Goal: Task Accomplishment & Management: Manage account settings

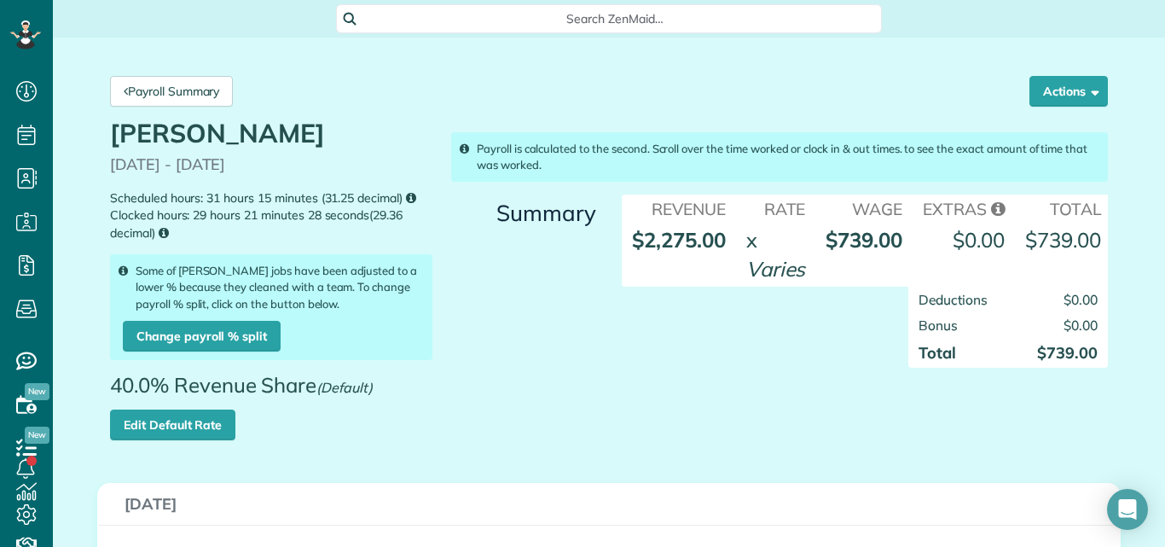
scroll to position [8, 8]
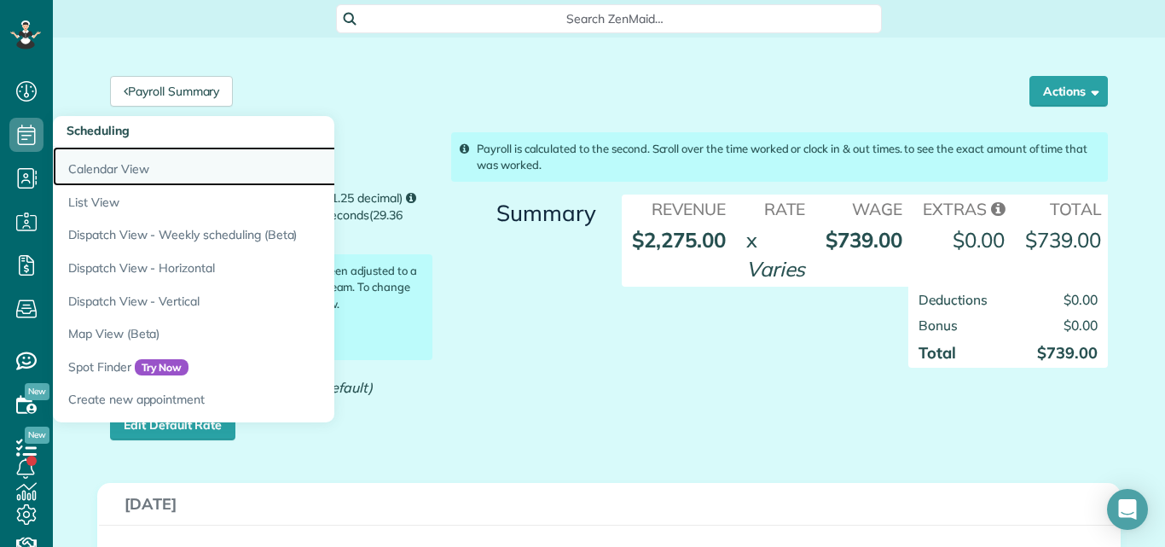
click at [84, 170] on link "Calendar View" at bounding box center [266, 166] width 426 height 39
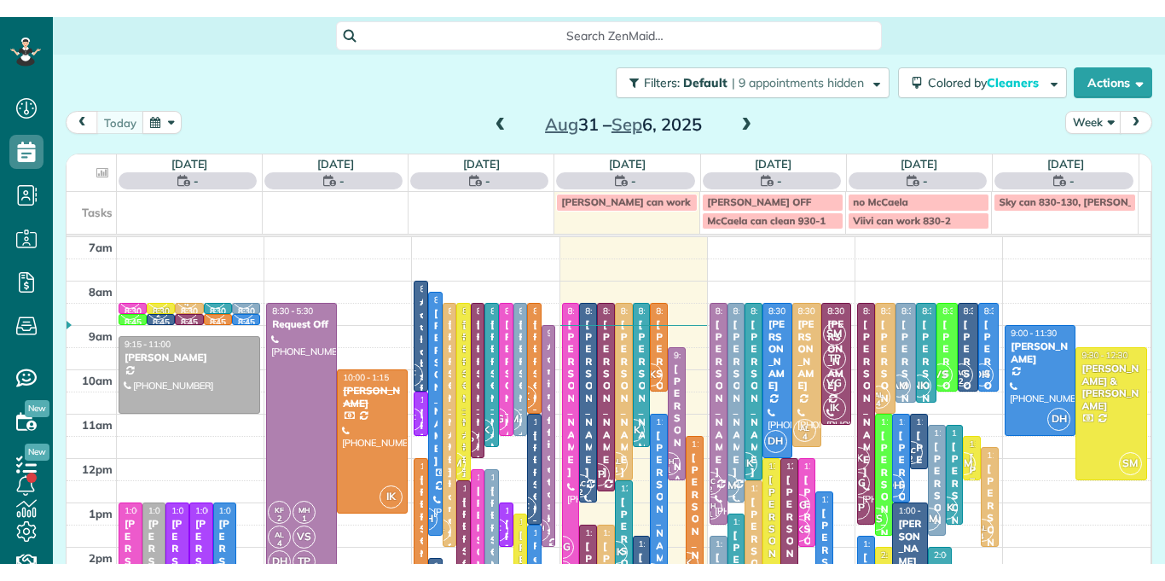
scroll to position [8, 8]
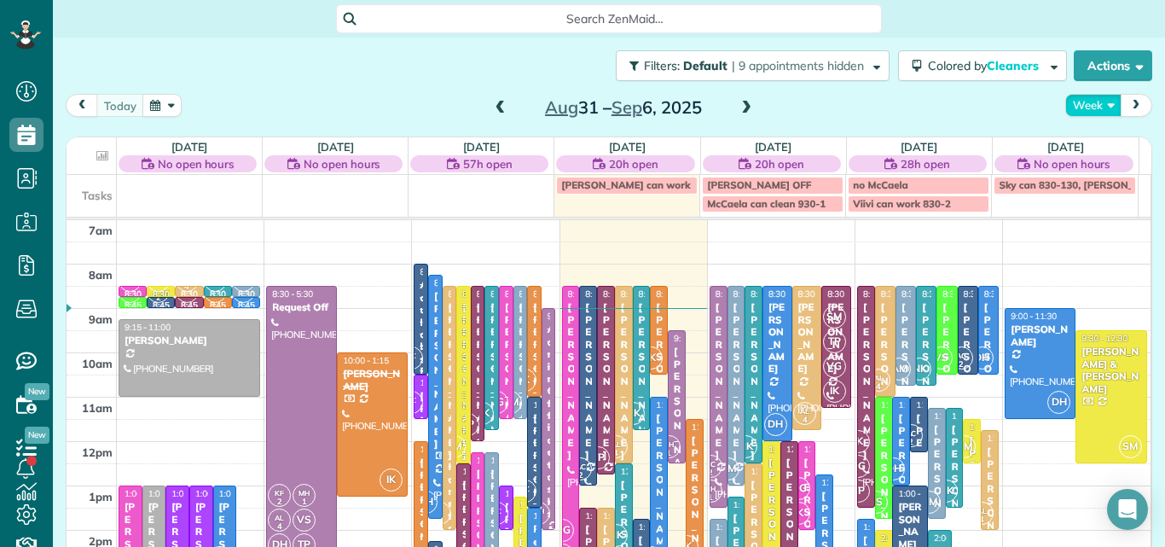
click at [1075, 106] on button "Week" at bounding box center [1093, 105] width 56 height 23
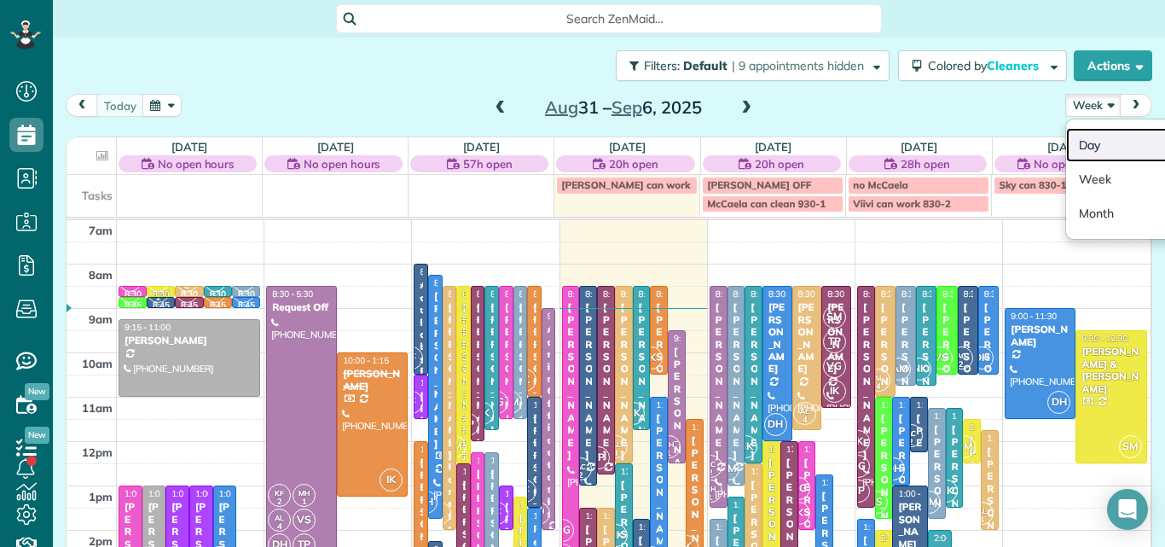
click at [1067, 141] on link "Day" at bounding box center [1133, 145] width 135 height 34
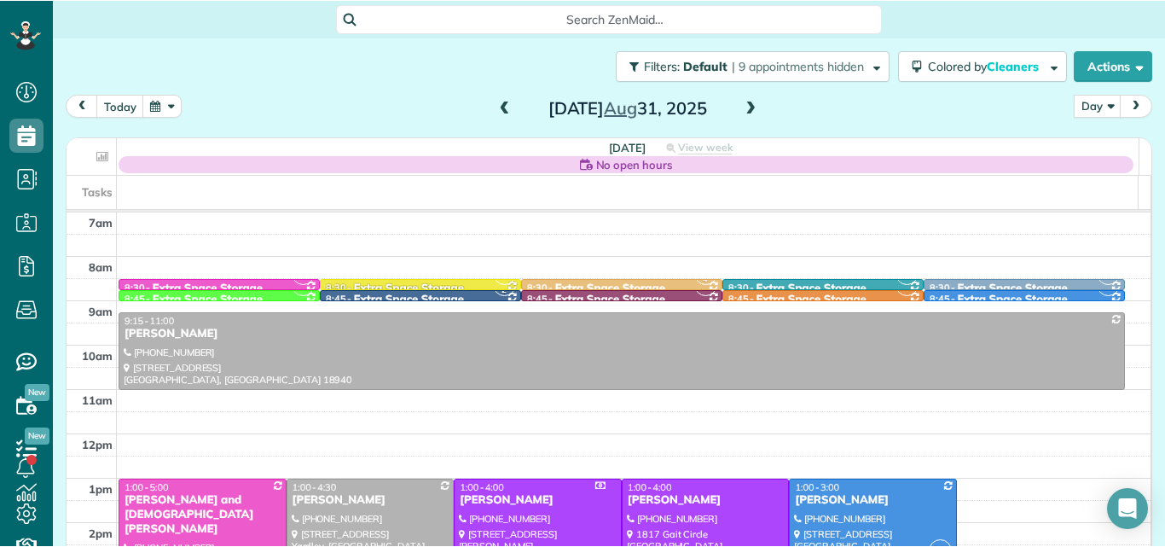
scroll to position [547, 53]
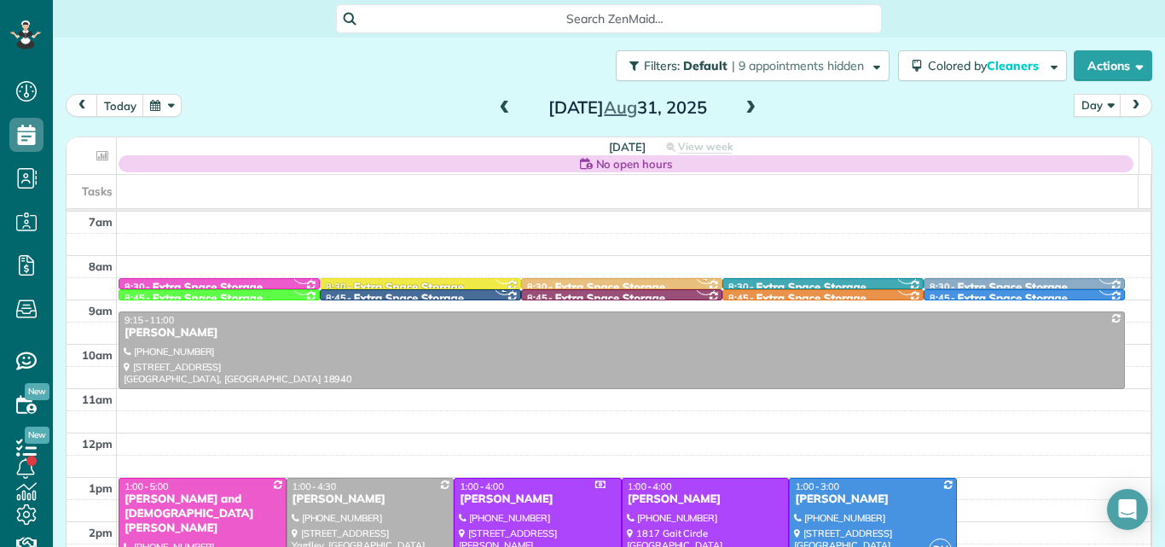
click at [749, 103] on span at bounding box center [750, 108] width 19 height 15
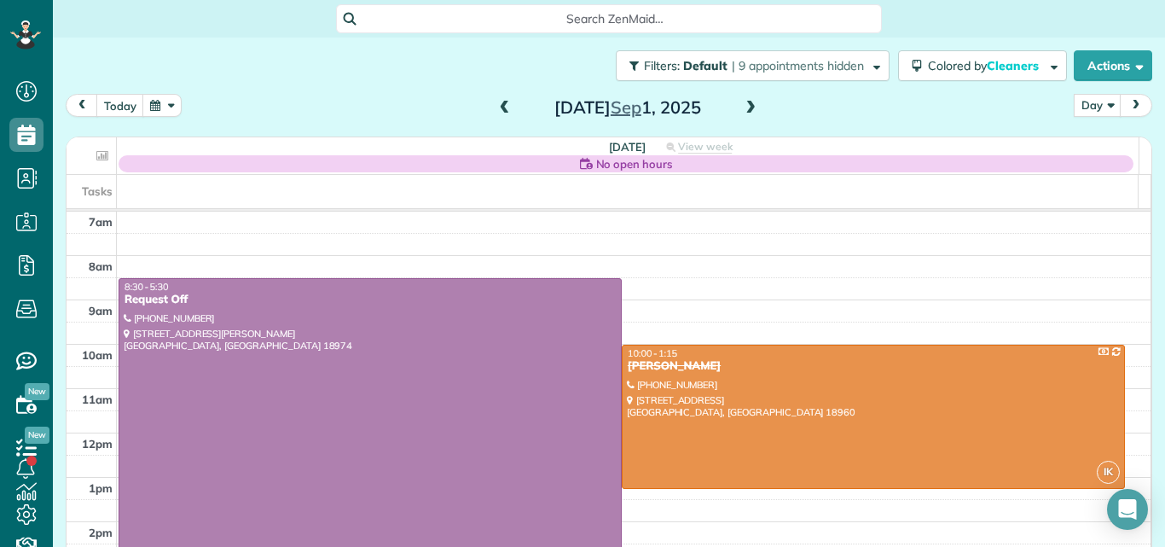
click at [749, 103] on span at bounding box center [750, 108] width 19 height 15
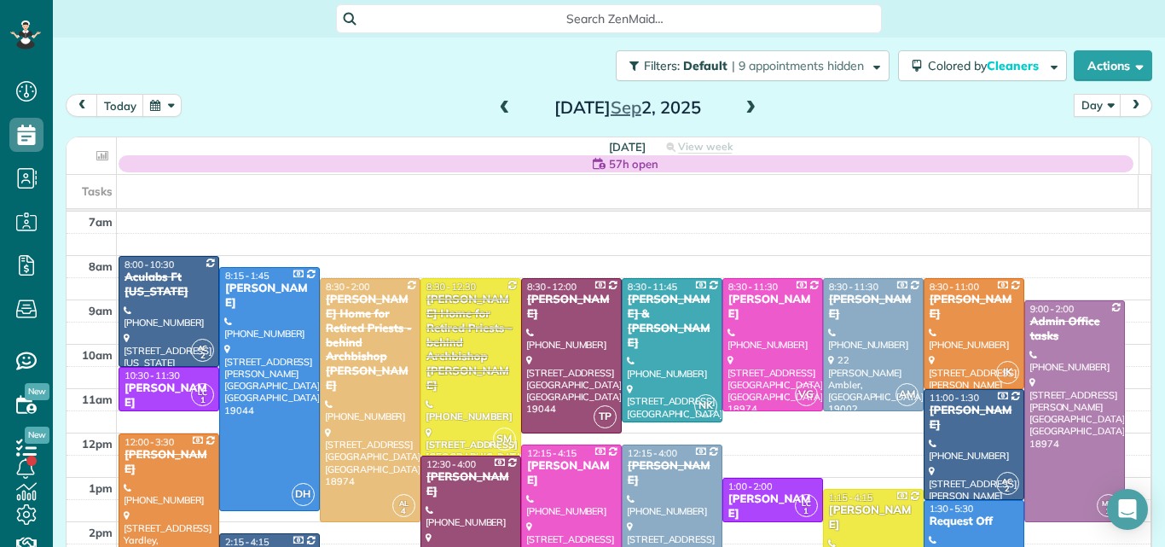
click at [749, 103] on span at bounding box center [750, 108] width 19 height 15
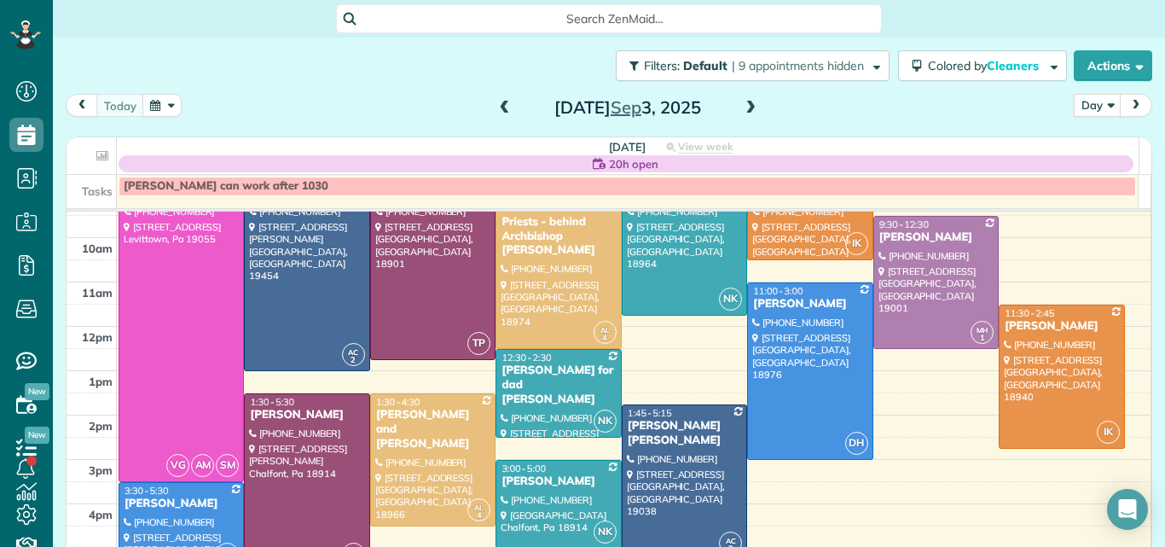
scroll to position [88, 0]
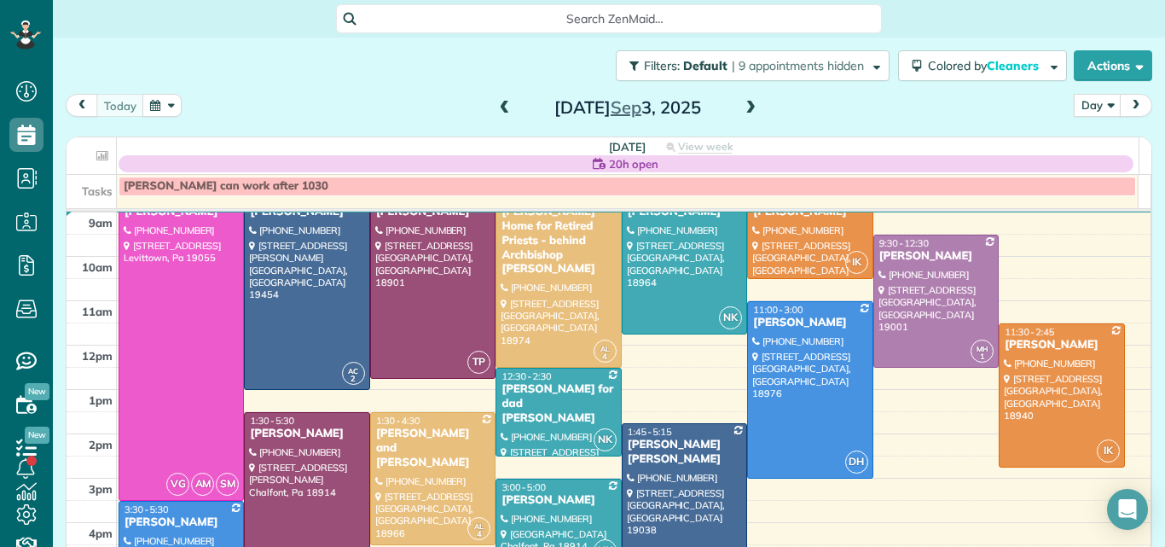
click at [744, 107] on span at bounding box center [750, 108] width 19 height 15
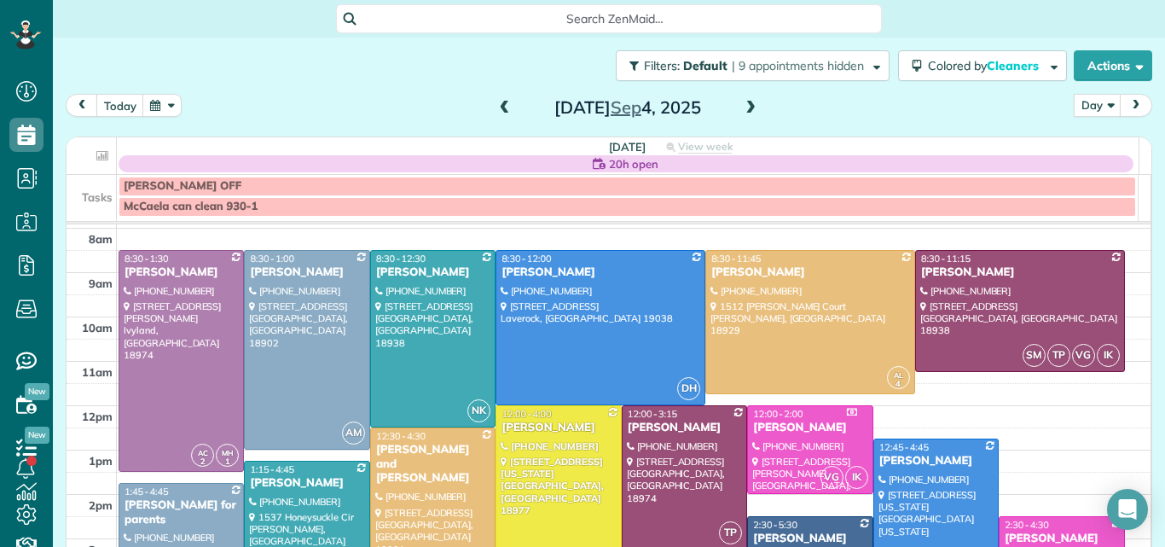
scroll to position [28, 0]
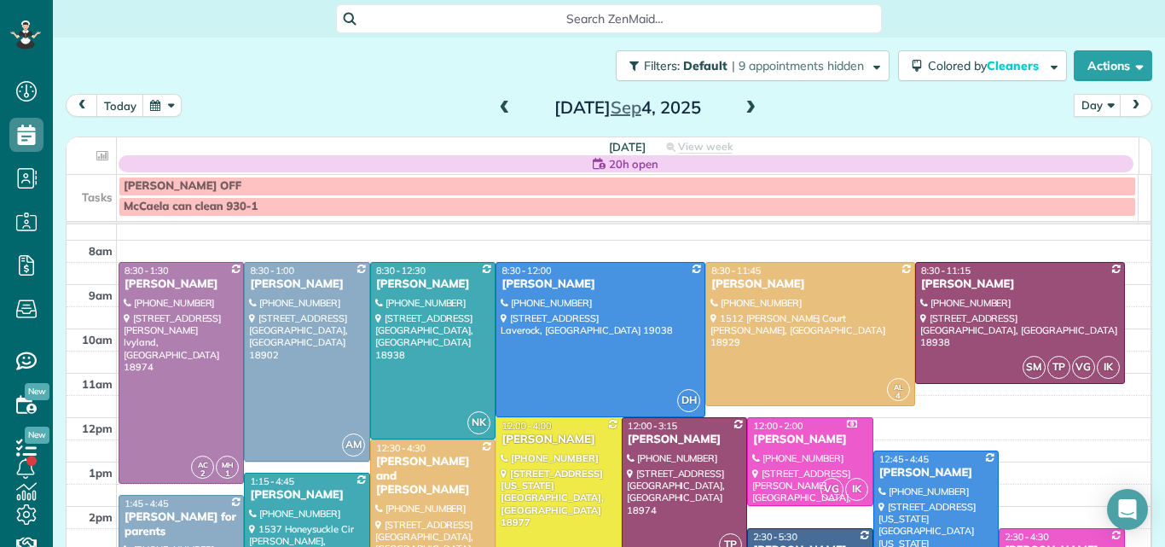
click at [495, 104] on span at bounding box center [504, 108] width 19 height 15
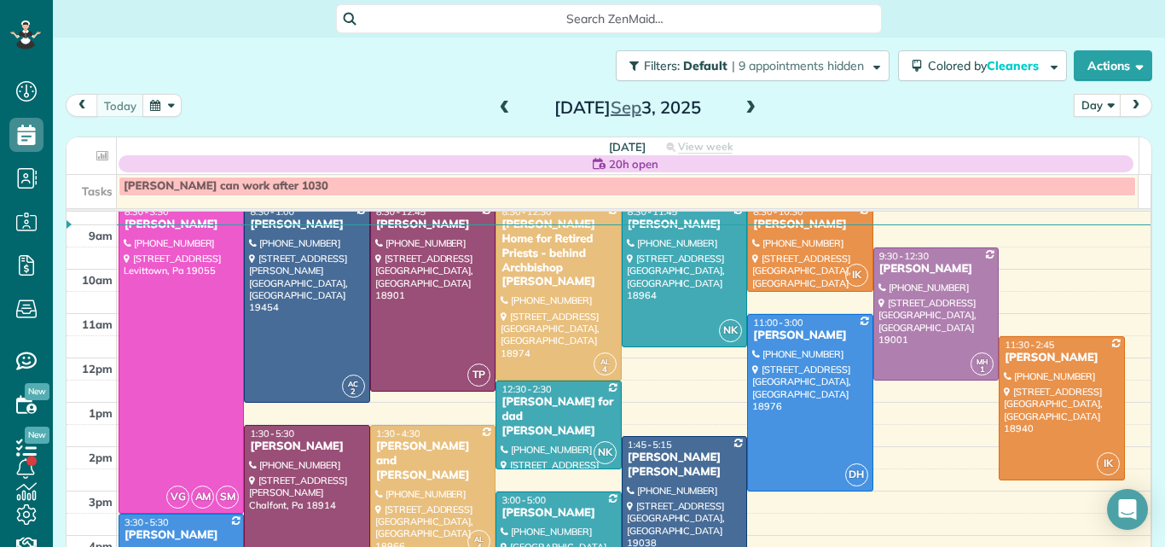
scroll to position [73, 0]
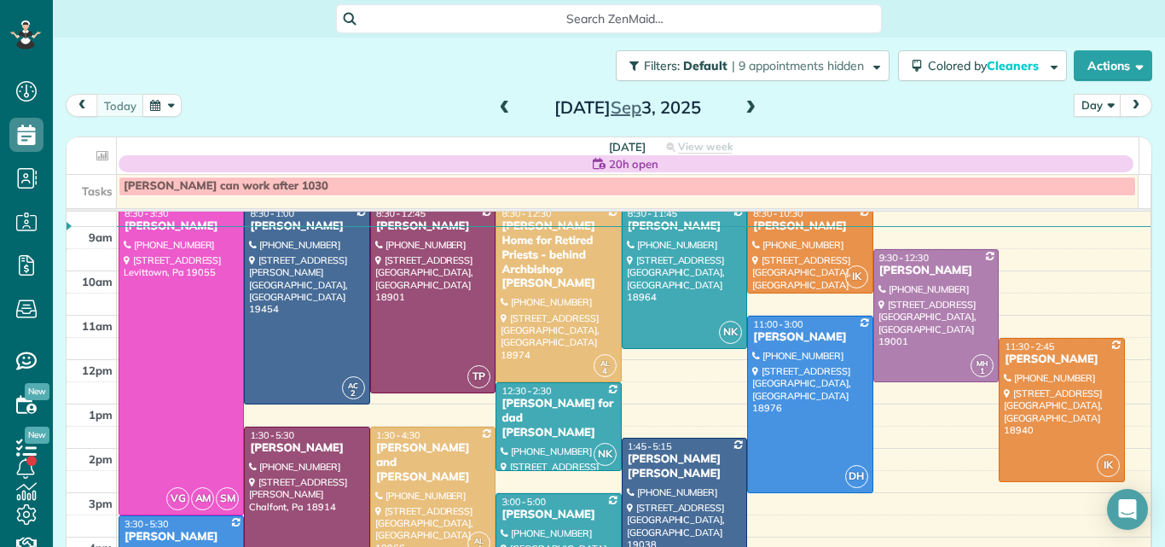
click at [442, 436] on div "1:30 - 4:30" at bounding box center [432, 435] width 115 height 12
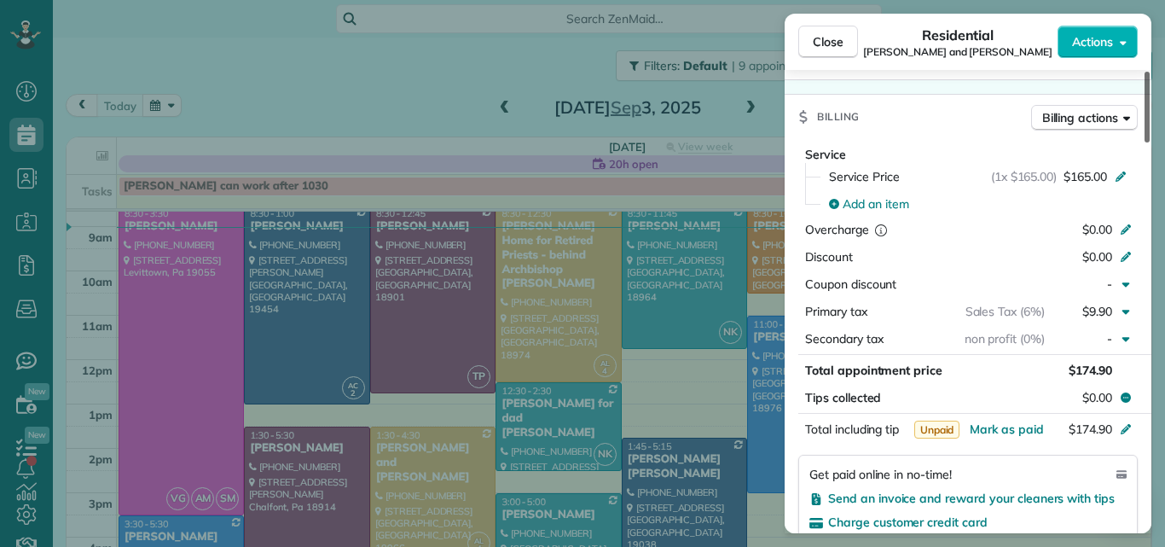
scroll to position [838, 0]
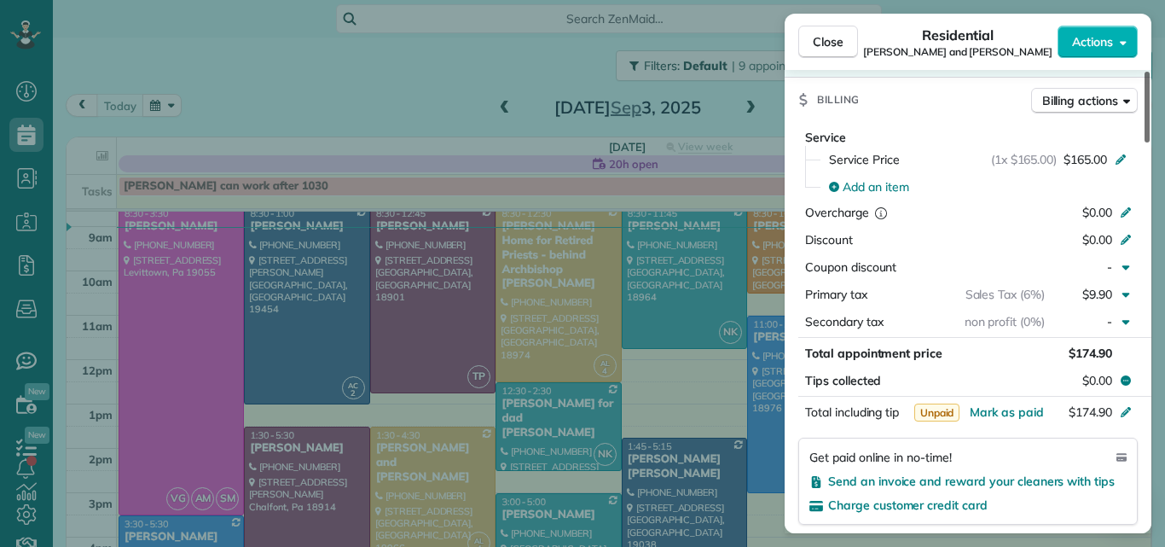
drag, startPoint x: 1145, startPoint y: 104, endPoint x: 1140, endPoint y: 232, distance: 128.0
click at [1144, 142] on div at bounding box center [1146, 107] width 5 height 71
click at [824, 41] on span "Close" at bounding box center [828, 41] width 31 height 17
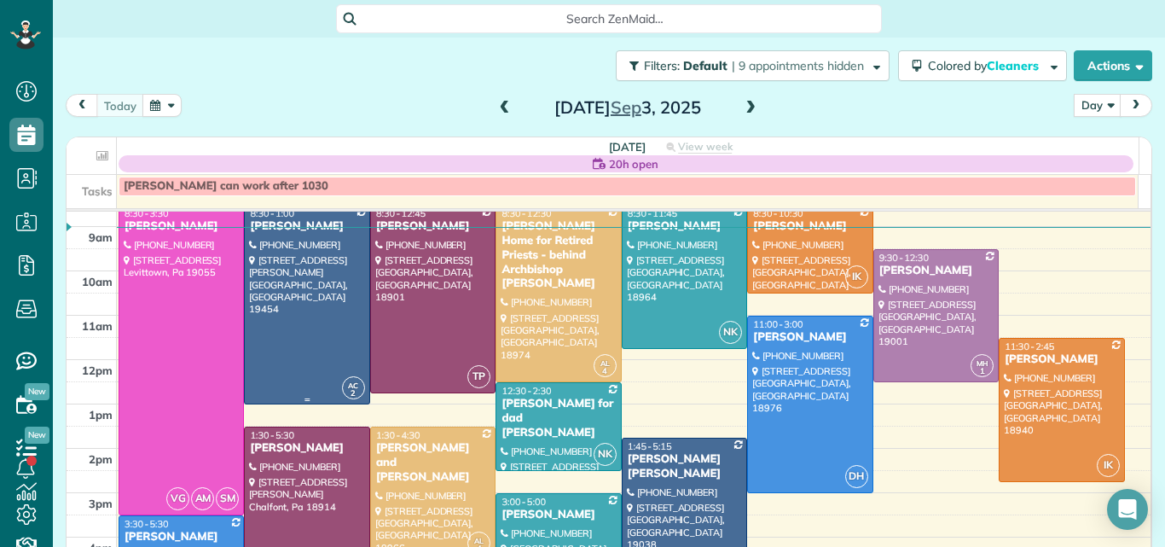
click at [291, 269] on div at bounding box center [307, 304] width 124 height 198
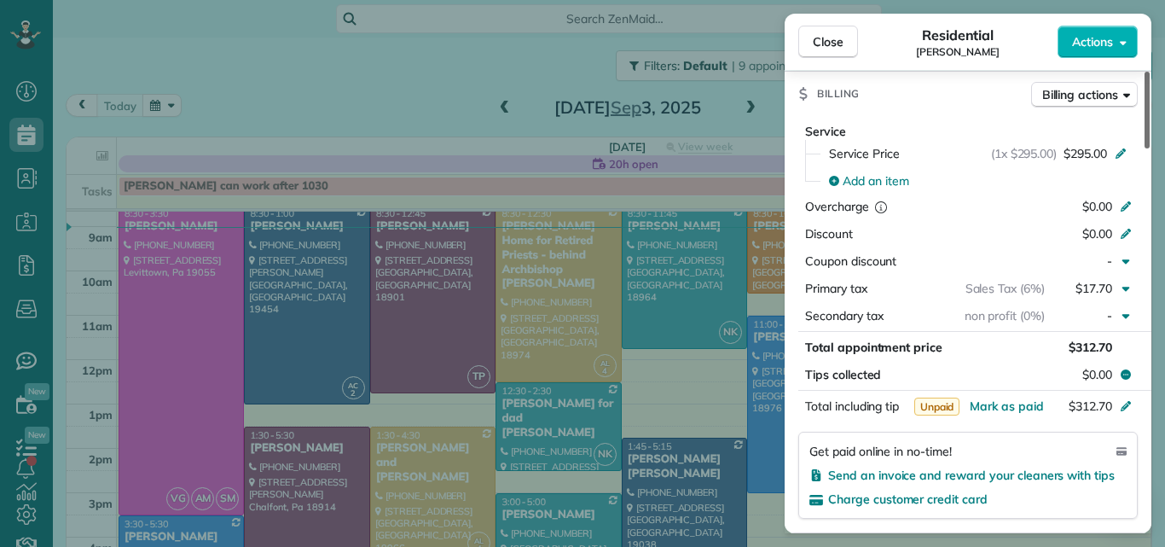
scroll to position [824, 0]
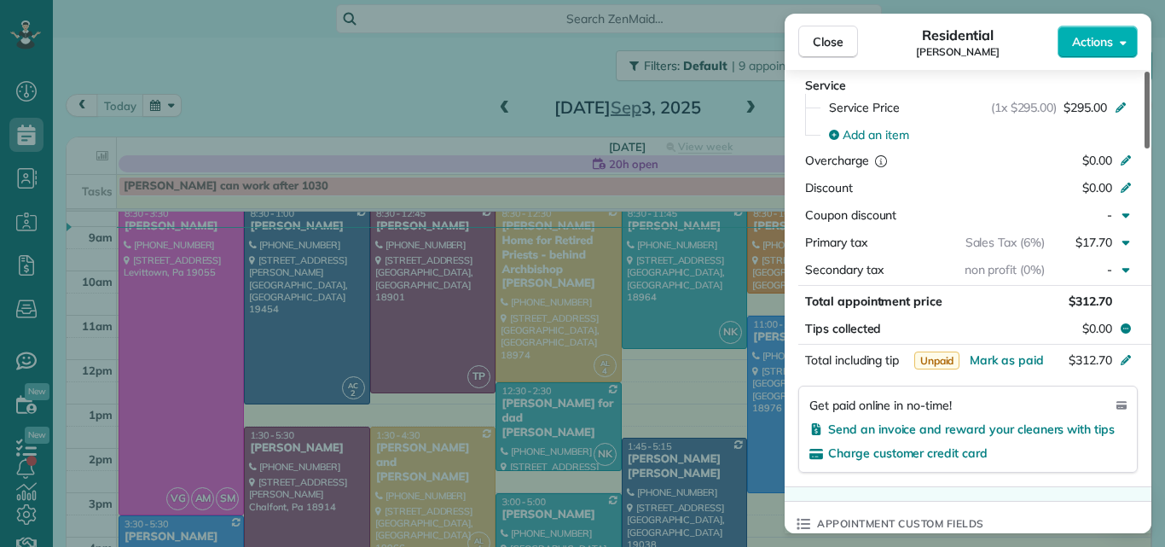
drag, startPoint x: 1145, startPoint y: 116, endPoint x: 1131, endPoint y: 253, distance: 138.0
click at [1144, 148] on div at bounding box center [1146, 110] width 5 height 77
click at [830, 33] on span "Close" at bounding box center [828, 41] width 31 height 17
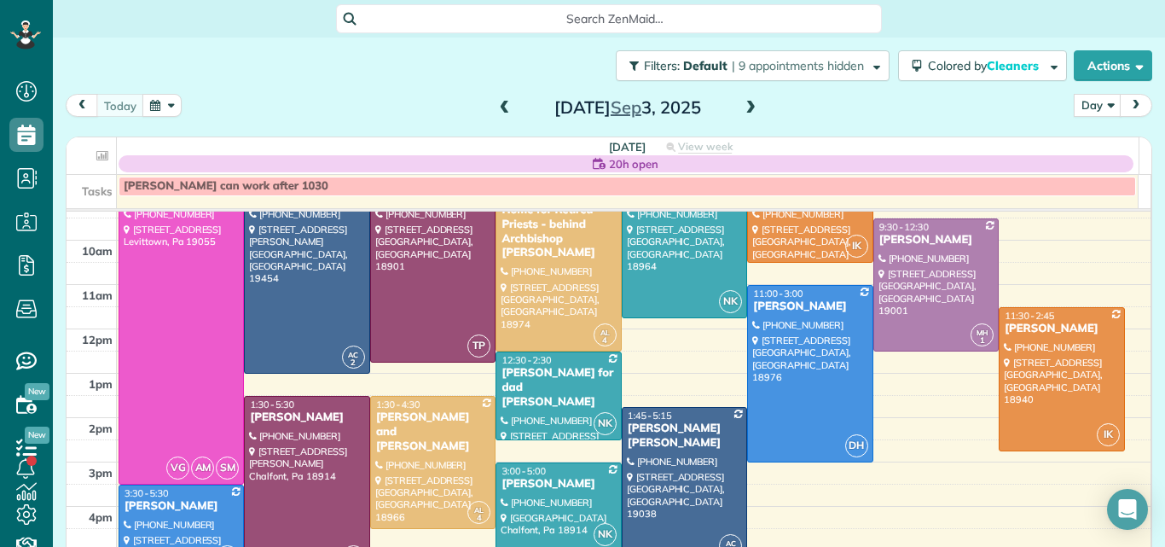
scroll to position [73, 0]
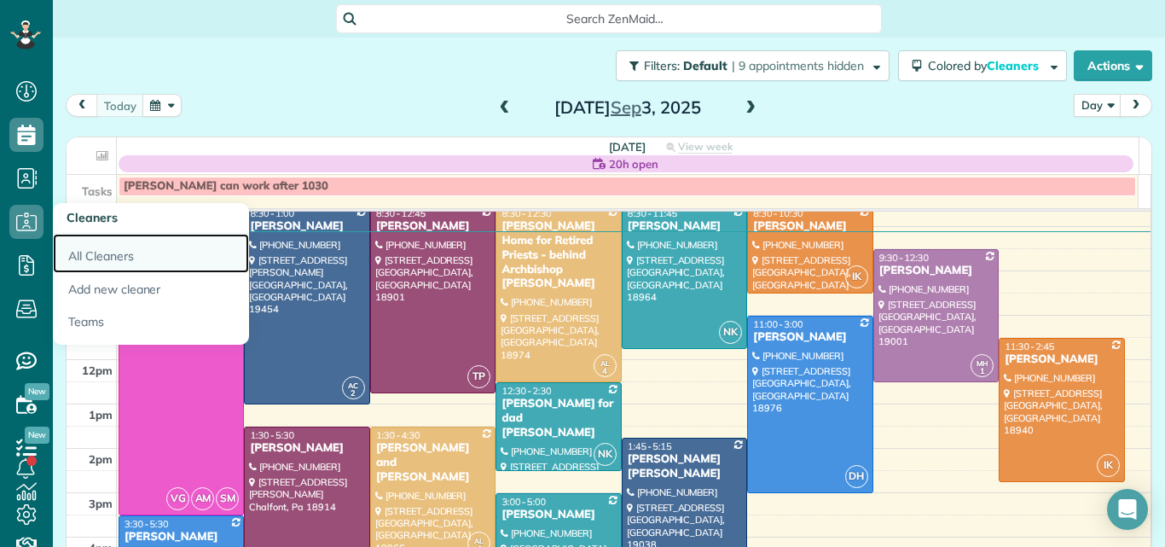
click at [85, 249] on link "All Cleaners" at bounding box center [151, 253] width 196 height 39
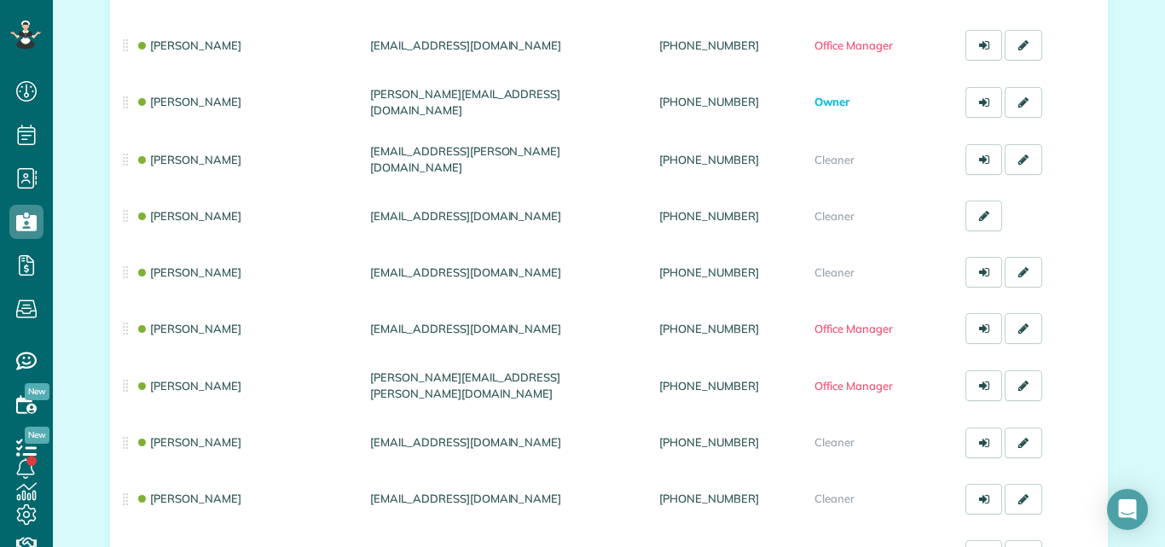
scroll to position [211, 0]
click at [28, 22] on icon at bounding box center [25, 24] width 9 height 8
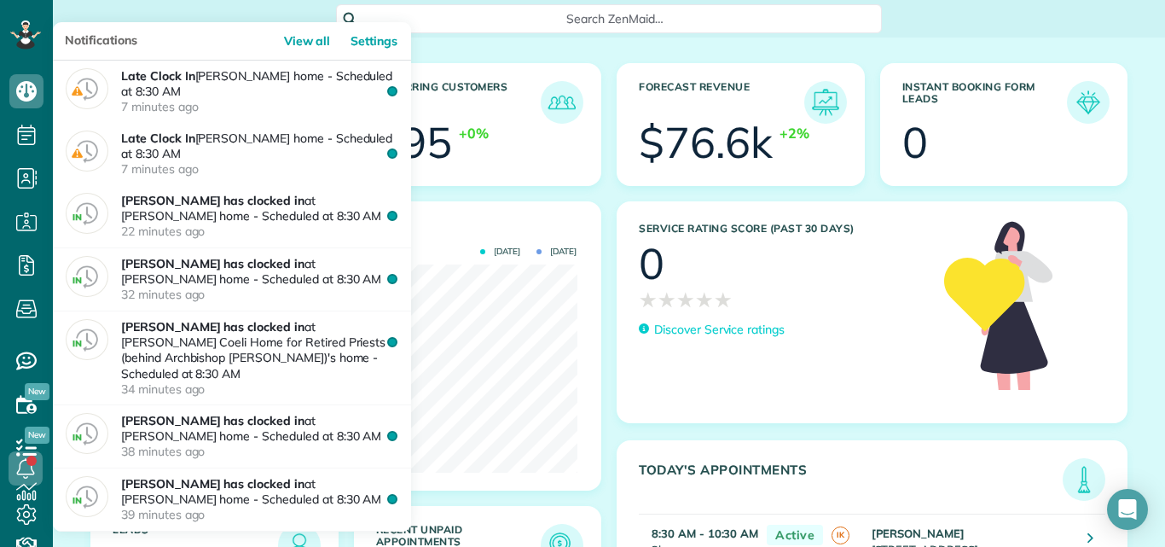
scroll to position [208, 468]
click at [26, 491] on link at bounding box center [25, 467] width 51 height 51
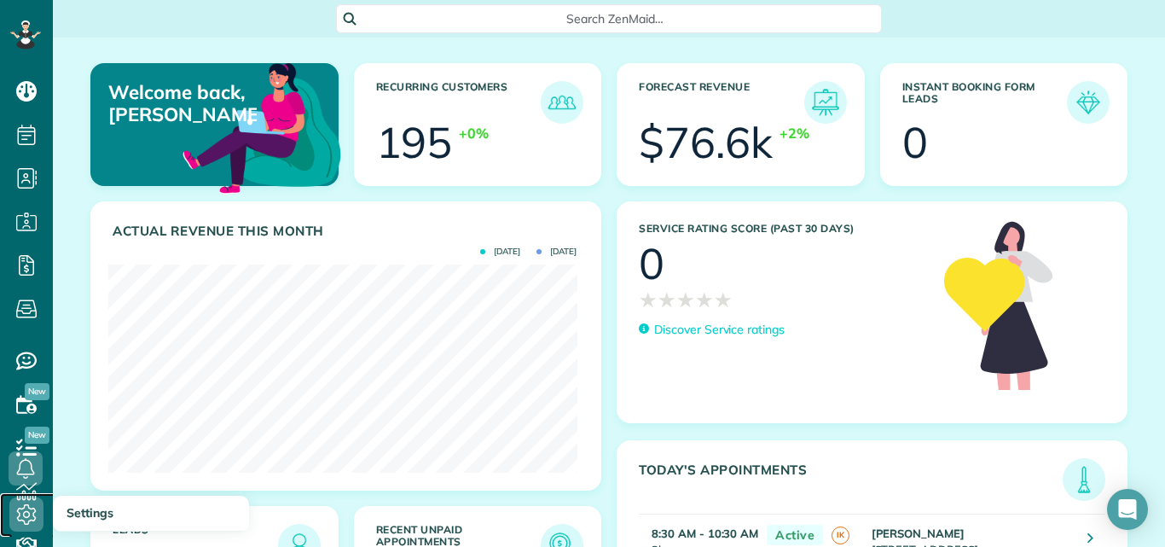
click at [26, 507] on icon at bounding box center [26, 514] width 34 height 34
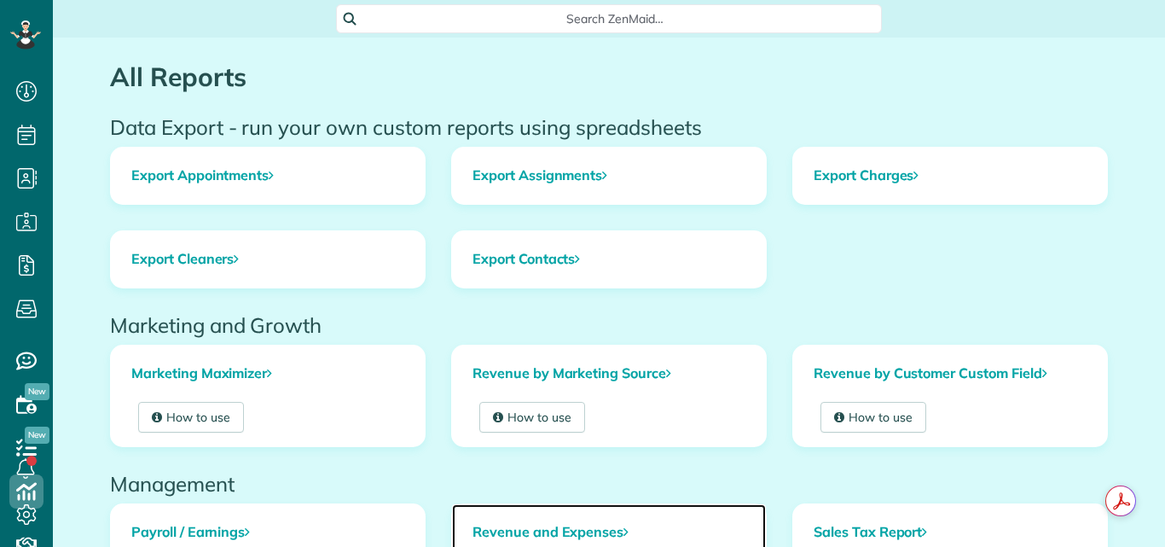
click at [545, 526] on link "Revenue and Expenses" at bounding box center [609, 532] width 314 height 56
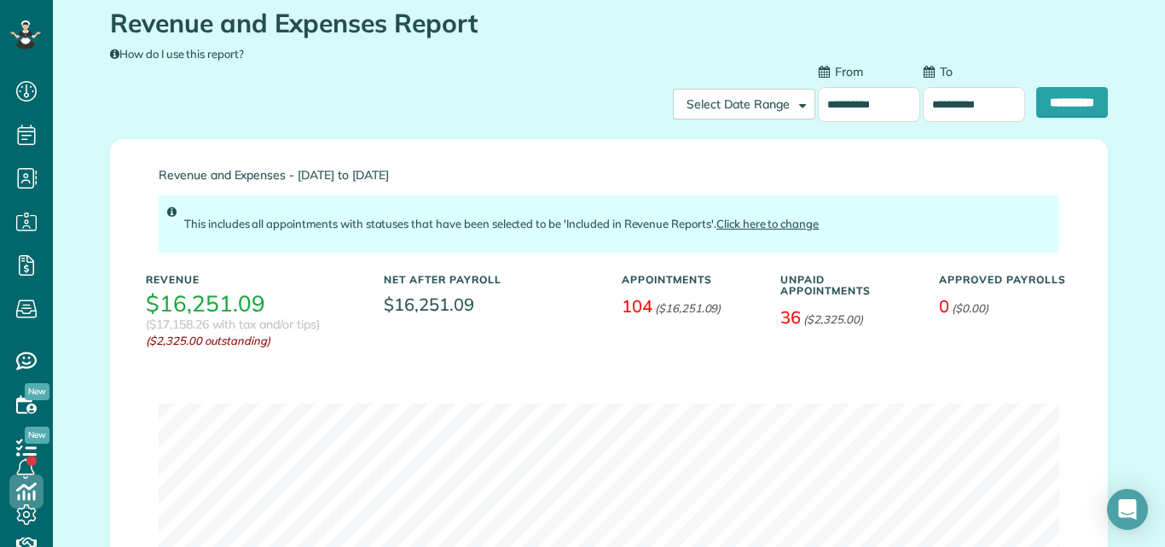
scroll to position [117, 0]
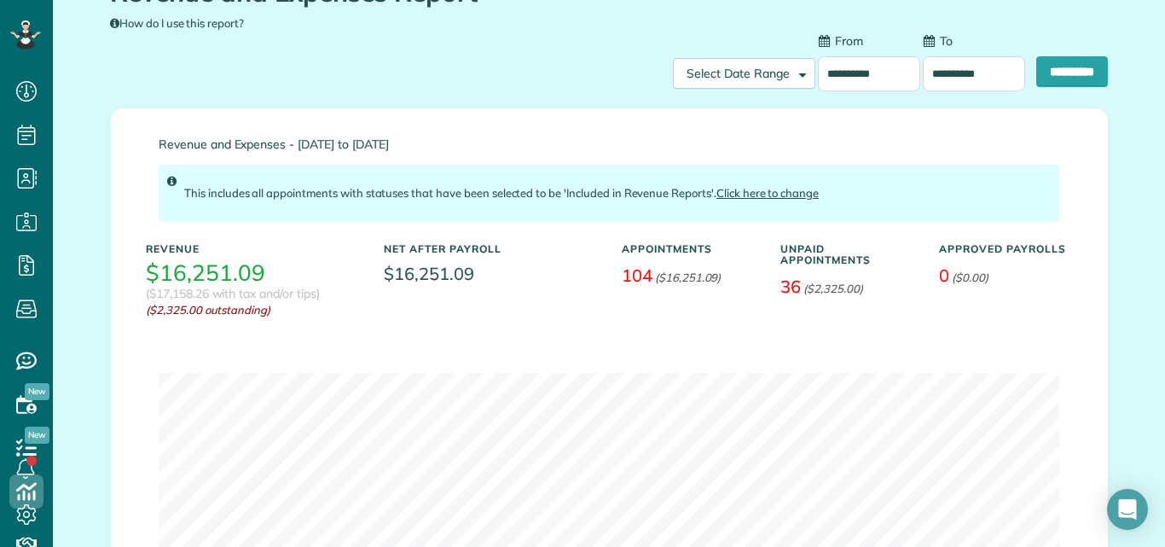
click at [865, 72] on input "**********" at bounding box center [869, 73] width 102 height 35
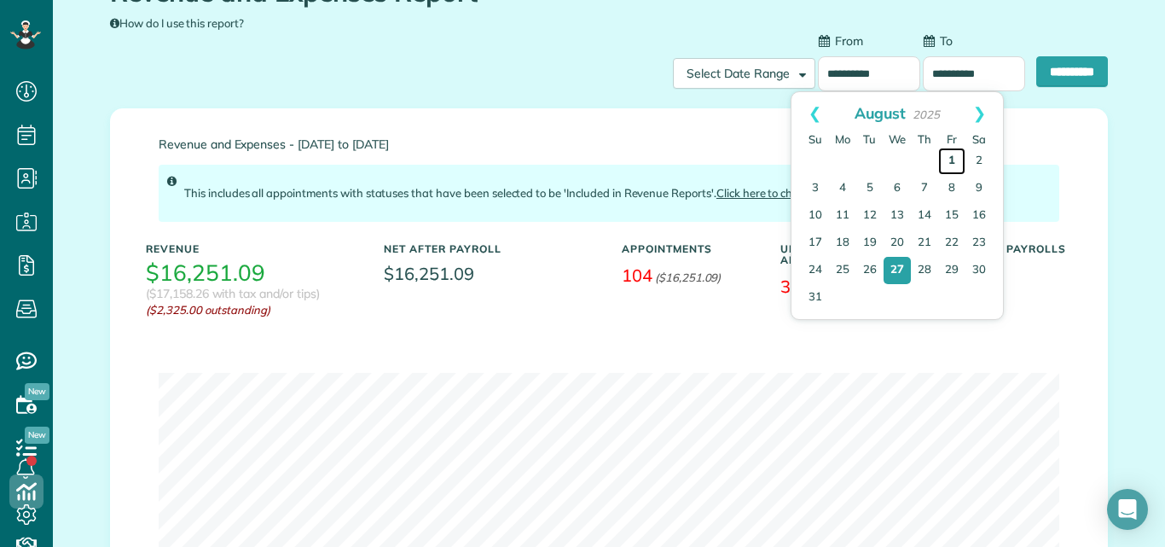
click at [951, 156] on link "1" at bounding box center [951, 160] width 27 height 27
type input "**********"
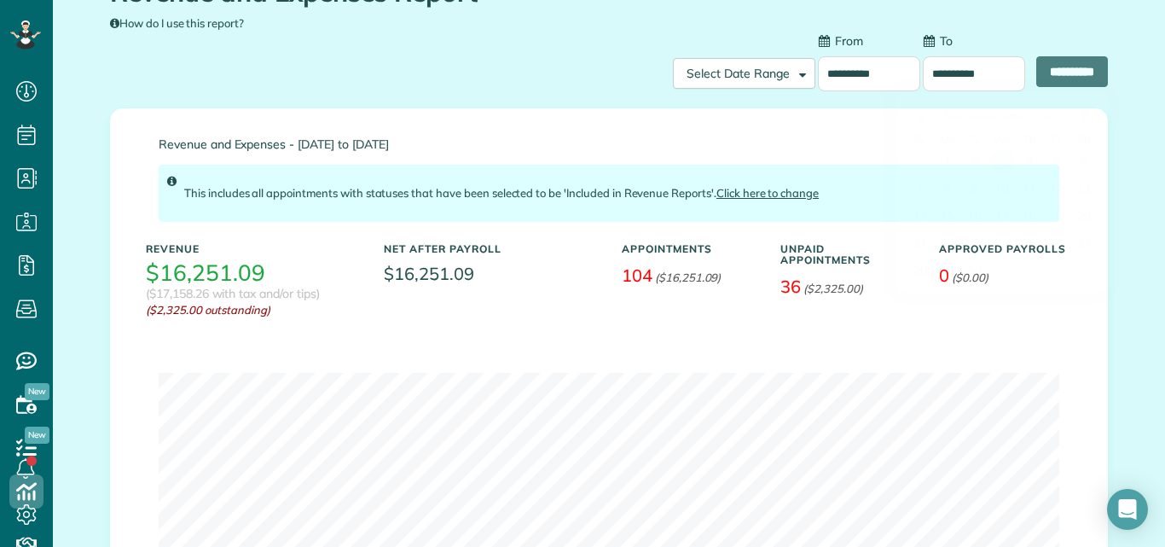
click at [947, 76] on input "**********" at bounding box center [974, 73] width 102 height 35
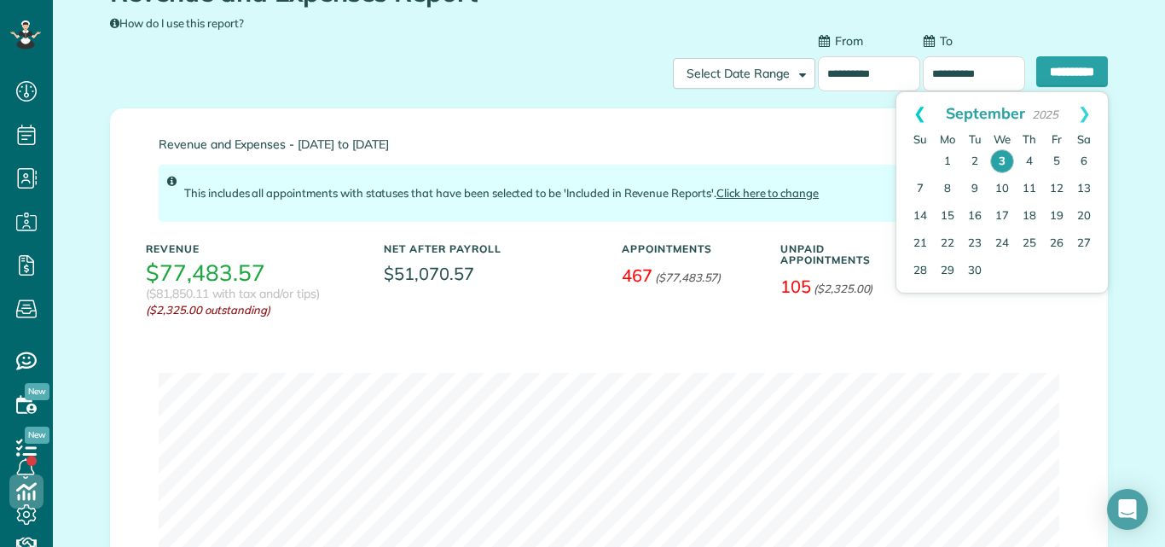
click at [917, 116] on link "Prev" at bounding box center [919, 113] width 47 height 43
click at [922, 298] on link "31" at bounding box center [919, 297] width 27 height 27
type input "**********"
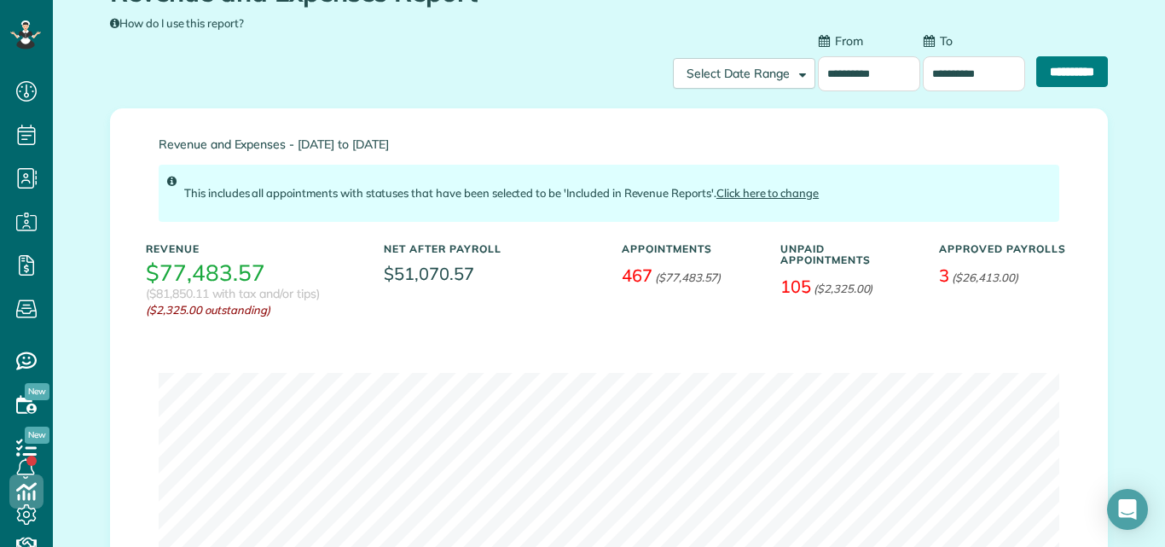
click at [1061, 62] on input "**********" at bounding box center [1072, 71] width 72 height 31
click at [826, 71] on input "**********" at bounding box center [869, 73] width 102 height 35
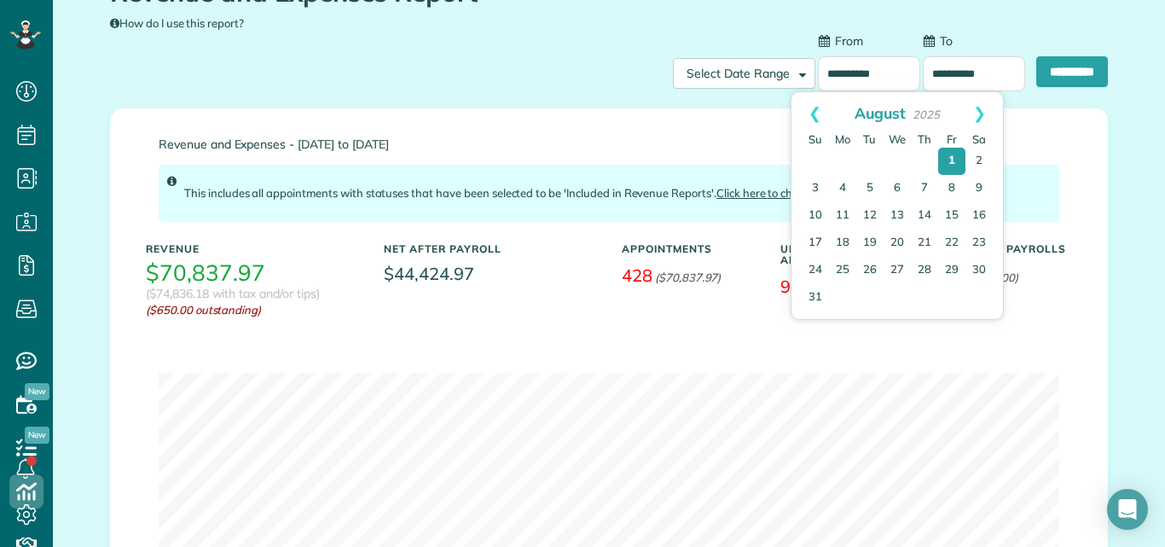
click at [864, 67] on input "**********" at bounding box center [869, 73] width 102 height 35
click at [813, 108] on link "Prev" at bounding box center [814, 113] width 47 height 43
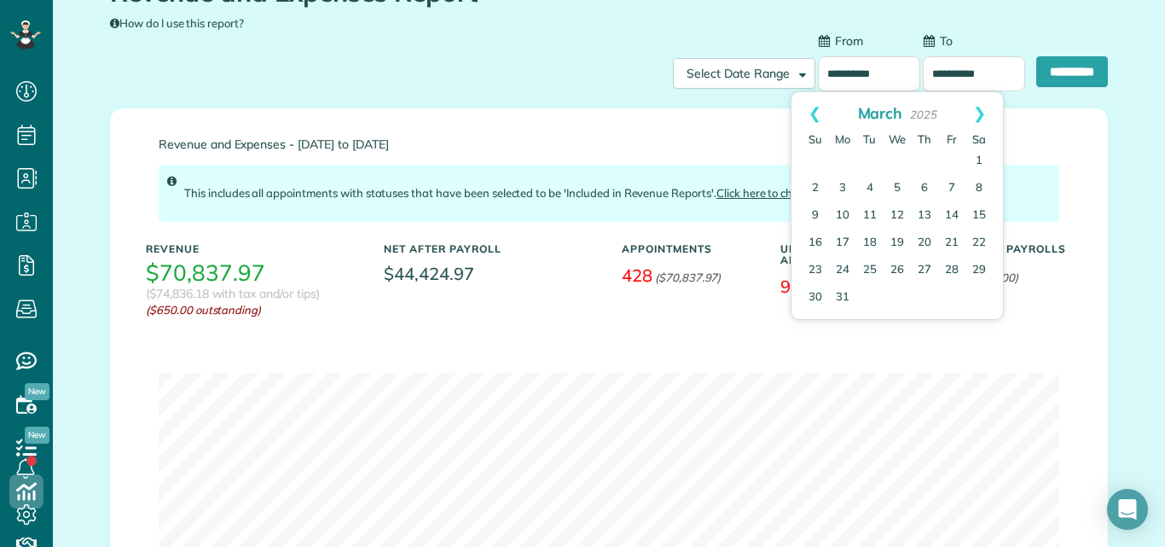
click at [813, 108] on link "Prev" at bounding box center [814, 113] width 47 height 43
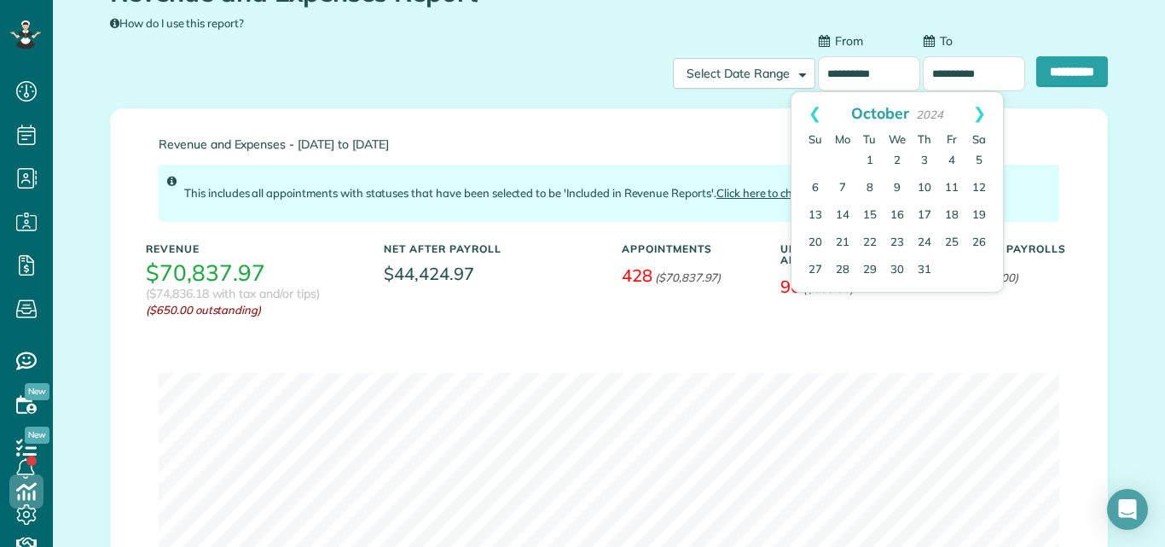
click at [813, 108] on link "Prev" at bounding box center [814, 113] width 47 height 43
click at [922, 157] on link "1" at bounding box center [924, 160] width 27 height 27
type input "**********"
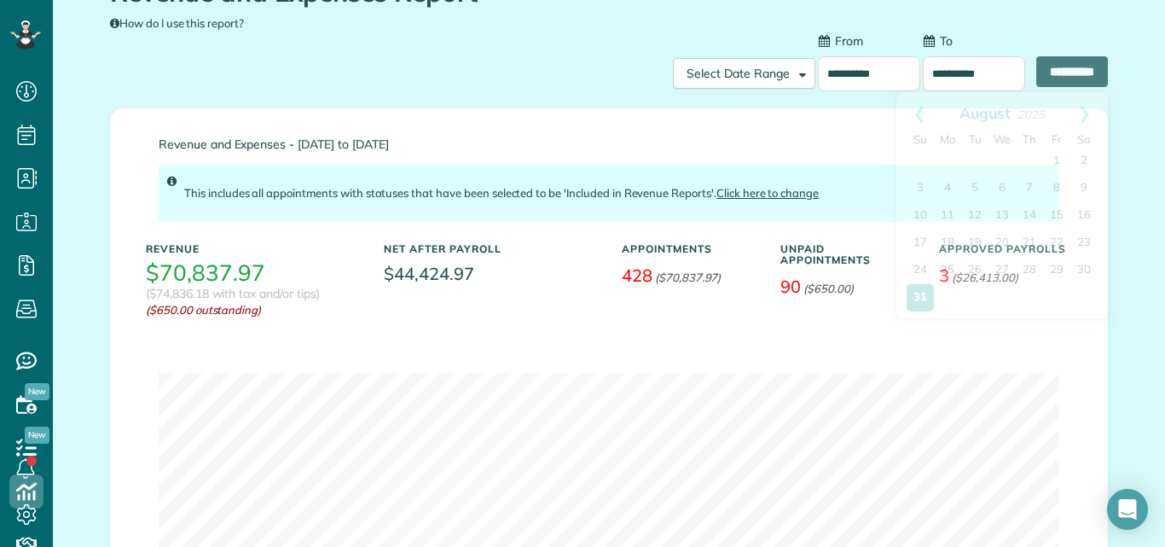
click at [940, 70] on input "**********" at bounding box center [974, 73] width 102 height 35
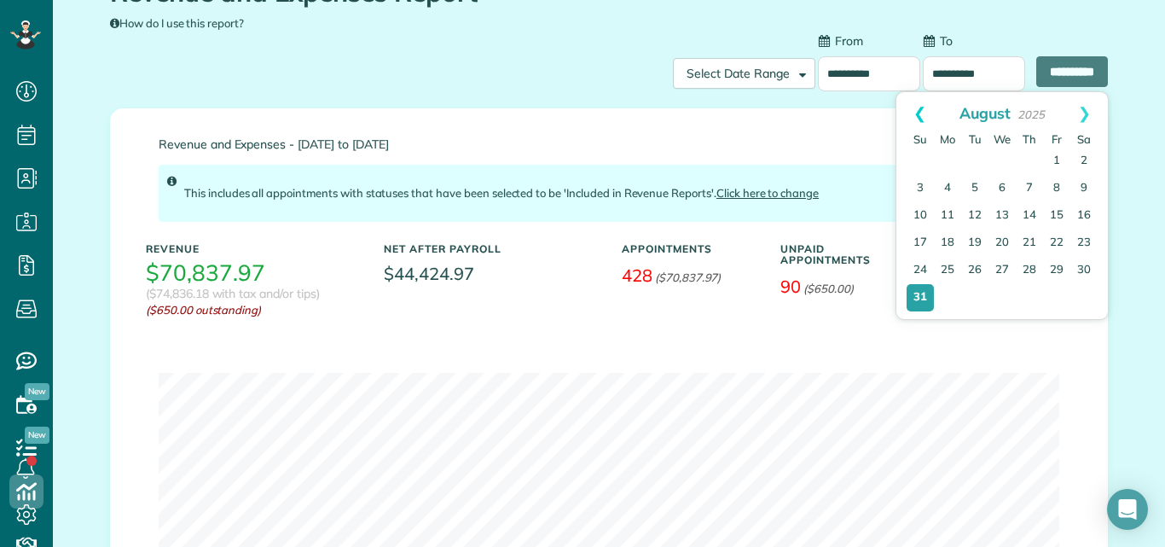
click at [914, 114] on link "Prev" at bounding box center [919, 113] width 47 height 43
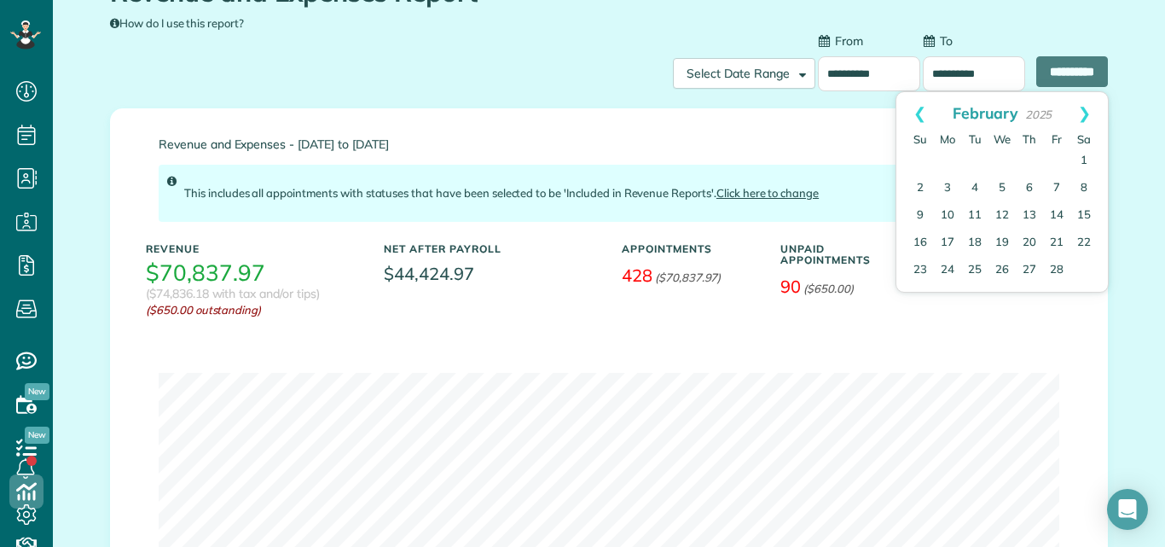
click at [914, 114] on link "Prev" at bounding box center [919, 113] width 47 height 43
click at [1082, 268] on link "31" at bounding box center [1083, 270] width 27 height 27
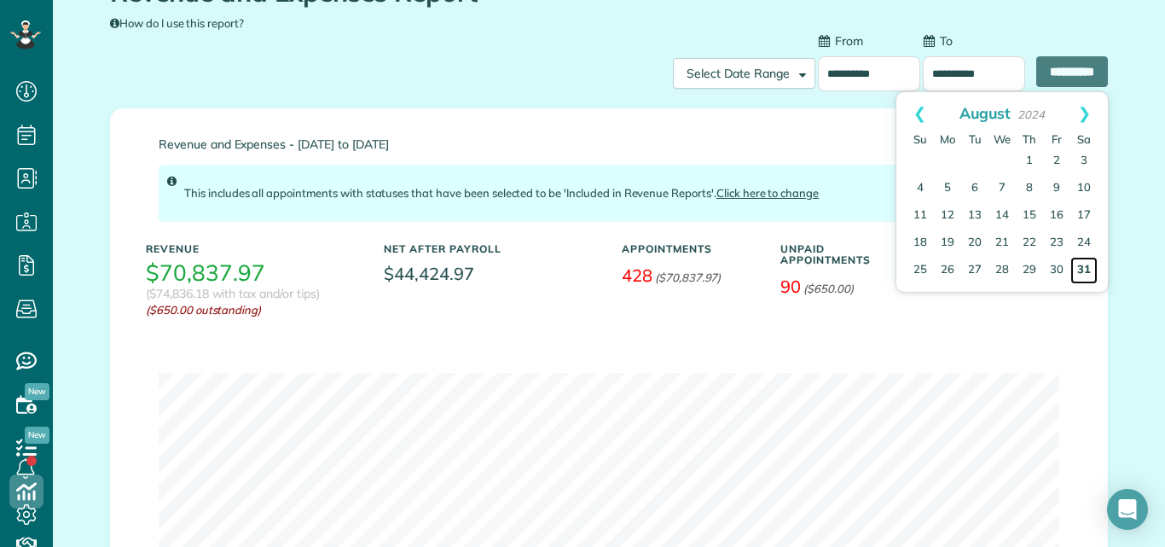
type input "**********"
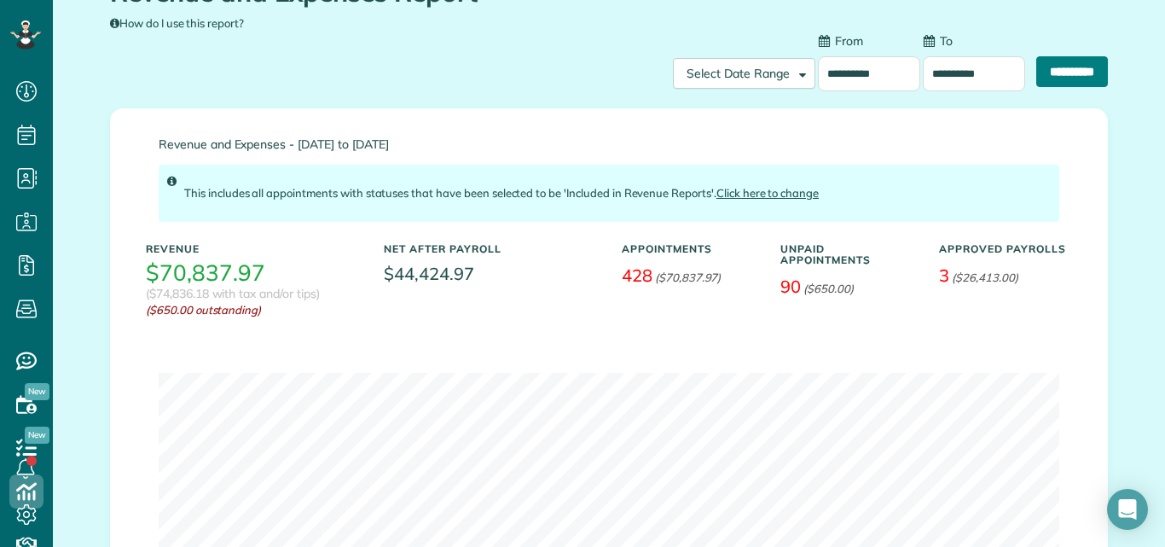
click at [1067, 64] on input "**********" at bounding box center [1072, 71] width 72 height 31
click at [818, 71] on input "**********" at bounding box center [869, 73] width 102 height 35
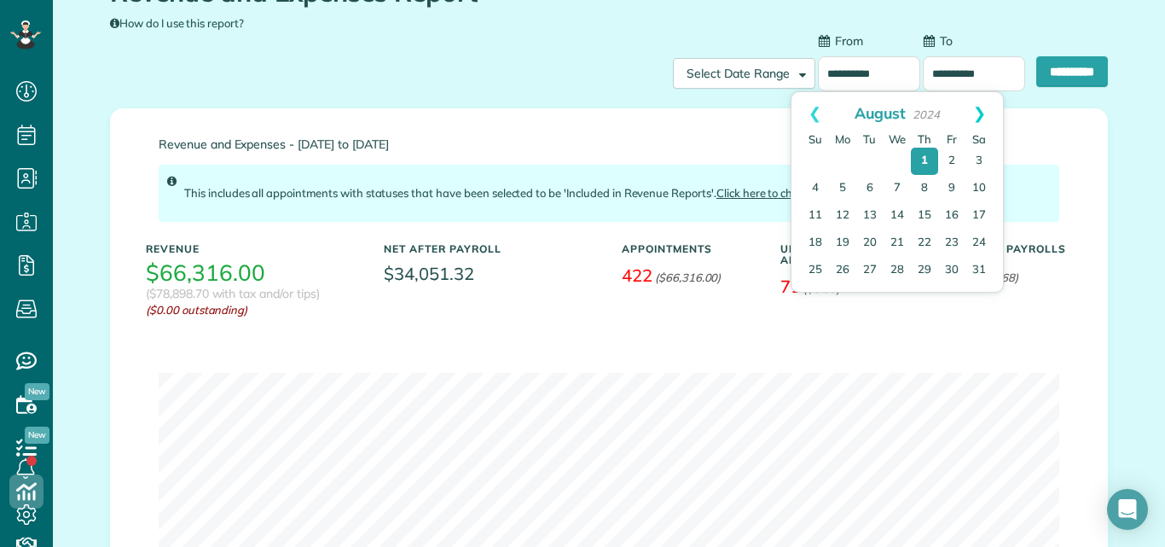
click at [983, 111] on link "Next" at bounding box center [979, 113] width 47 height 43
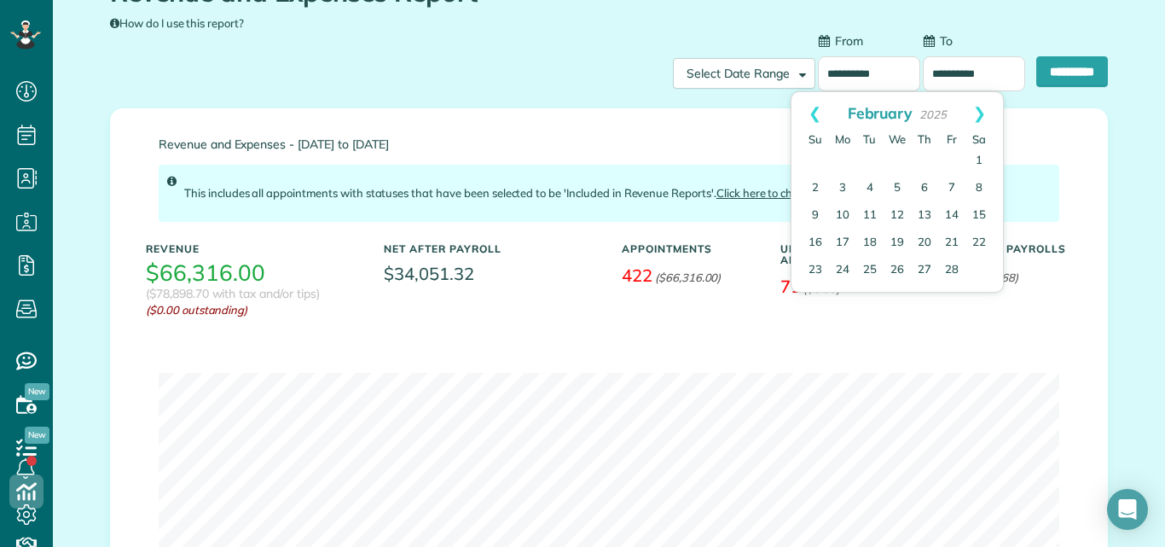
click at [983, 111] on link "Next" at bounding box center [979, 113] width 47 height 43
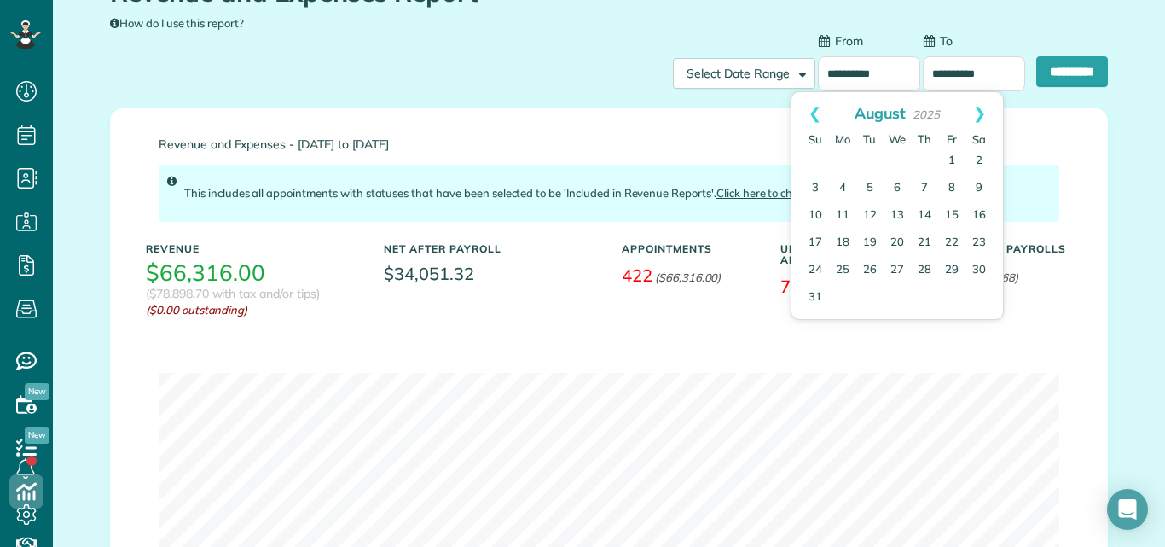
click at [983, 111] on link "Next" at bounding box center [979, 113] width 47 height 43
click at [841, 155] on link "1" at bounding box center [842, 161] width 27 height 27
type input "**********"
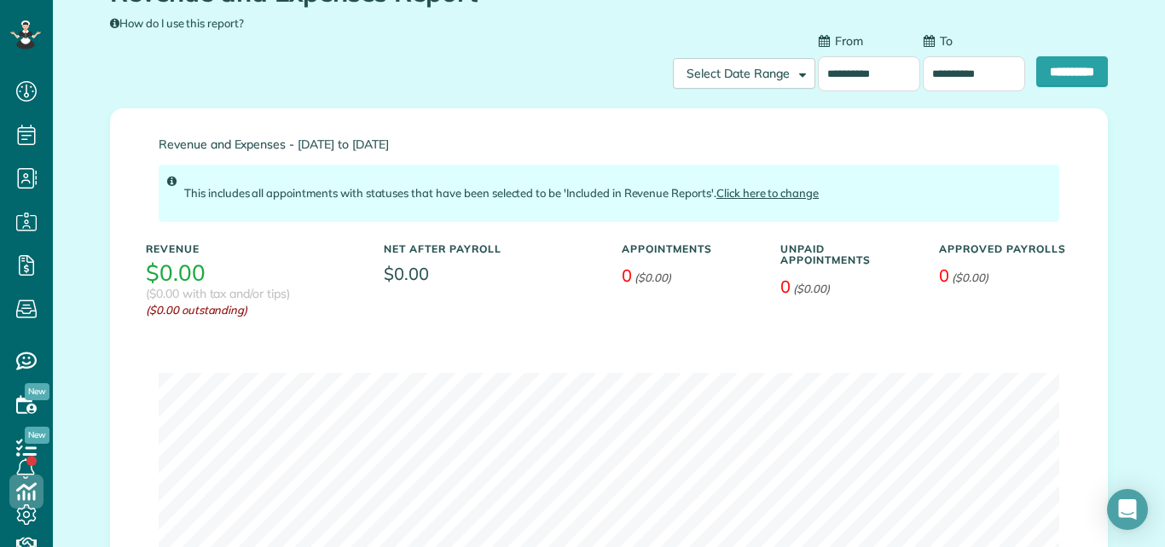
click at [930, 81] on input "**********" at bounding box center [974, 73] width 102 height 35
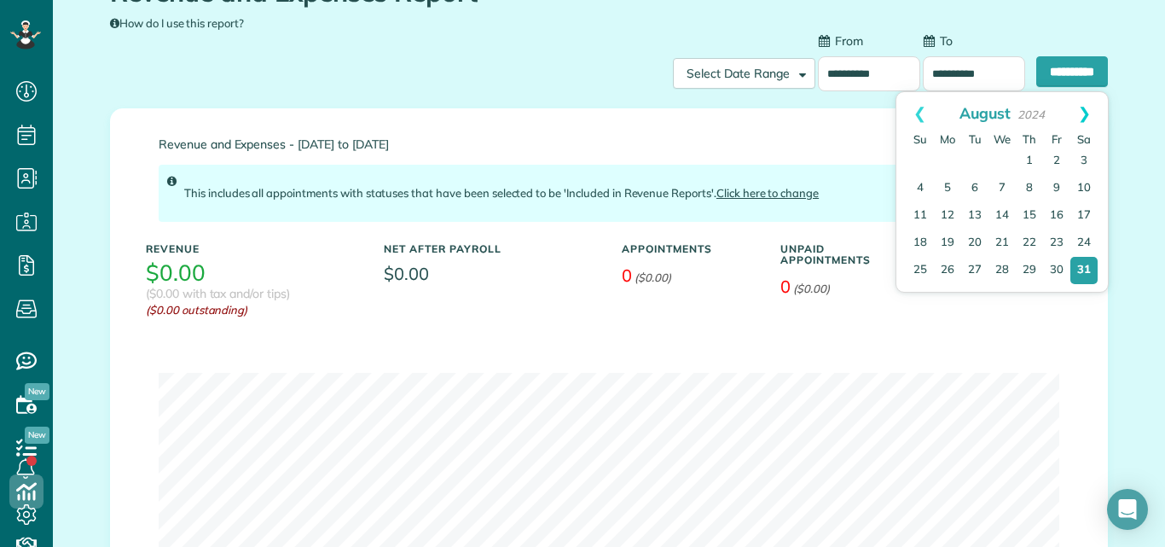
click at [1085, 113] on link "Next" at bounding box center [1084, 113] width 47 height 43
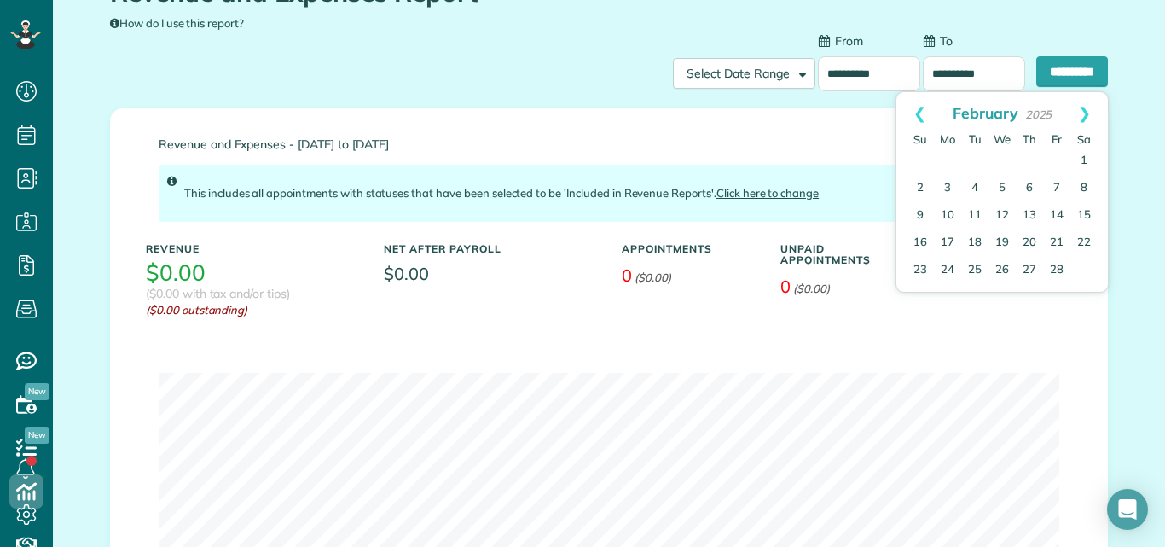
click at [1085, 113] on link "Next" at bounding box center [1084, 113] width 47 height 43
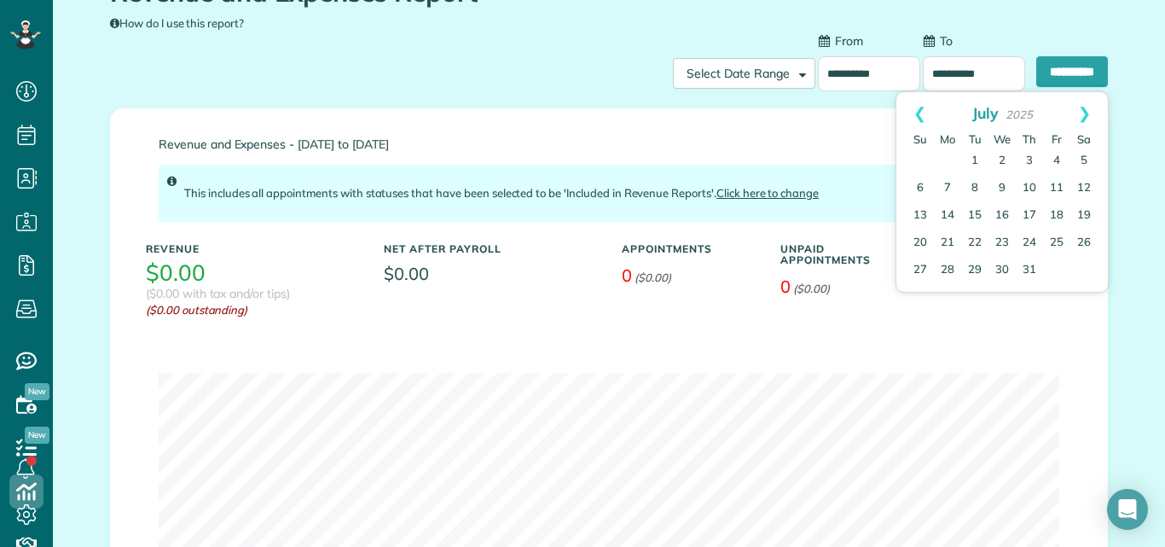
click at [1085, 113] on link "Next" at bounding box center [1084, 113] width 47 height 43
click at [975, 265] on link "30" at bounding box center [974, 270] width 27 height 27
type input "**********"
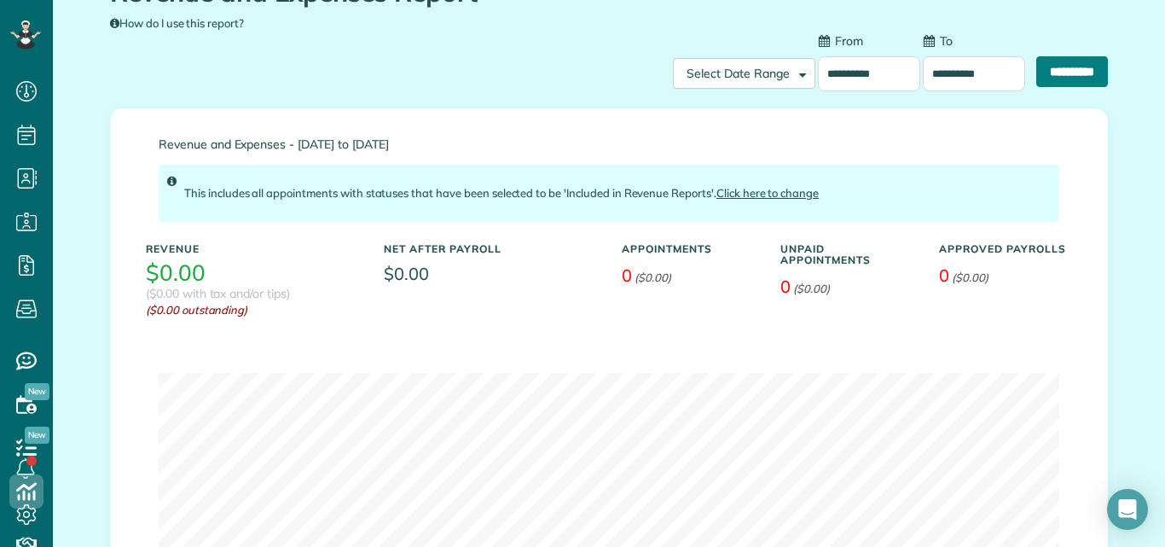
click at [1050, 71] on input "**********" at bounding box center [1072, 71] width 72 height 31
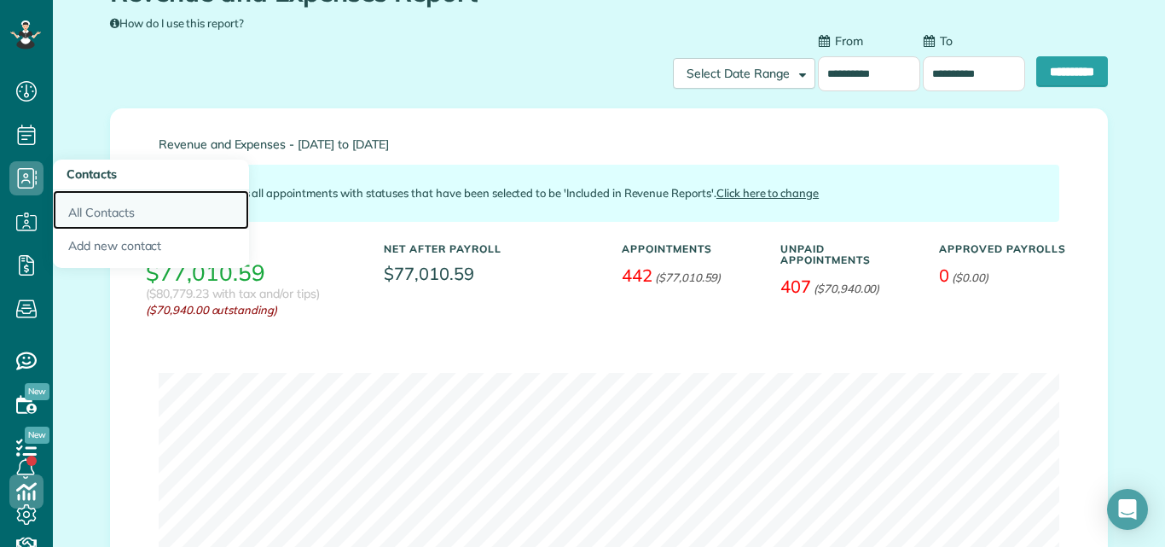
click at [83, 208] on link "All Contacts" at bounding box center [151, 209] width 196 height 39
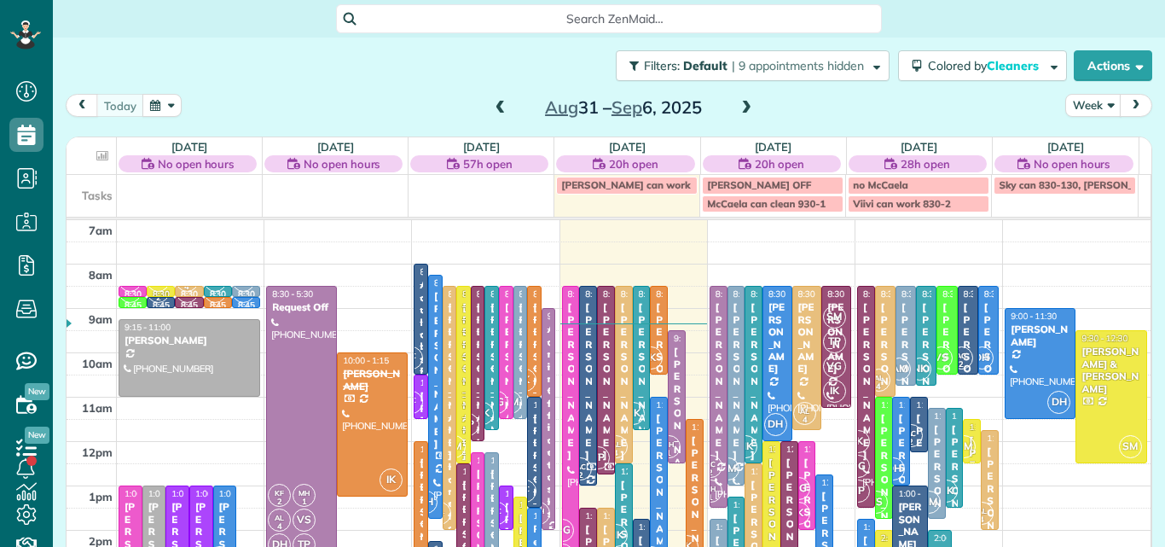
scroll to position [8, 8]
click at [1067, 108] on button "Week" at bounding box center [1093, 105] width 56 height 23
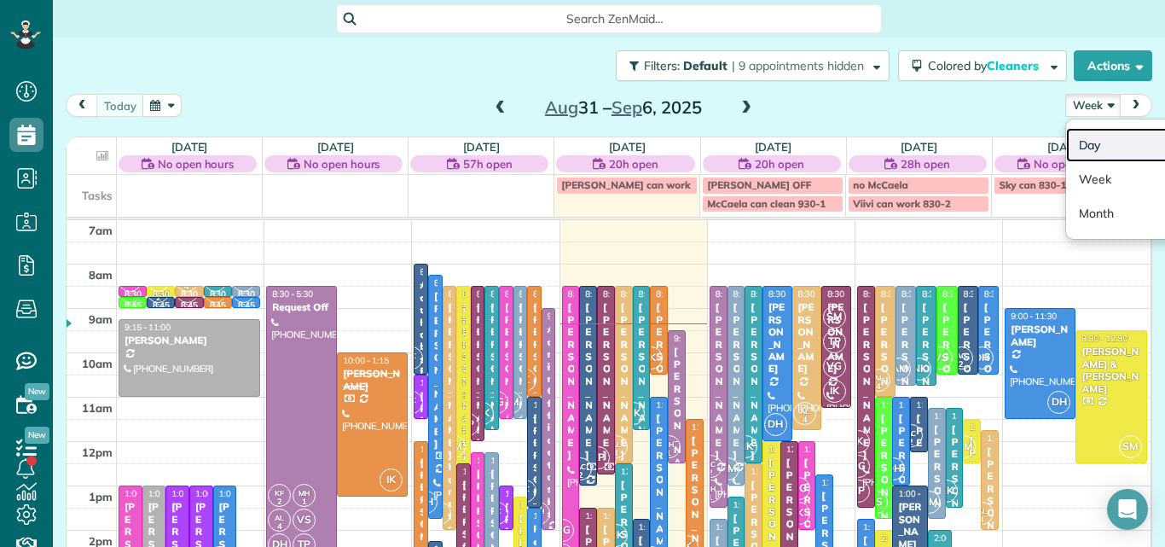
click at [1075, 136] on link "Day" at bounding box center [1133, 145] width 135 height 34
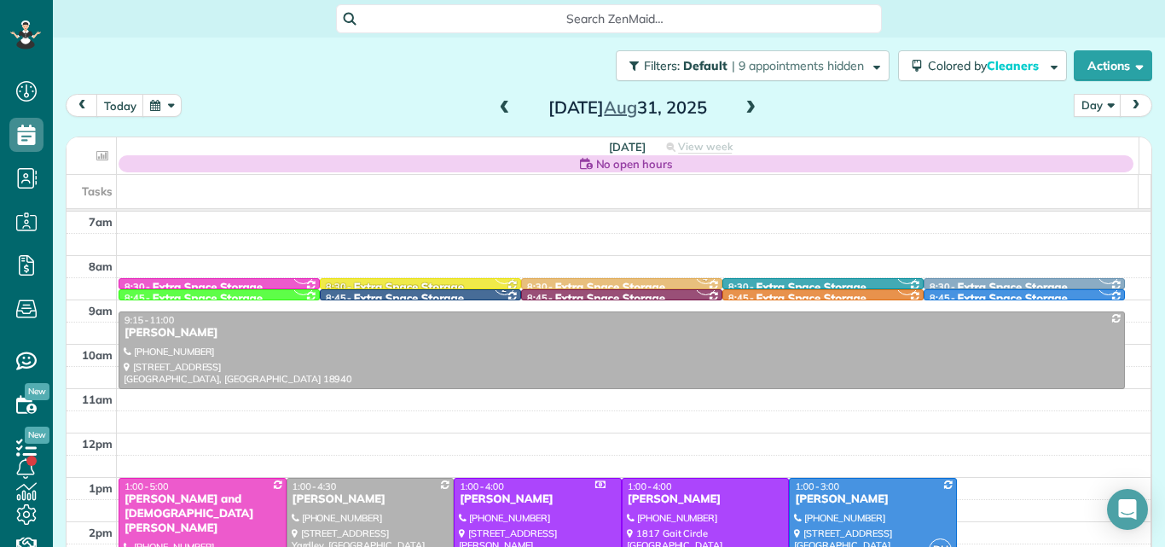
click at [743, 102] on span at bounding box center [750, 108] width 19 height 15
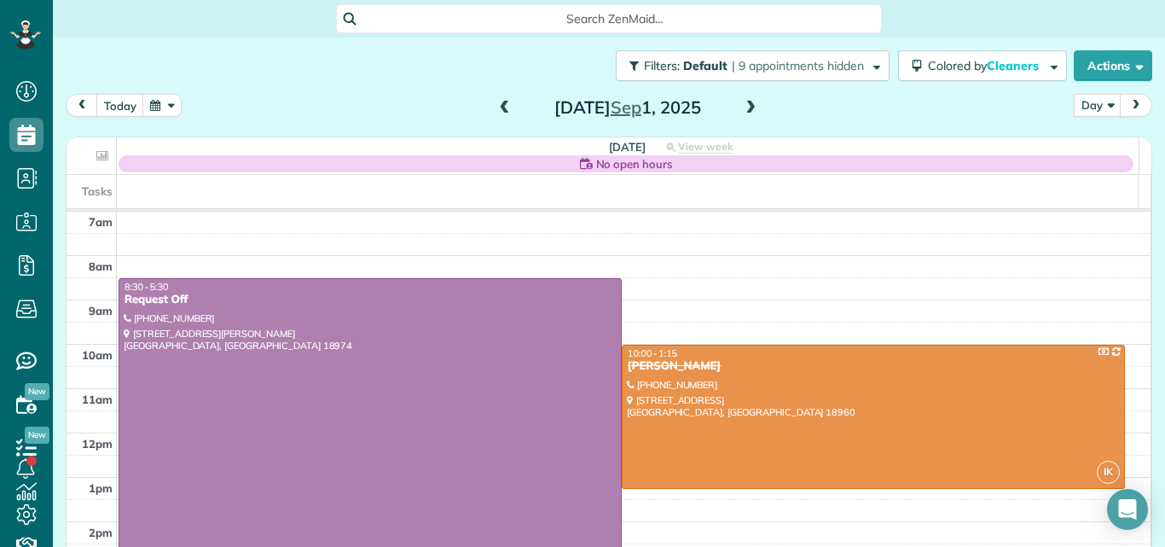
click at [743, 102] on span at bounding box center [750, 108] width 19 height 15
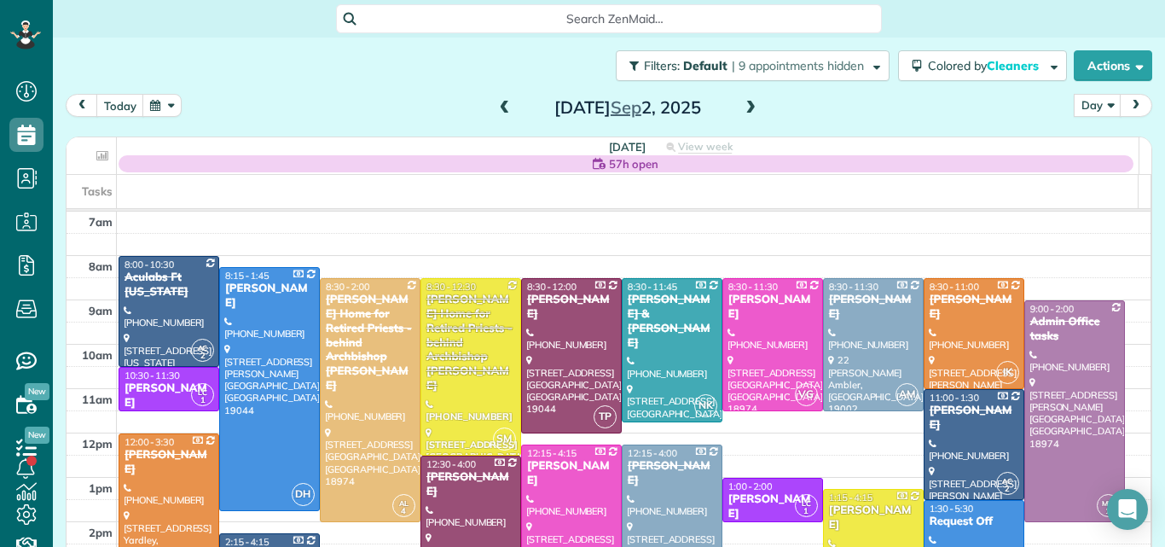
click at [743, 102] on span at bounding box center [750, 108] width 19 height 15
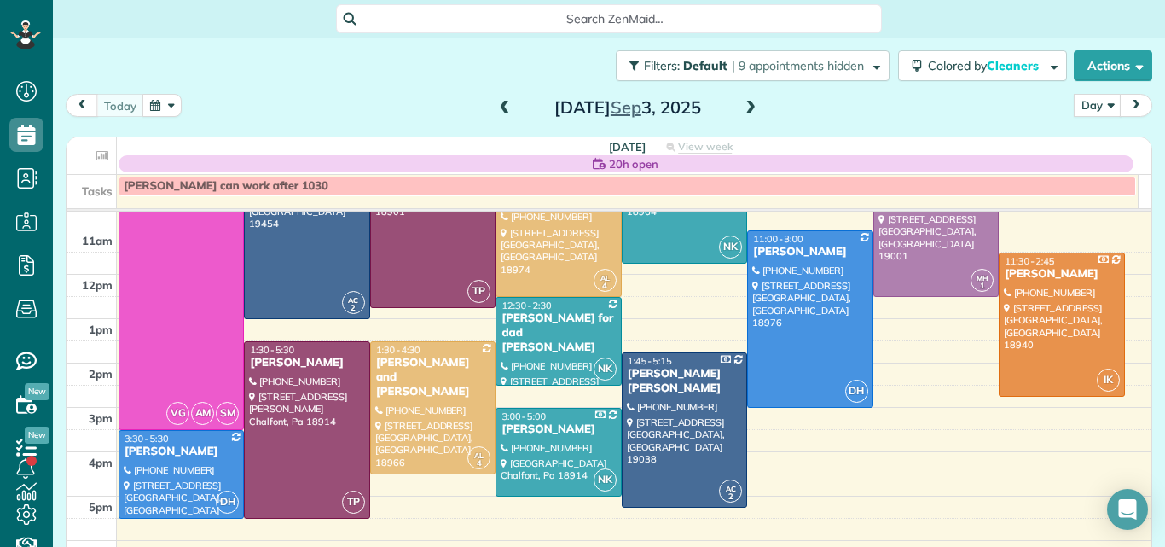
scroll to position [198, 0]
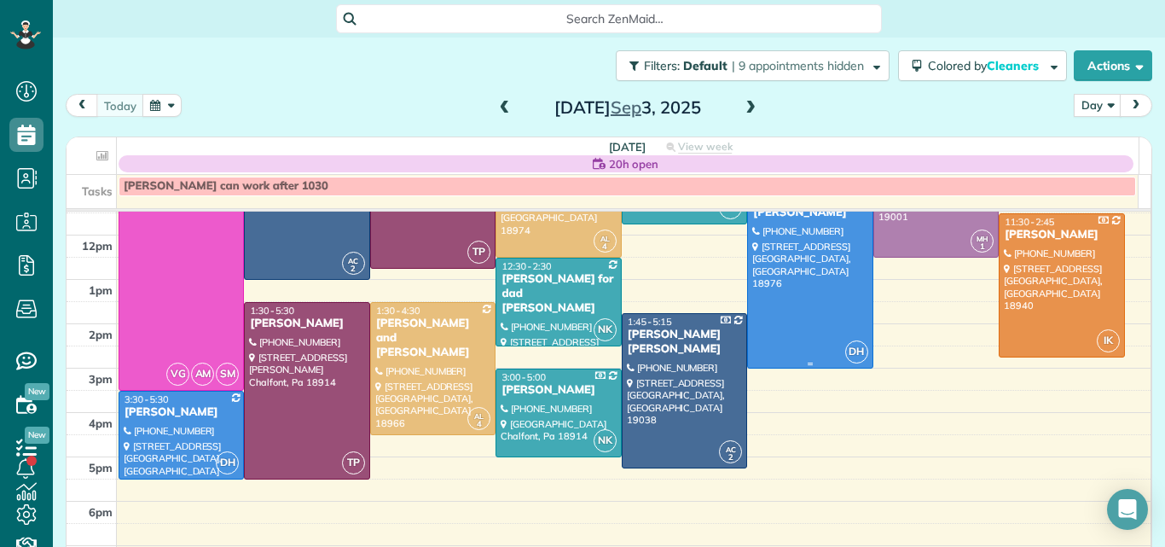
click at [783, 305] on div at bounding box center [810, 280] width 124 height 176
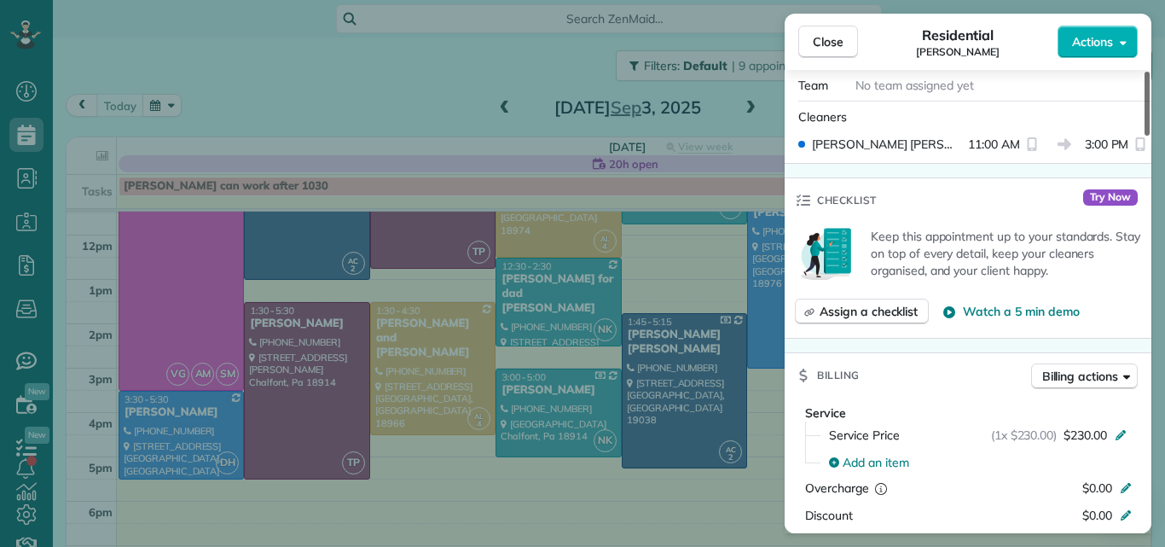
drag, startPoint x: 1147, startPoint y: 118, endPoint x: 1144, endPoint y: 174, distance: 56.3
click at [1144, 136] on div at bounding box center [1146, 104] width 5 height 64
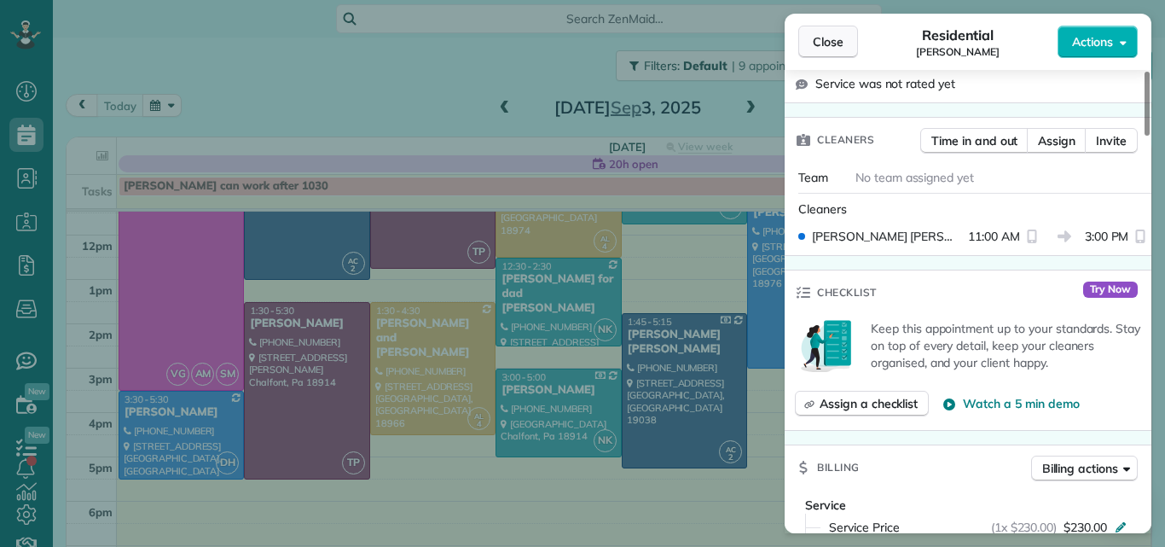
click at [827, 26] on button "Close" at bounding box center [828, 42] width 60 height 32
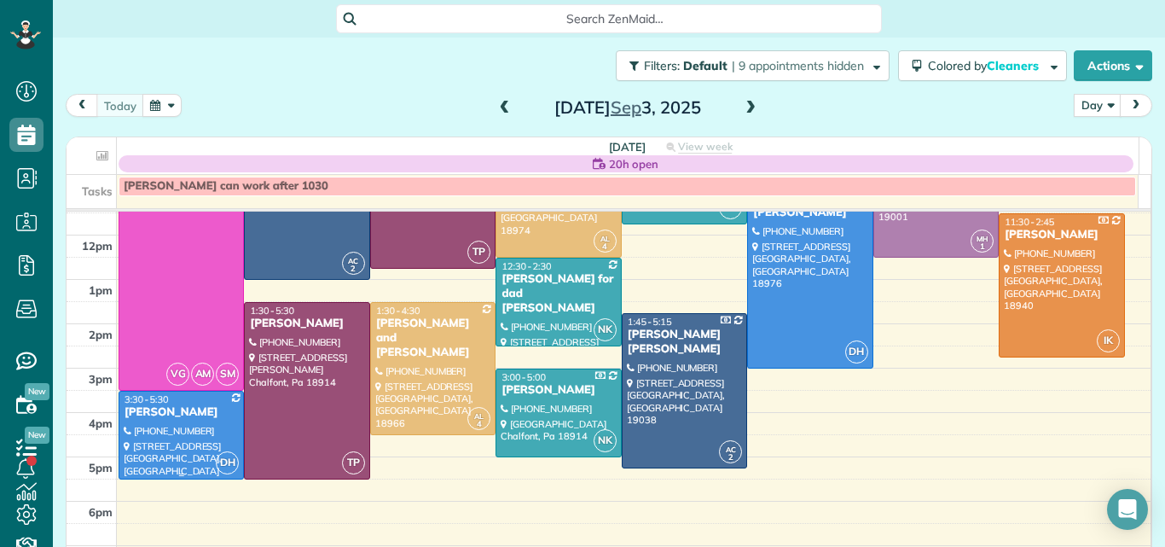
click at [162, 435] on div at bounding box center [181, 434] width 124 height 87
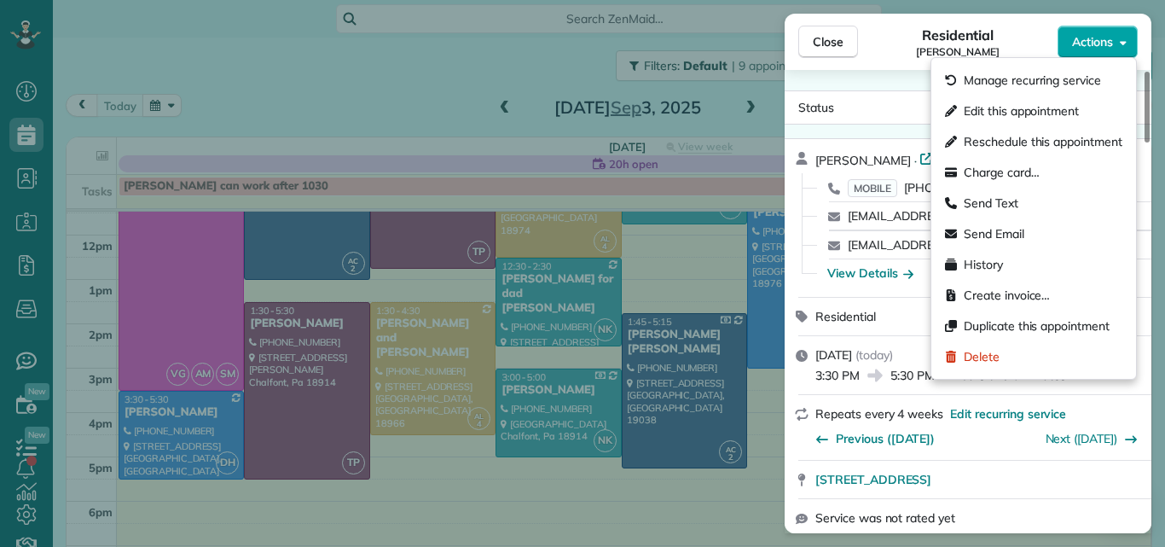
click at [1091, 40] on span "Actions" at bounding box center [1092, 41] width 41 height 17
click at [1043, 105] on span "Edit this appointment" at bounding box center [1020, 110] width 115 height 17
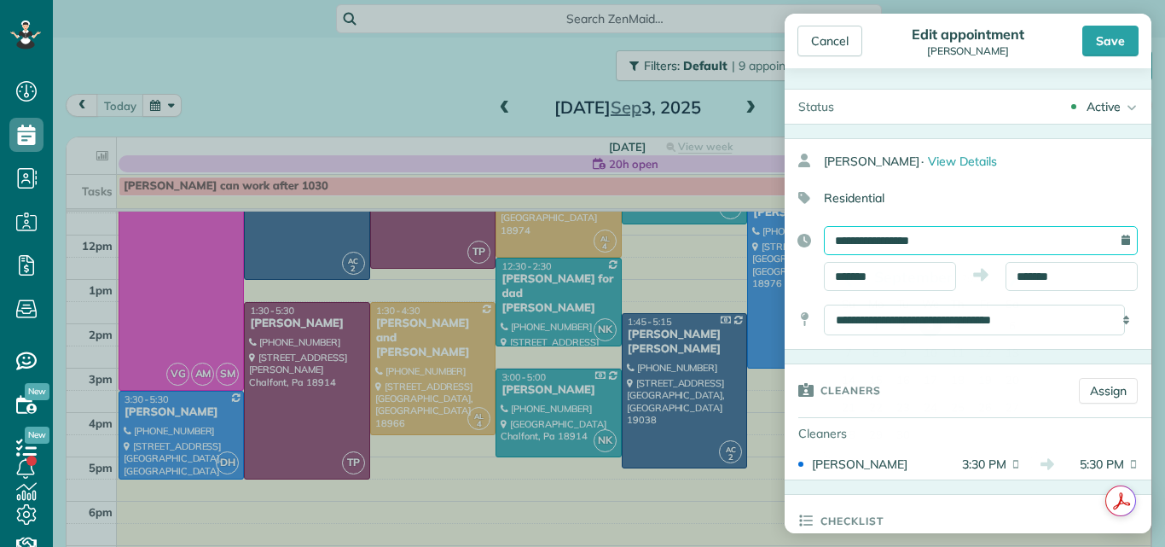
click at [961, 239] on input "**********" at bounding box center [981, 240] width 314 height 29
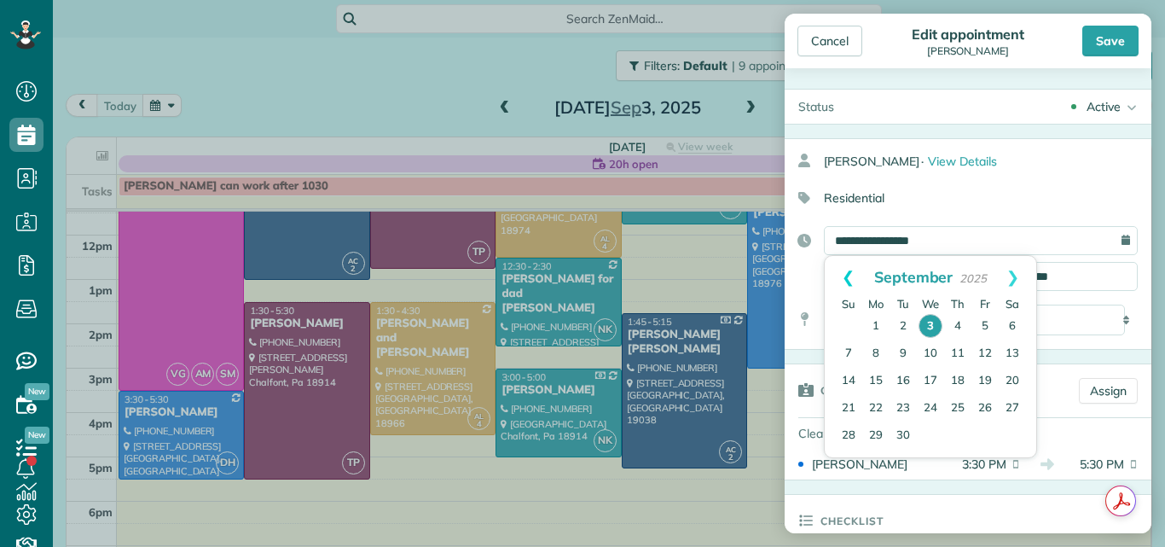
click at [842, 274] on link "Prev" at bounding box center [847, 277] width 47 height 43
click at [842, 458] on link "31" at bounding box center [848, 461] width 27 height 27
type input "**********"
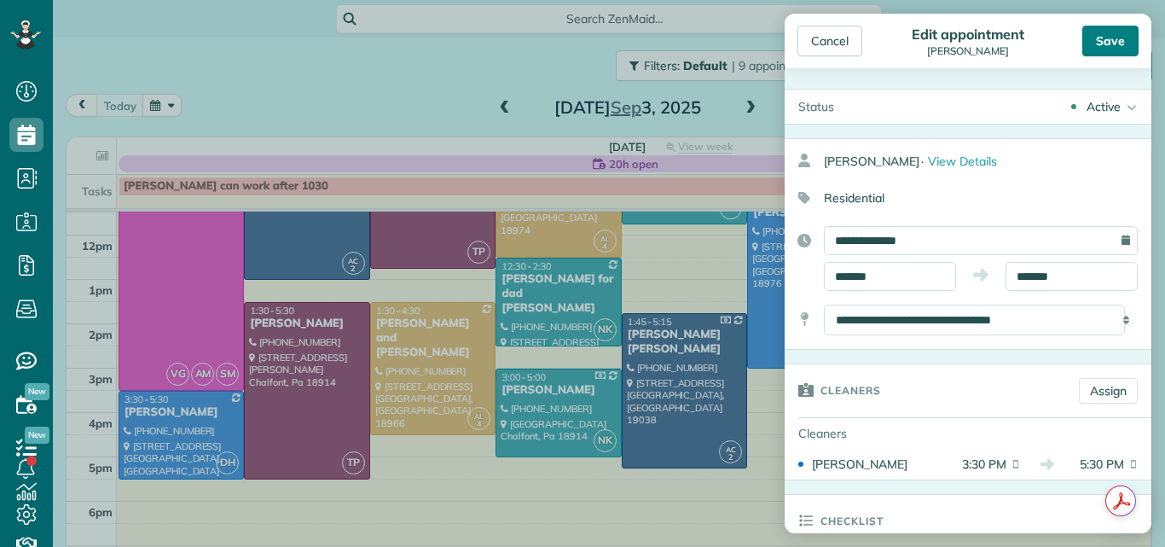
click at [1115, 35] on div "Save" at bounding box center [1110, 41] width 56 height 31
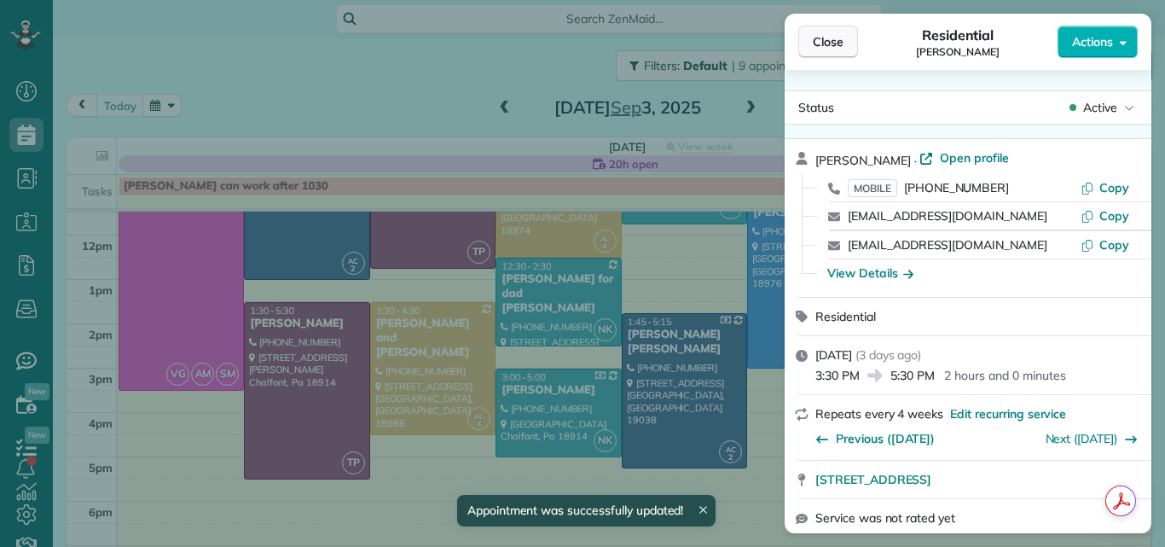
click at [831, 38] on span "Close" at bounding box center [828, 41] width 31 height 17
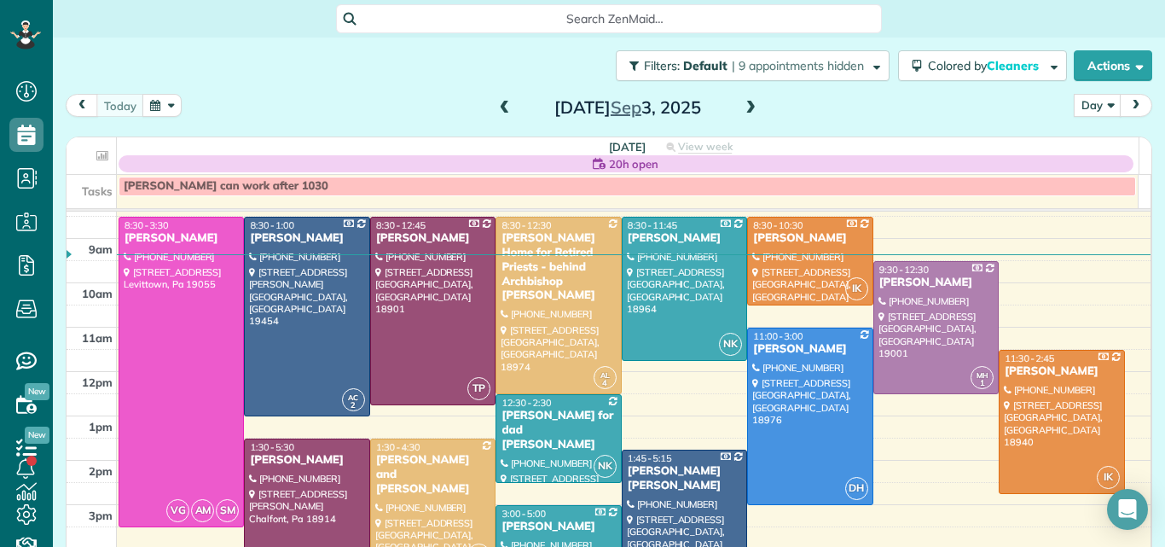
scroll to position [47, 0]
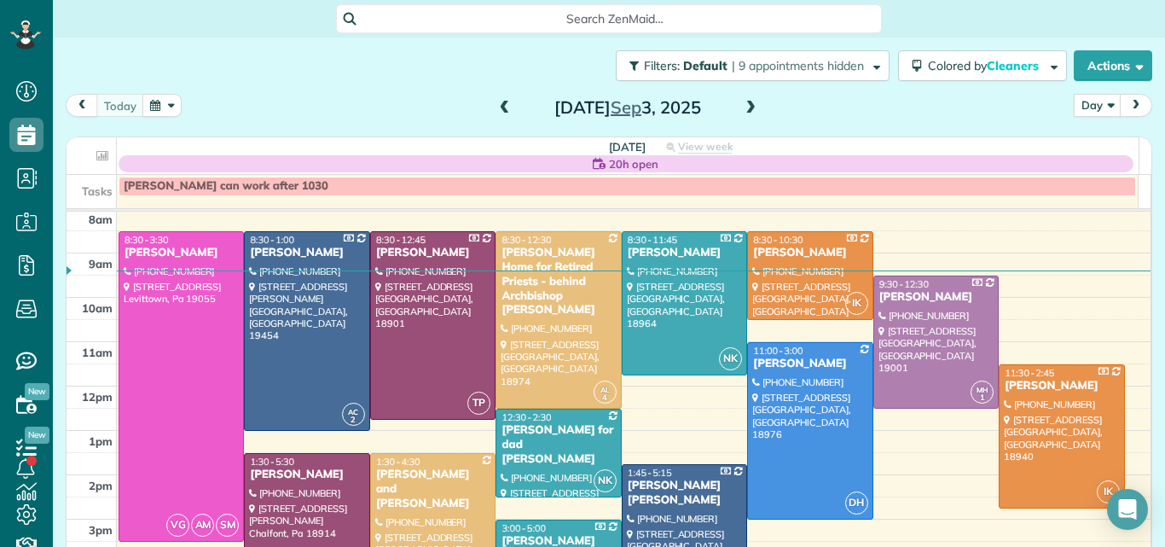
click at [741, 108] on span at bounding box center [750, 108] width 19 height 15
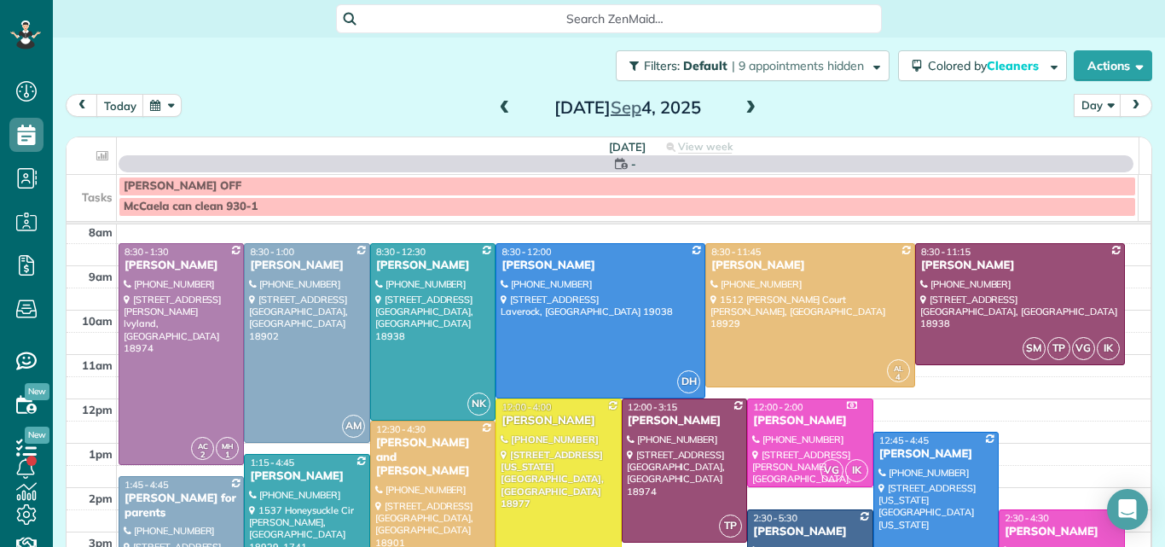
scroll to position [0, 0]
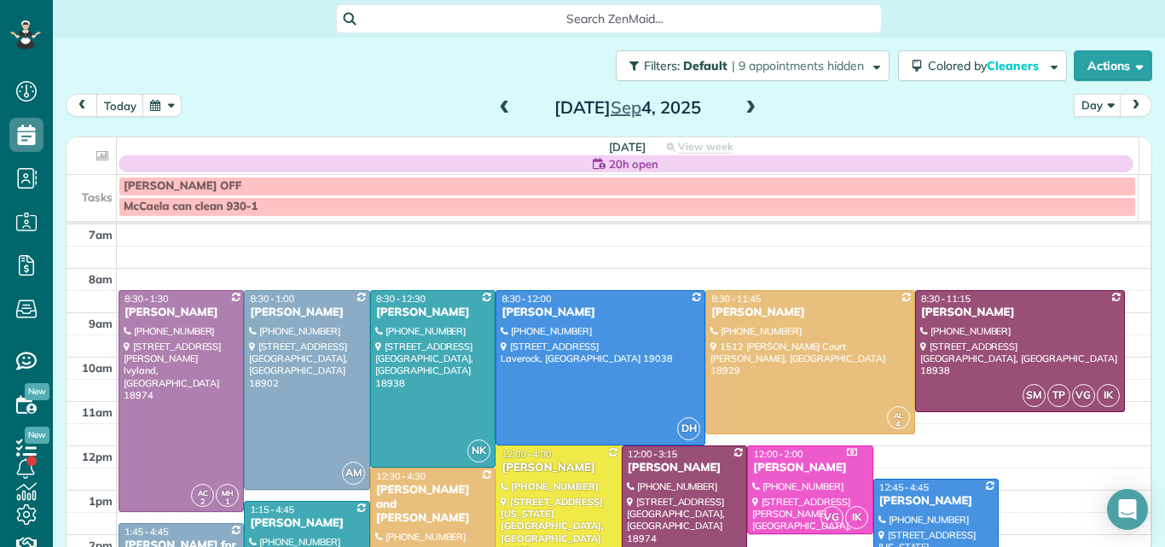
click at [741, 108] on span at bounding box center [750, 108] width 19 height 15
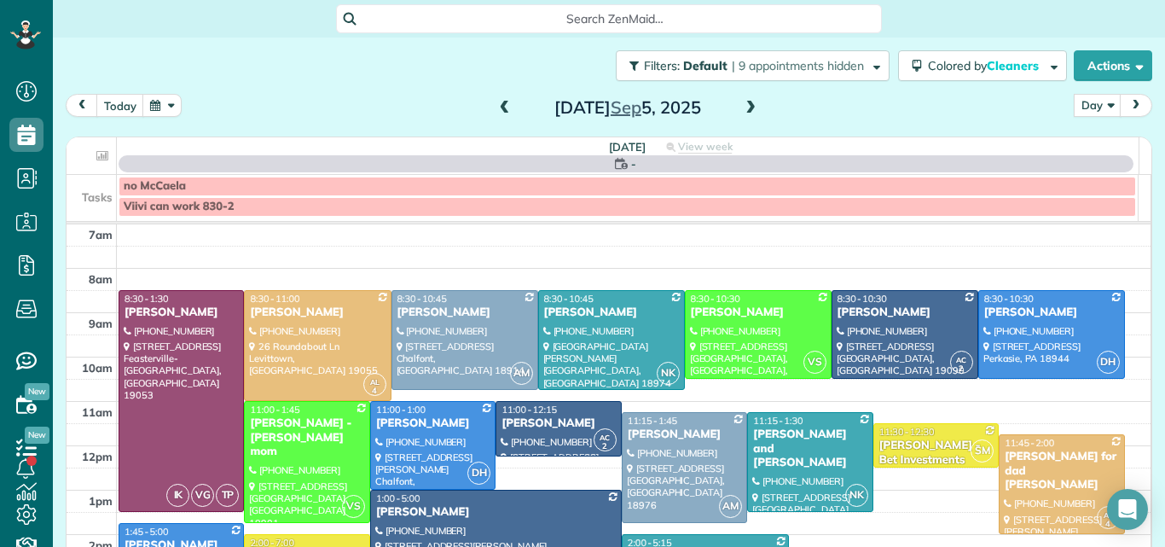
click at [741, 108] on span at bounding box center [750, 108] width 19 height 15
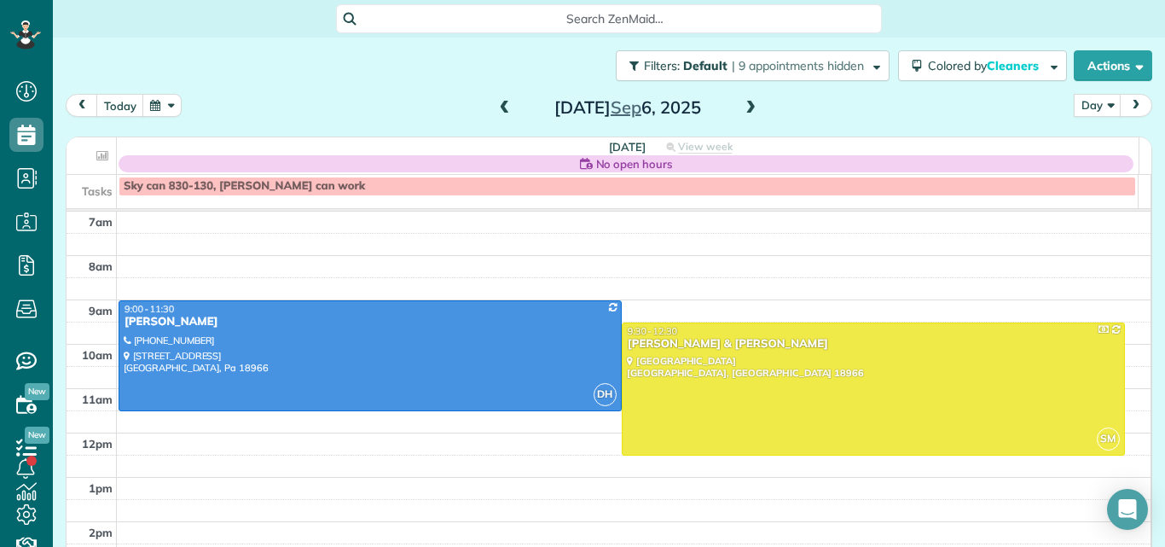
click at [741, 108] on span at bounding box center [750, 108] width 19 height 15
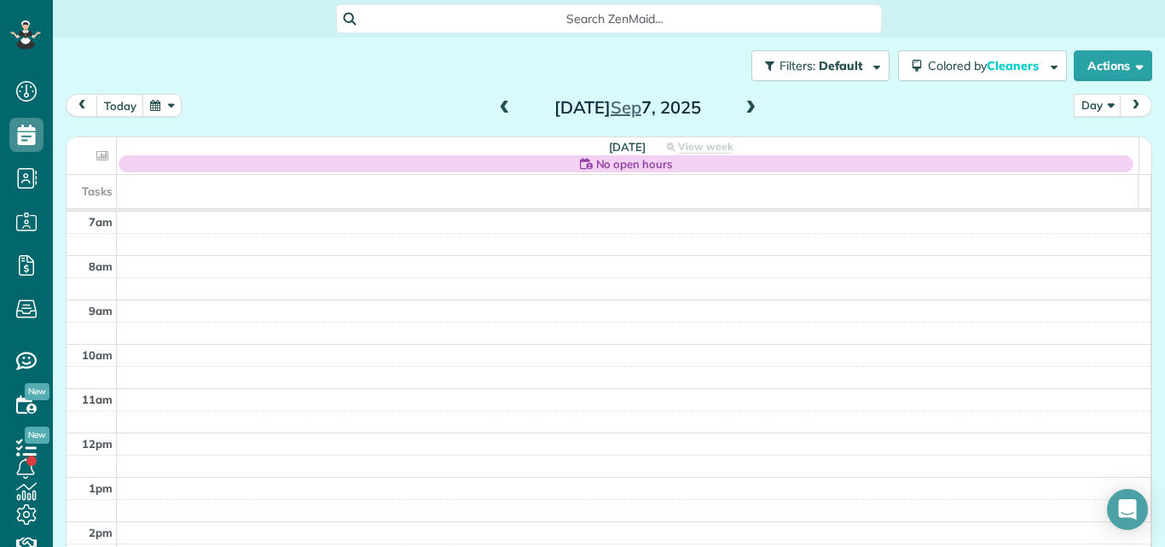
click at [741, 108] on span at bounding box center [750, 108] width 19 height 15
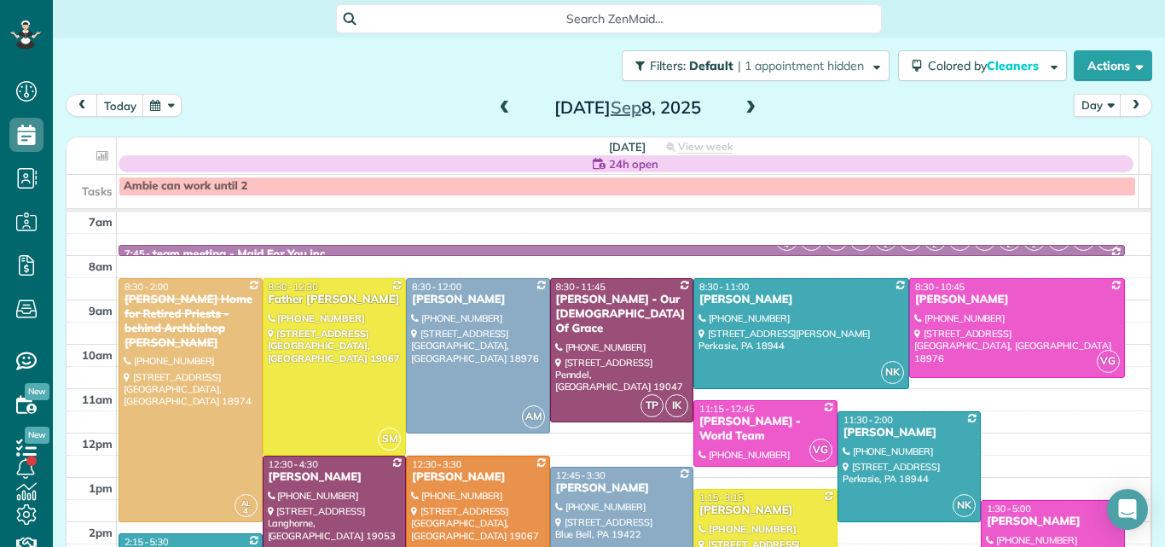
click at [741, 108] on span at bounding box center [750, 108] width 19 height 15
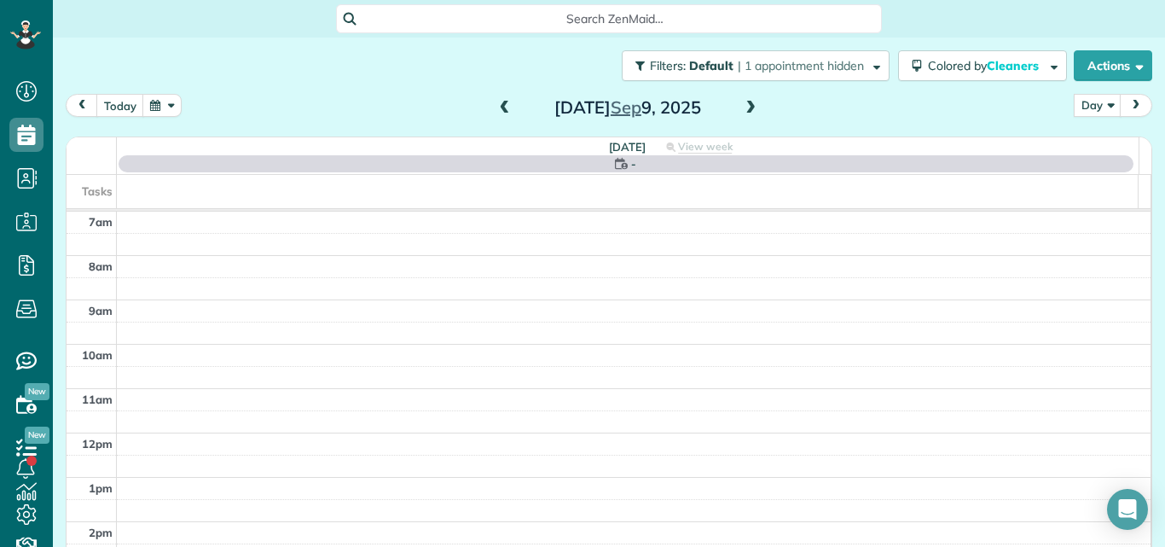
click at [741, 108] on span at bounding box center [750, 108] width 19 height 15
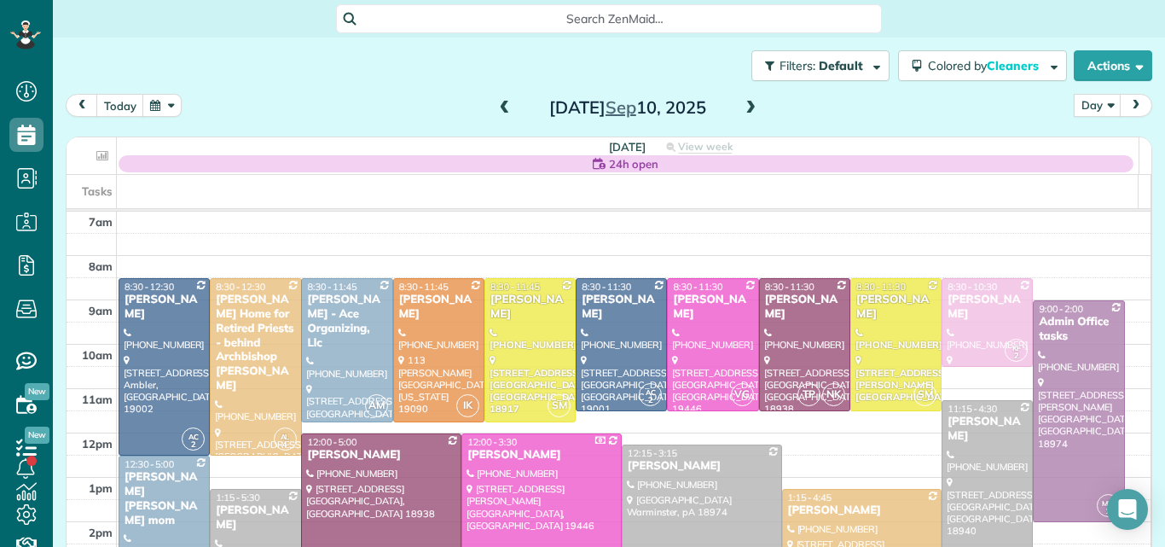
click at [741, 108] on span at bounding box center [750, 108] width 19 height 15
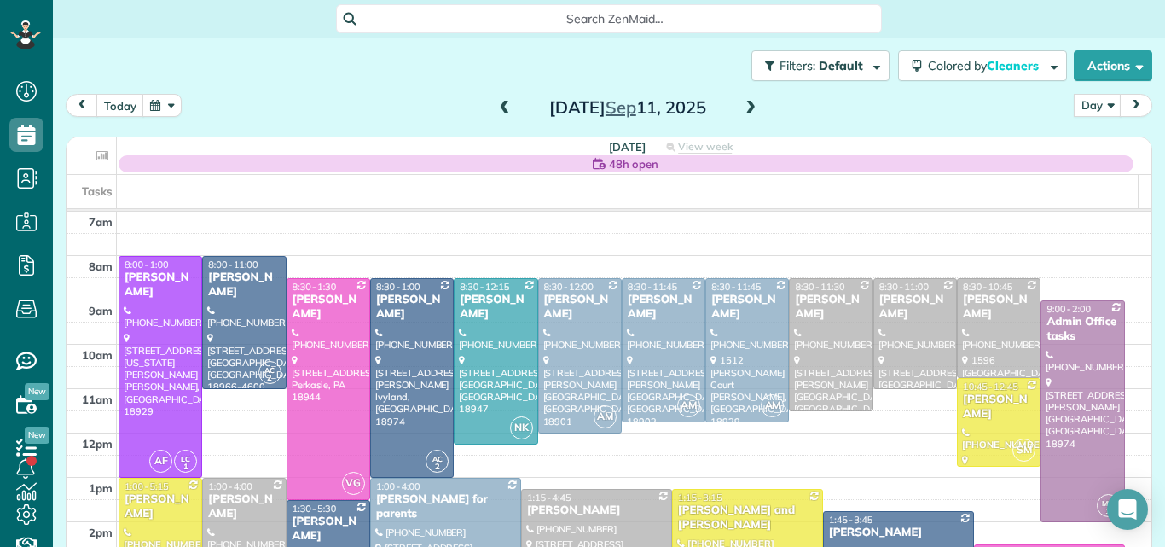
click at [741, 108] on span at bounding box center [750, 108] width 19 height 15
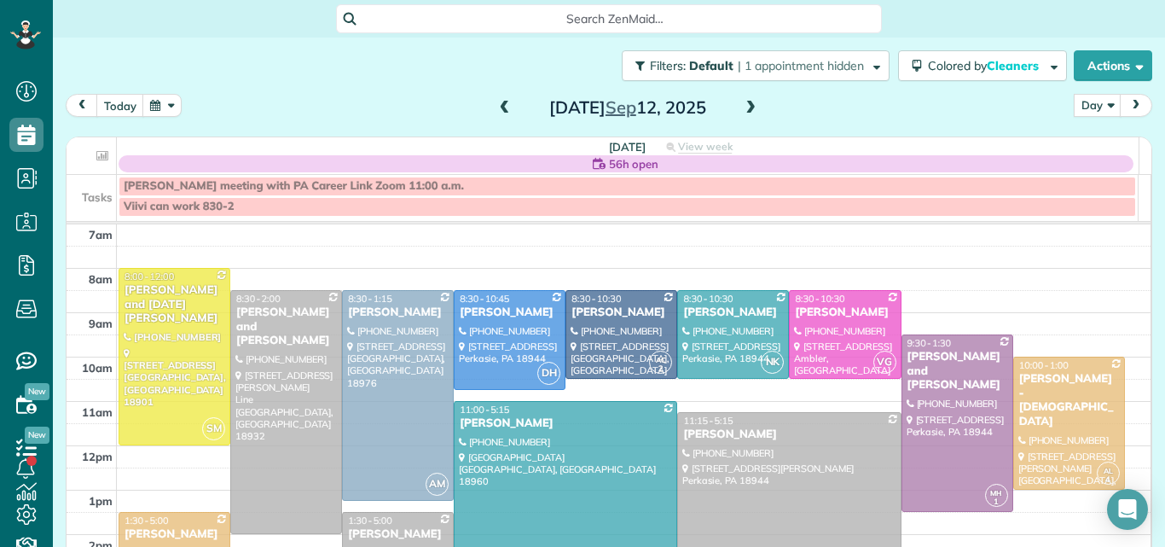
click at [741, 108] on span at bounding box center [750, 108] width 19 height 15
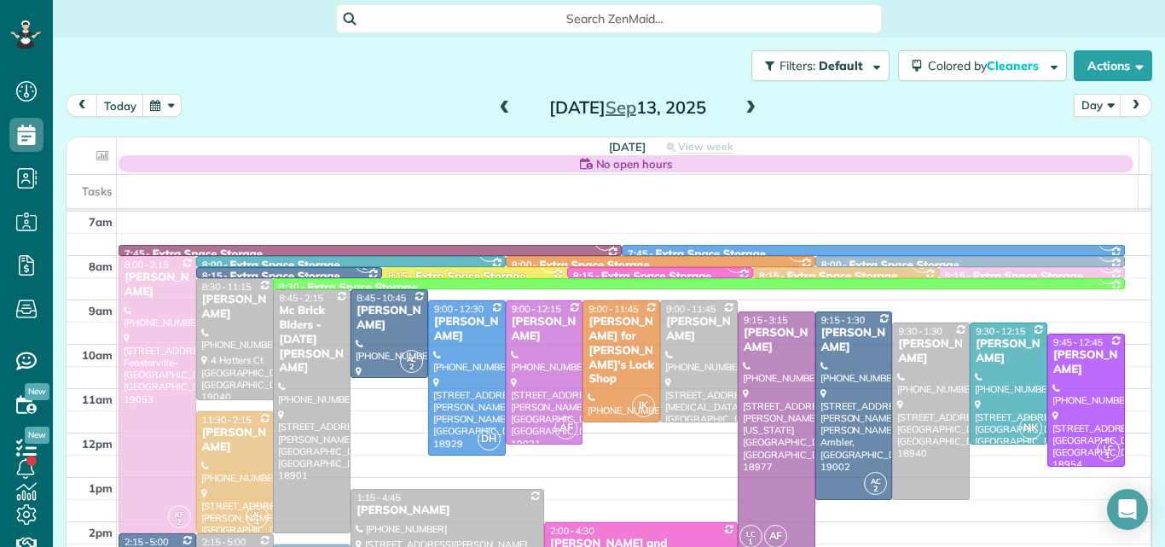
click at [741, 108] on span at bounding box center [750, 108] width 19 height 15
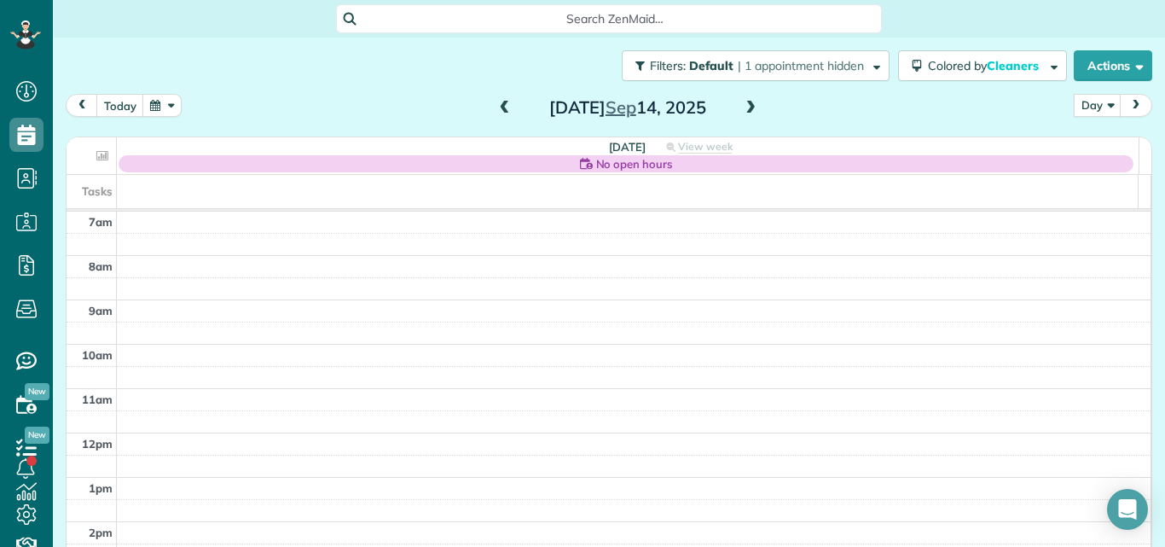
click at [741, 108] on span at bounding box center [750, 108] width 19 height 15
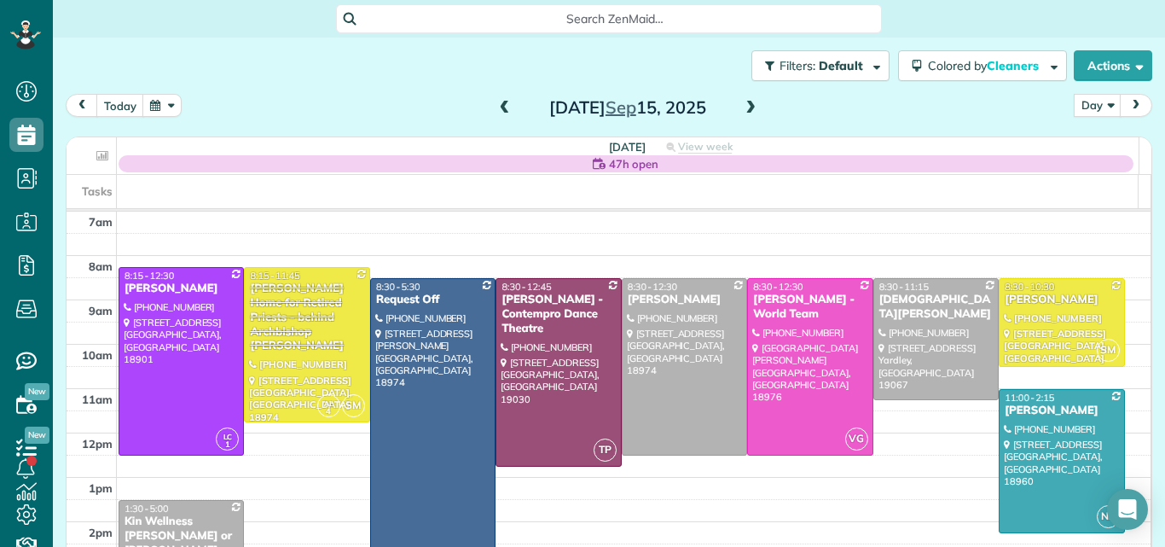
click at [741, 108] on span at bounding box center [750, 108] width 19 height 15
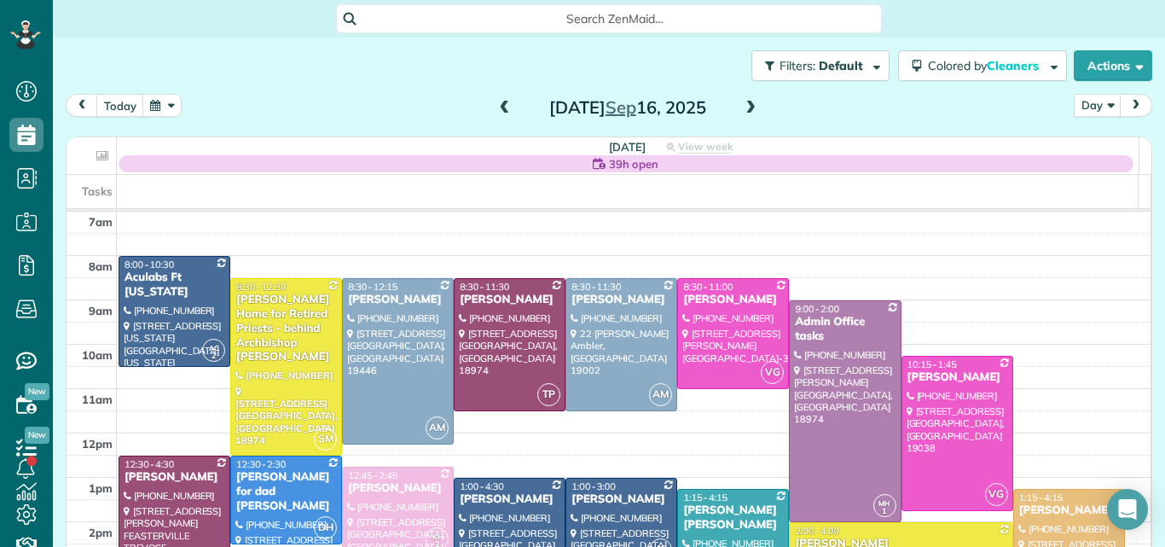
click at [212, 147] on th "Tuesday 39h open View week $2,765.00 54.25 Man Hours 17 Appointments 0% Paid Al…" at bounding box center [627, 155] width 1021 height 37
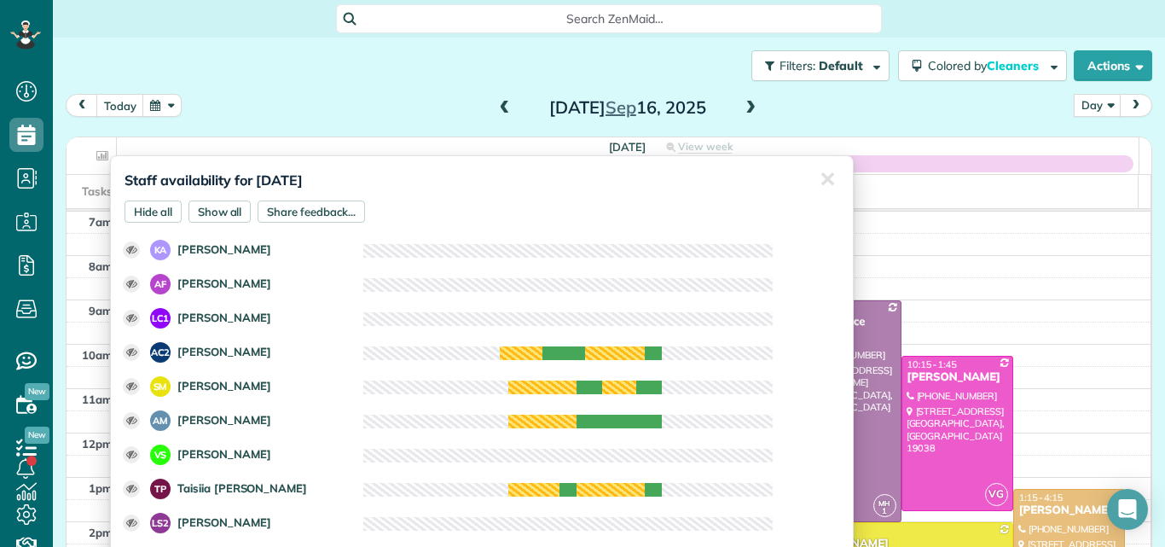
click at [246, 123] on div "today Day Day Week Month Tuesday Sep 16, 2025" at bounding box center [609, 110] width 1086 height 32
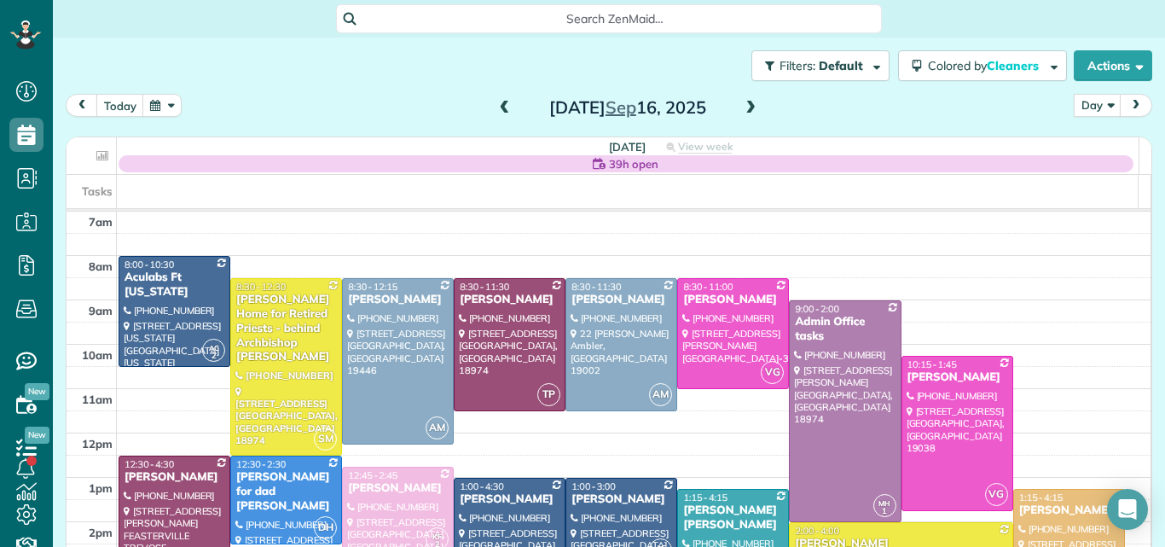
click at [203, 199] on div "Tasks" at bounding box center [603, 191] width 1072 height 33
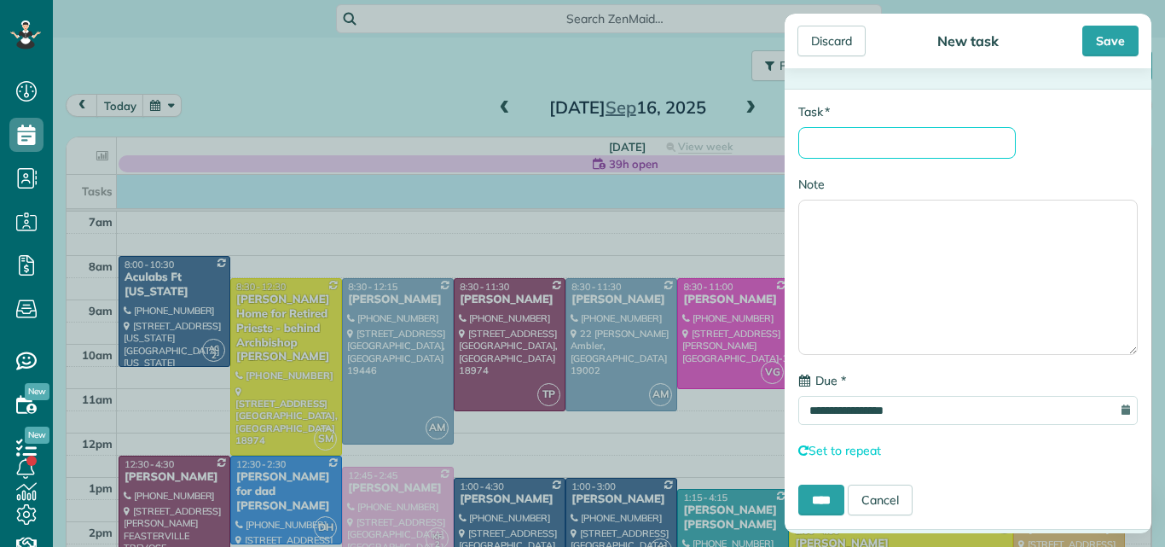
click at [844, 145] on input "* Task" at bounding box center [906, 143] width 217 height 32
type input "**********"
click at [798, 484] on input "****" at bounding box center [821, 499] width 46 height 31
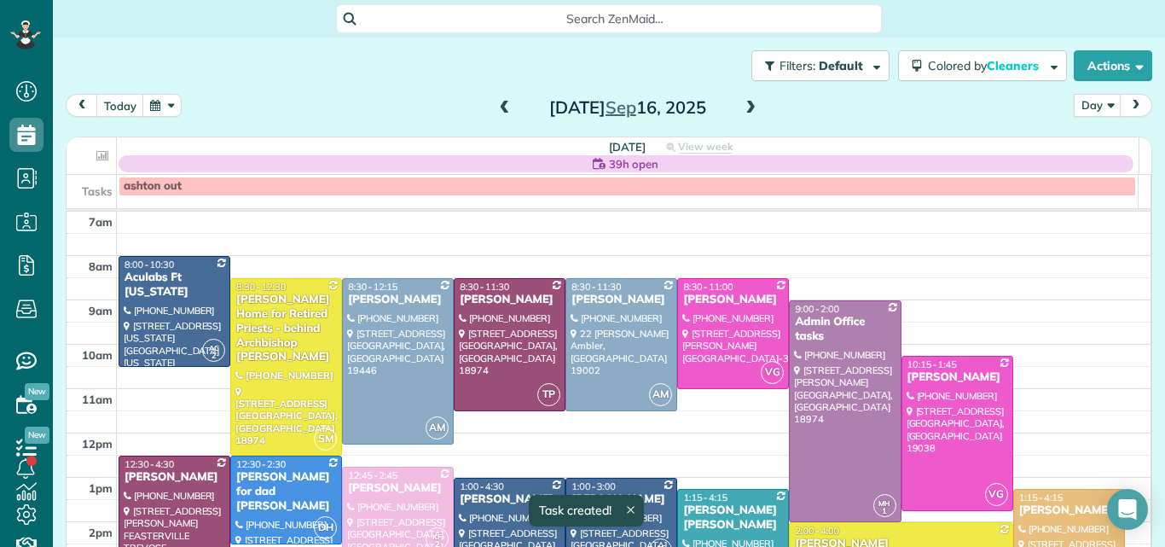
click at [495, 103] on span at bounding box center [504, 108] width 19 height 15
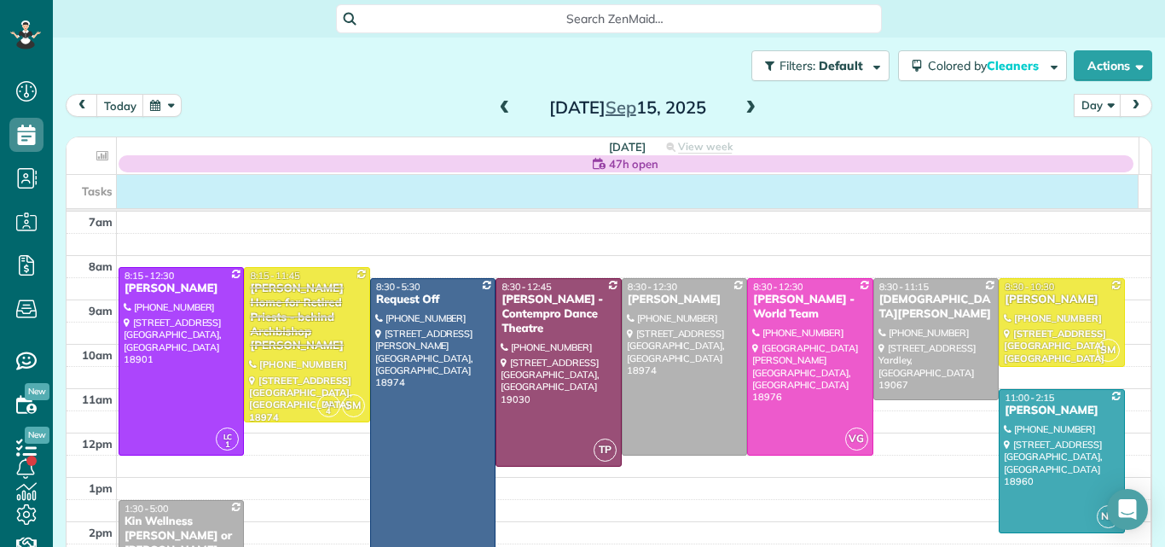
click at [322, 187] on div "Tasks" at bounding box center [603, 191] width 1072 height 33
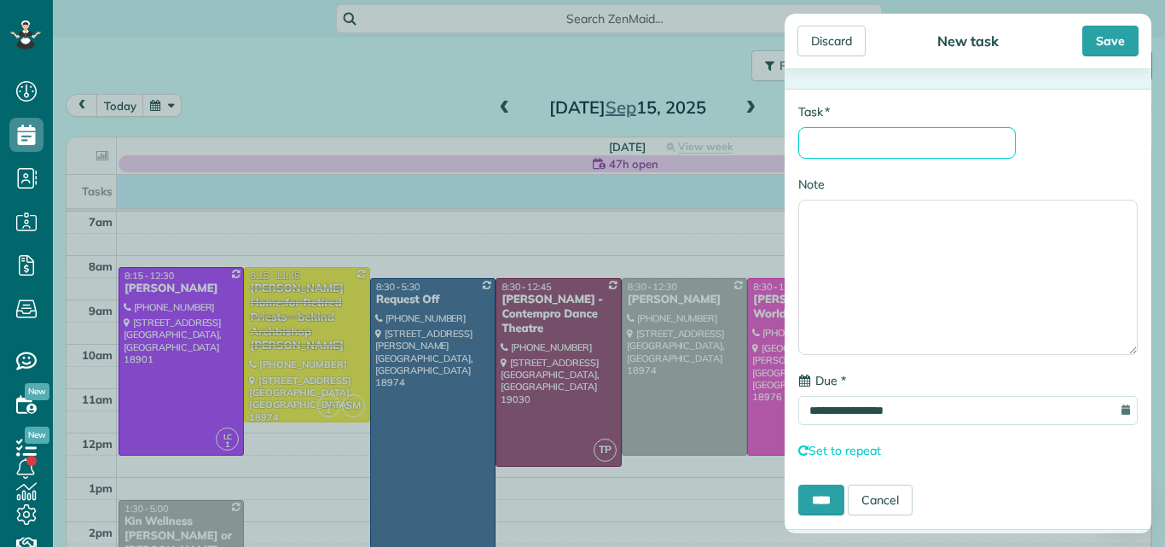
click at [947, 140] on input "* Task" at bounding box center [906, 143] width 217 height 32
type input "*********"
click at [798, 484] on input "****" at bounding box center [821, 499] width 46 height 31
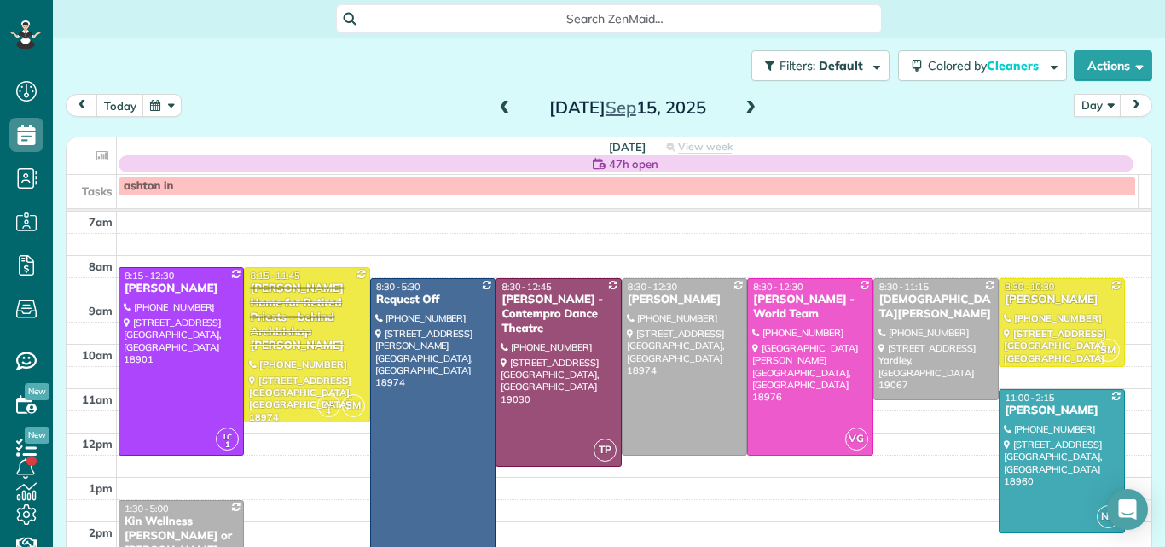
click at [495, 107] on span at bounding box center [504, 108] width 19 height 15
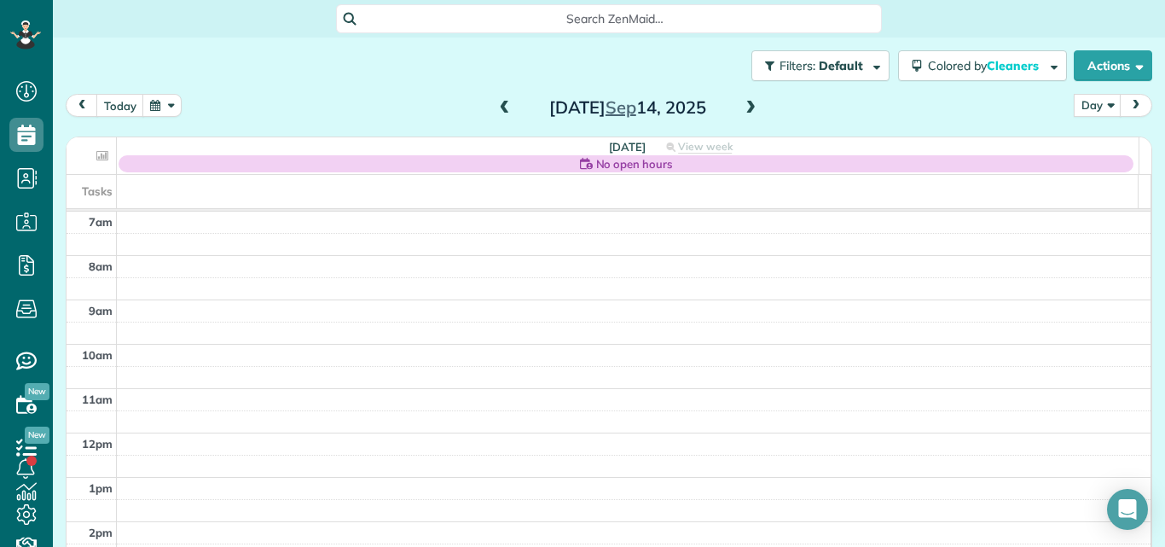
click at [495, 107] on span at bounding box center [504, 108] width 19 height 15
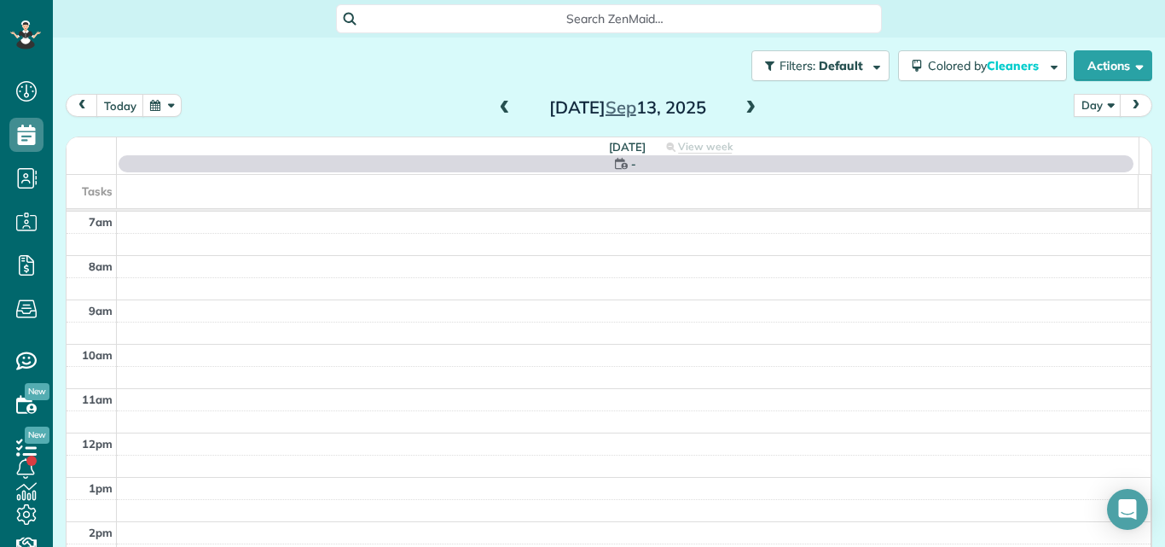
click at [495, 107] on span at bounding box center [504, 108] width 19 height 15
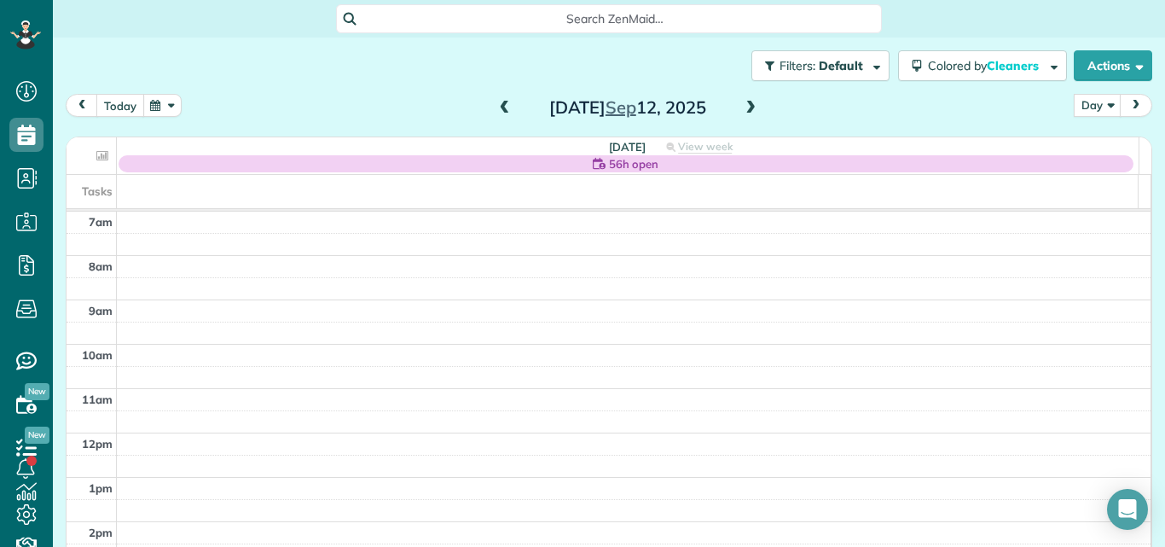
click at [114, 103] on button "today" at bounding box center [120, 105] width 48 height 23
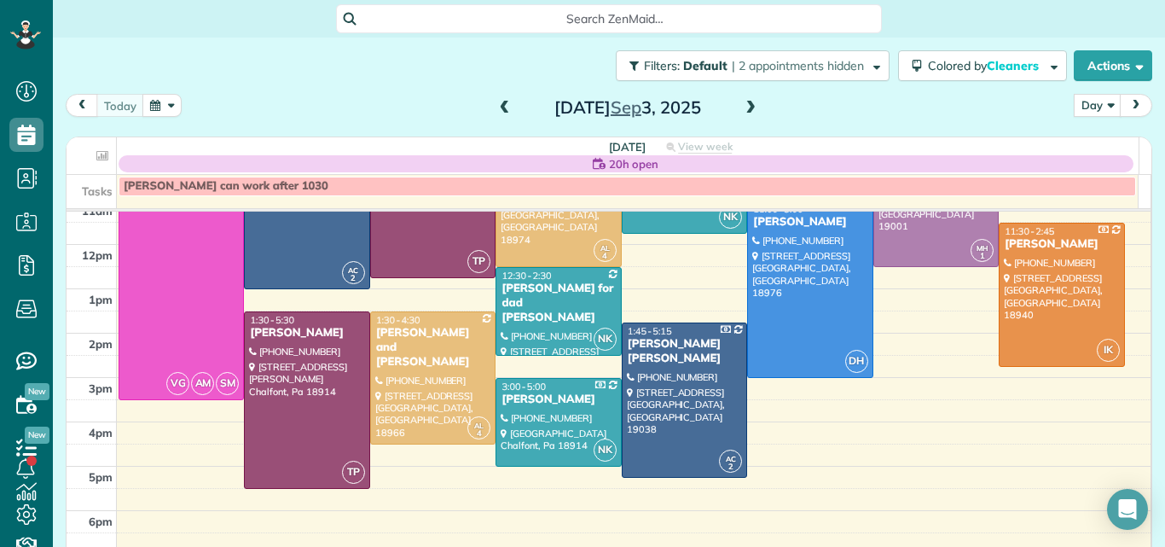
scroll to position [201, 0]
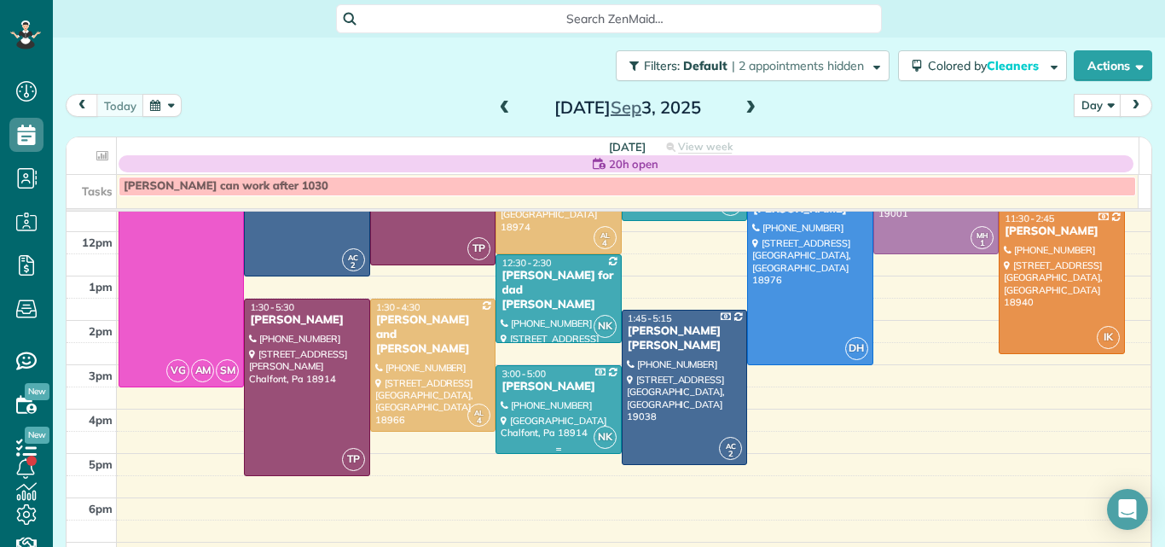
click at [524, 394] on div at bounding box center [558, 409] width 124 height 87
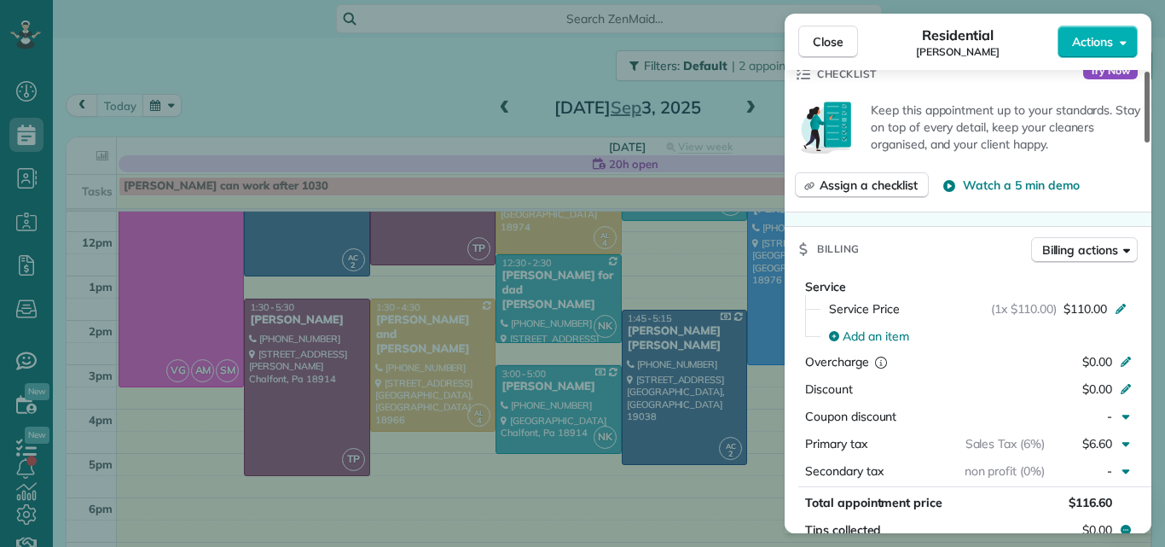
scroll to position [634, 0]
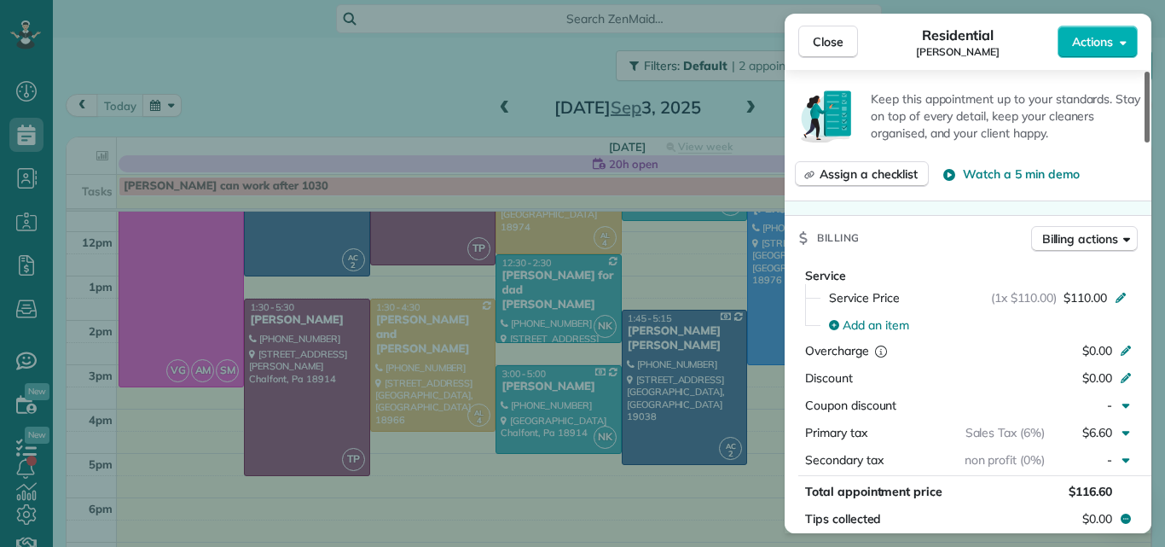
drag, startPoint x: 1146, startPoint y: 109, endPoint x: 1146, endPoint y: 206, distance: 97.2
click at [1146, 142] on div at bounding box center [1146, 107] width 5 height 71
click at [833, 33] on span "Close" at bounding box center [828, 41] width 31 height 17
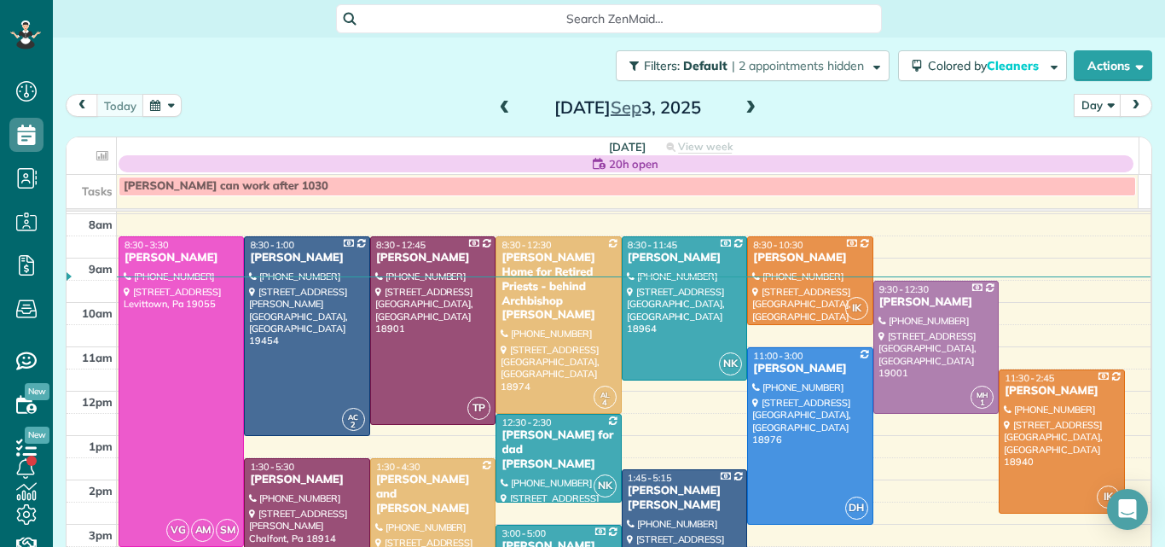
scroll to position [31, 0]
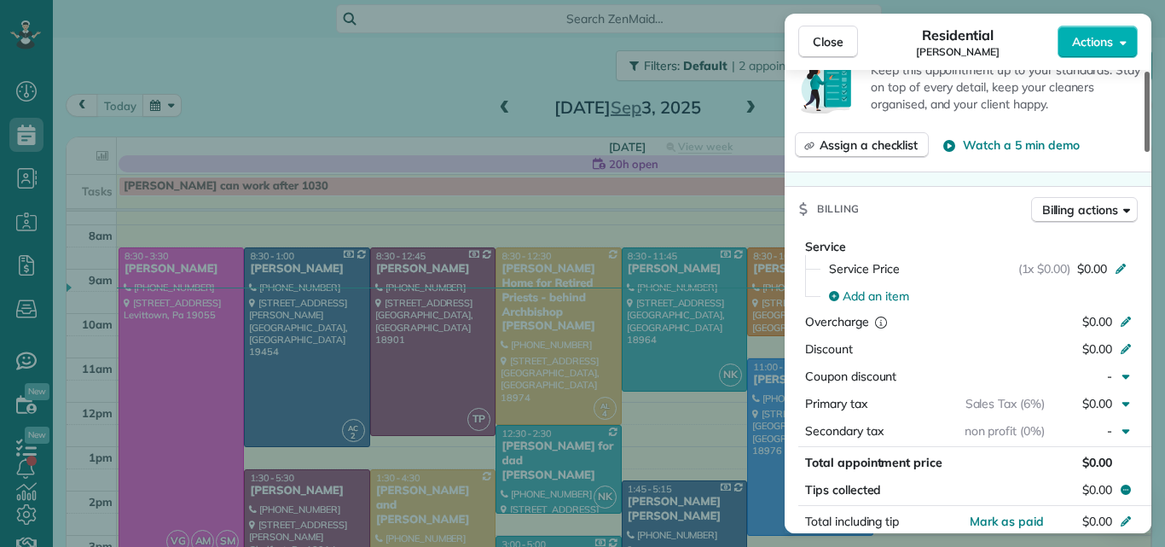
scroll to position [674, 0]
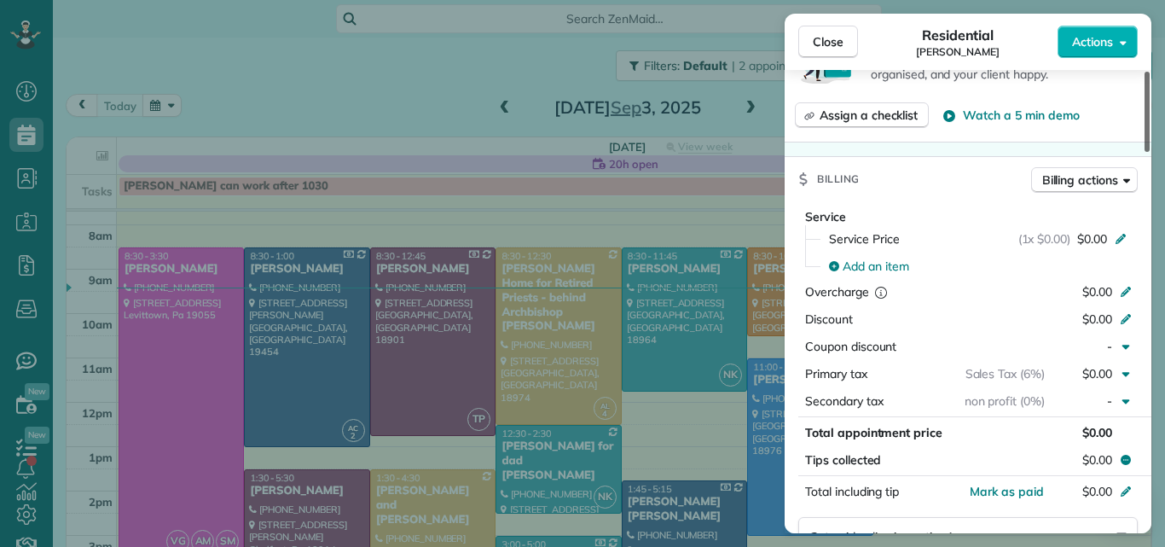
drag, startPoint x: 1144, startPoint y: 111, endPoint x: 1139, endPoint y: 227, distance: 116.1
click at [1144, 152] on div at bounding box center [1146, 112] width 5 height 80
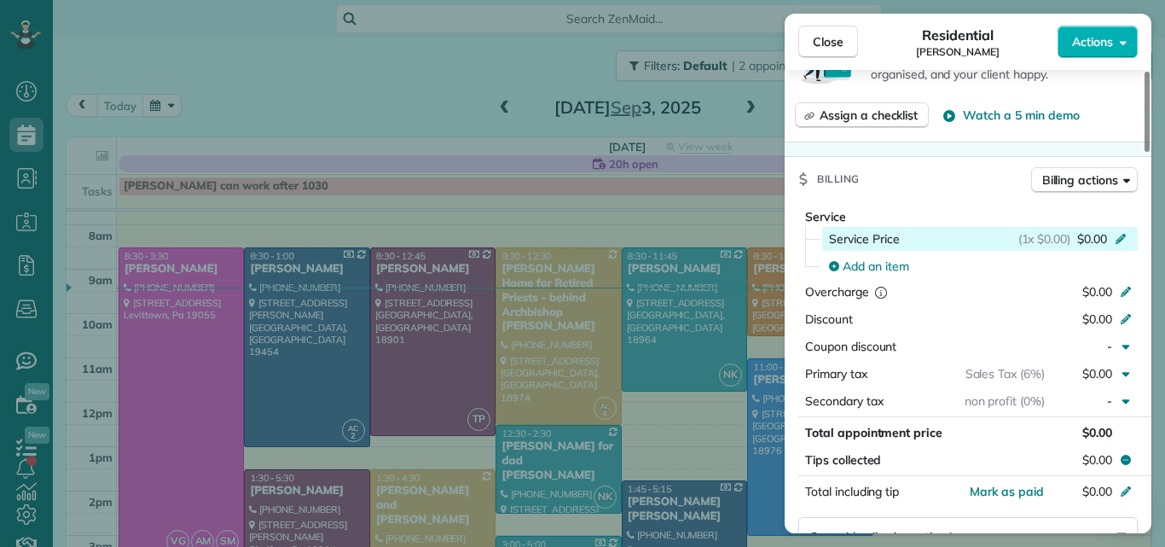
click at [1096, 235] on span "$0.00" at bounding box center [1092, 238] width 30 height 17
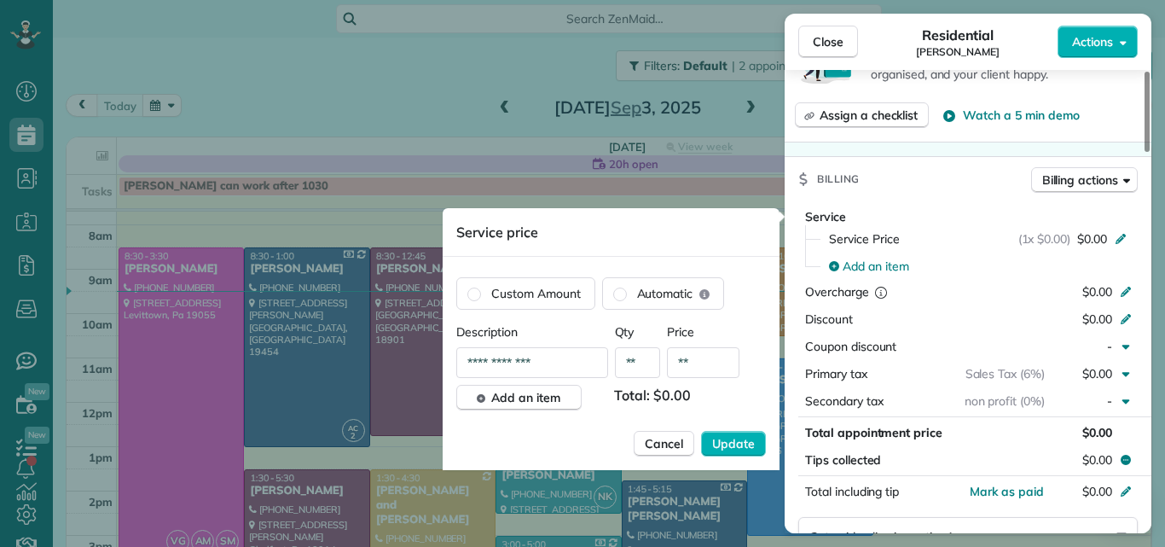
click at [695, 361] on input "**" at bounding box center [703, 362] width 72 height 31
type input "*******"
click at [721, 440] on span "Update" at bounding box center [733, 443] width 43 height 17
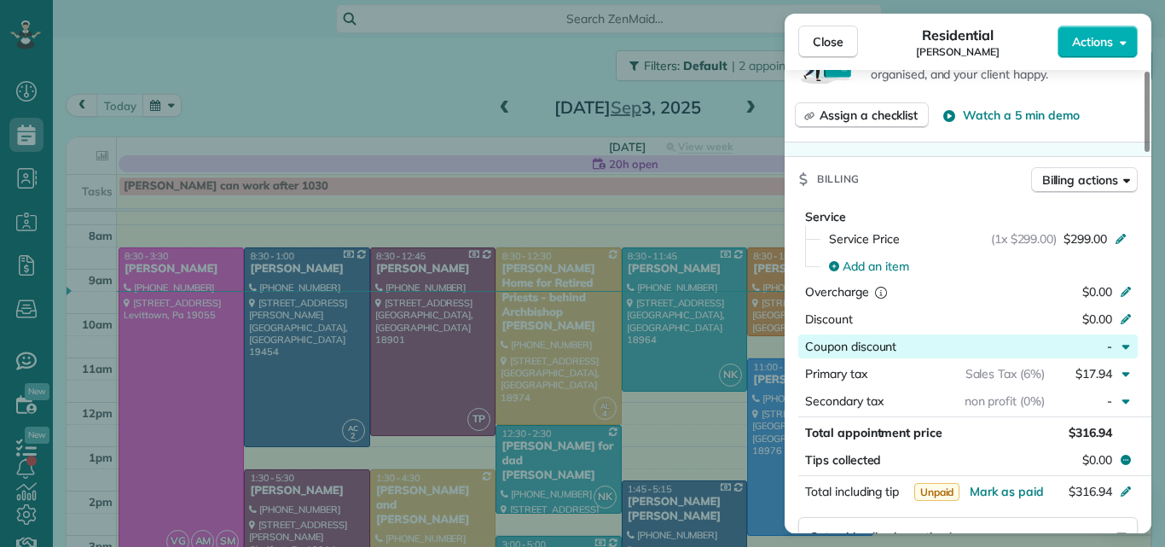
click at [825, 344] on span "Coupon discount" at bounding box center [850, 345] width 91 height 15
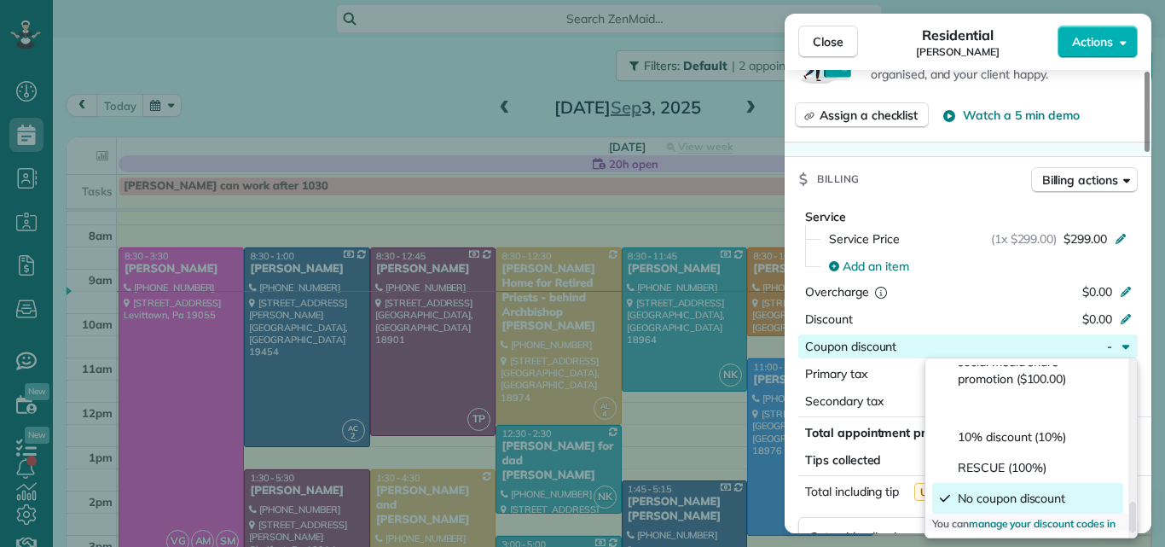
scroll to position [810, 0]
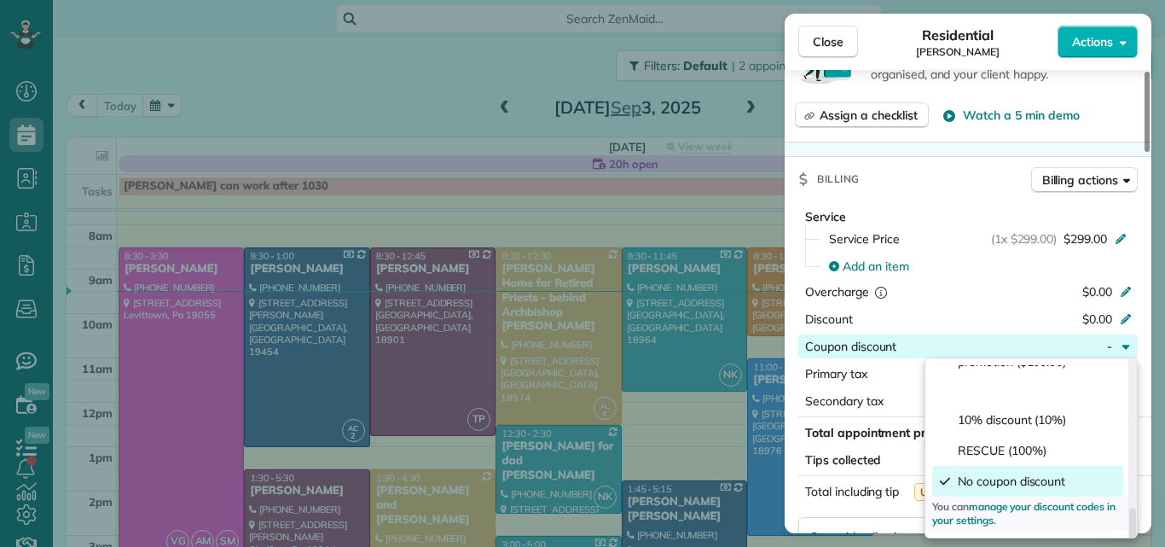
drag, startPoint x: 1130, startPoint y: 375, endPoint x: 1119, endPoint y: 531, distance: 156.4
click at [1129, 531] on div at bounding box center [1132, 522] width 7 height 31
click at [521, 65] on div "Close Residential Denise ODonnell Actions Status Active Denise ODonnell · Open …" at bounding box center [582, 273] width 1165 height 547
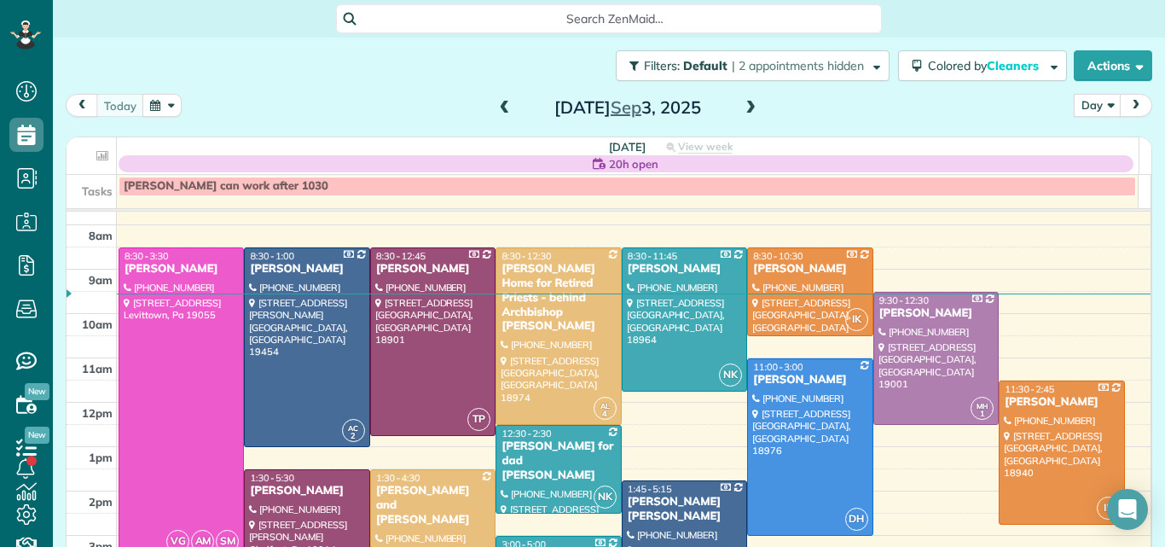
click at [742, 104] on span at bounding box center [750, 108] width 19 height 15
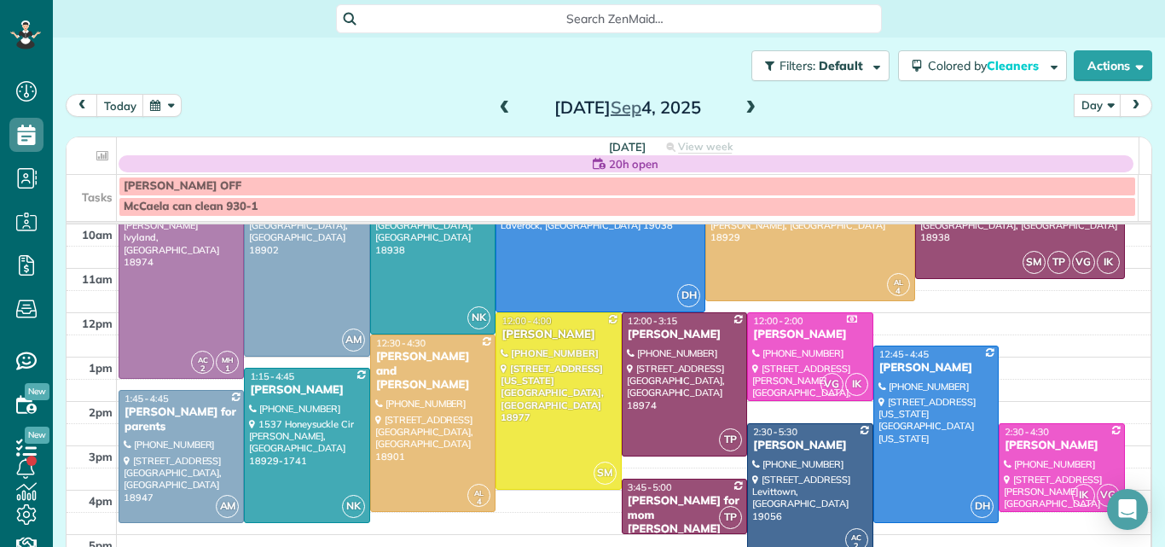
scroll to position [99, 0]
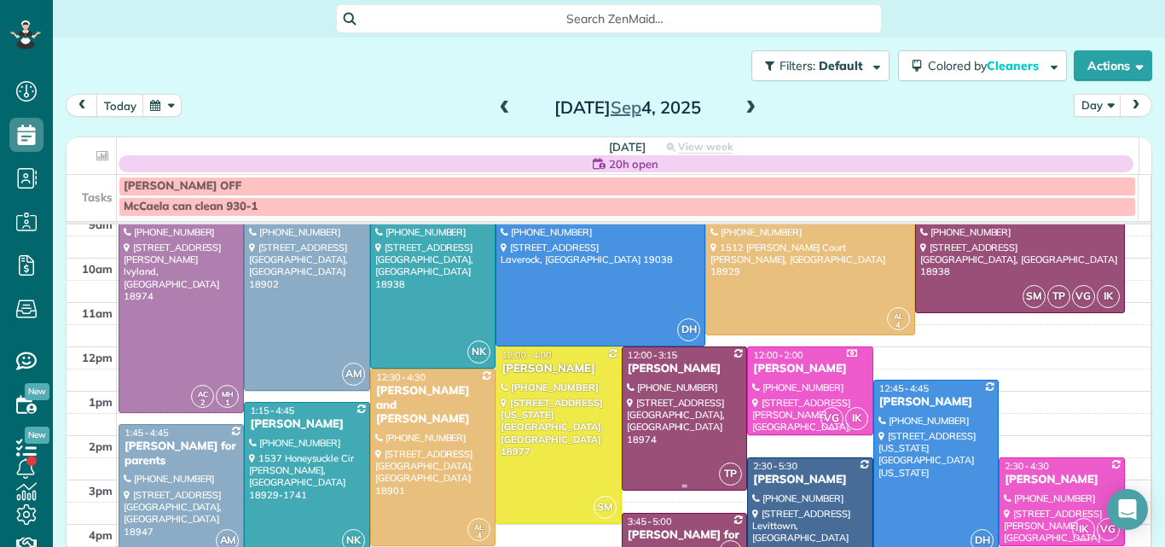
click at [671, 390] on div at bounding box center [684, 418] width 124 height 142
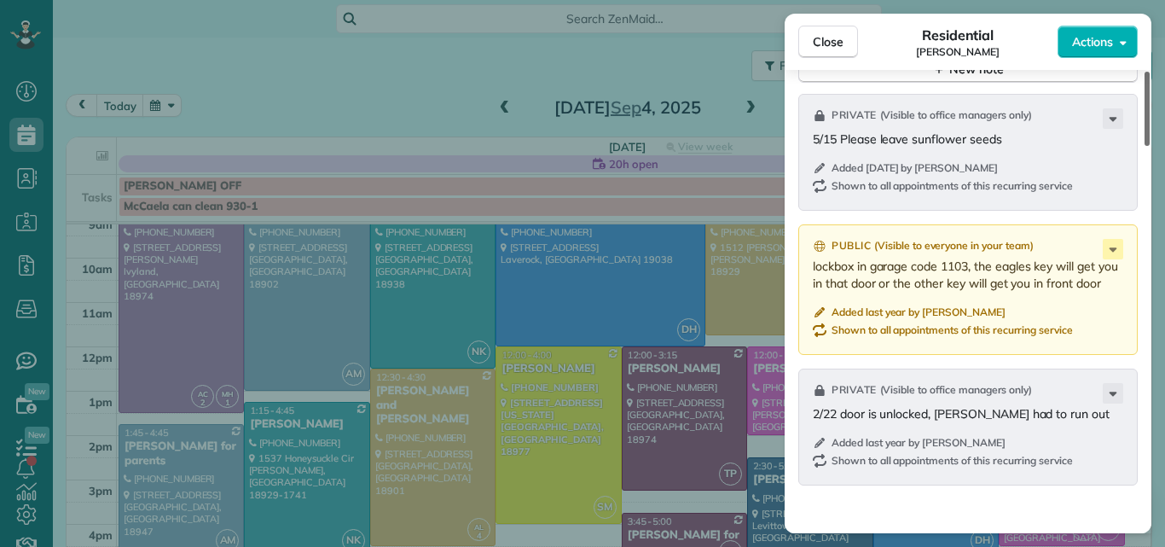
scroll to position [1903, 0]
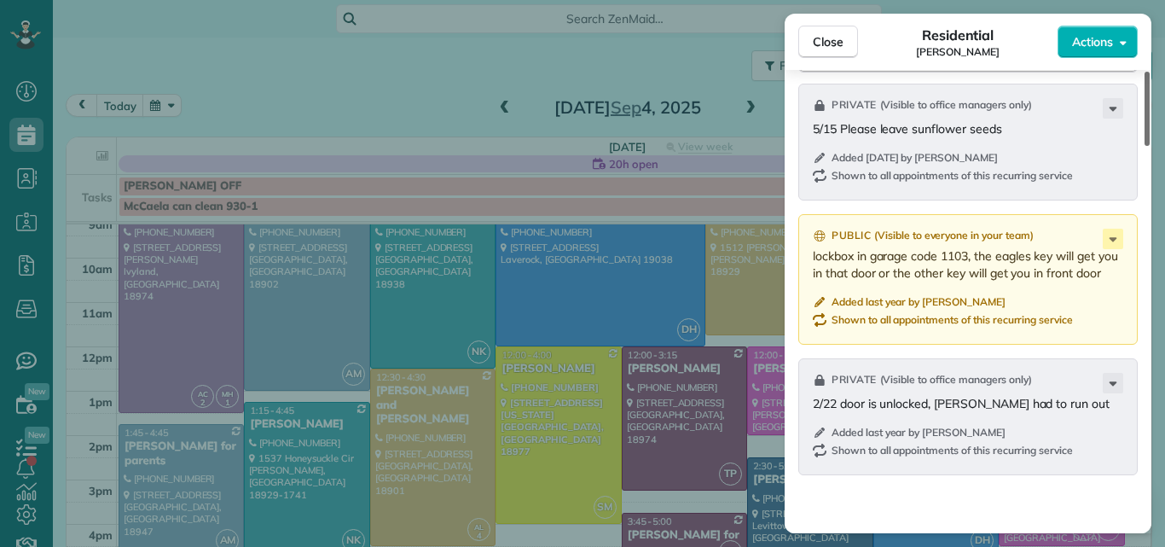
drag, startPoint x: 1147, startPoint y: 109, endPoint x: 1140, endPoint y: 413, distance: 303.6
click at [1144, 146] on div at bounding box center [1146, 109] width 5 height 74
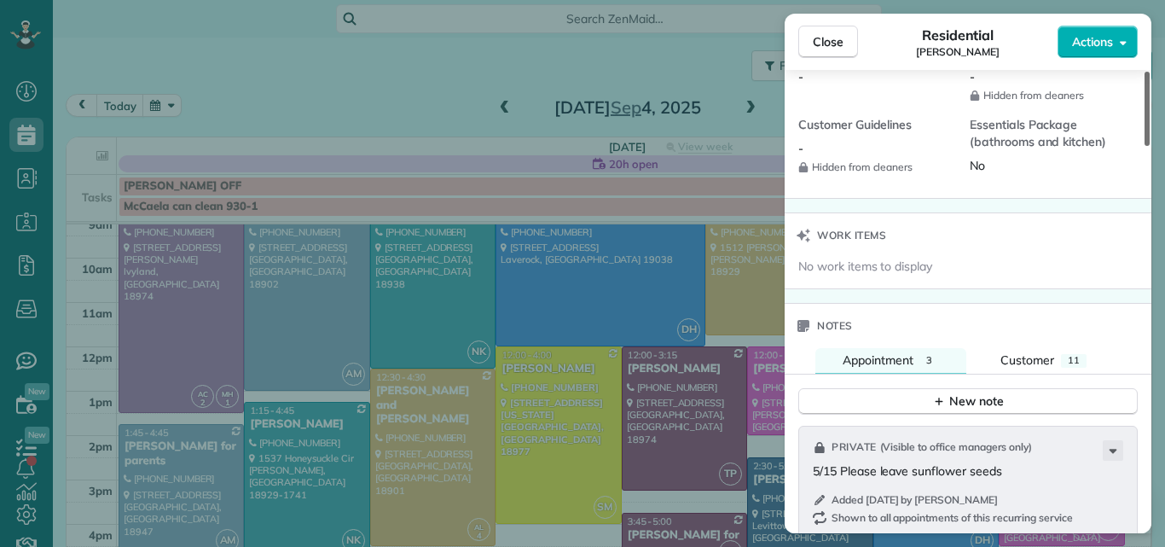
scroll to position [1518, 0]
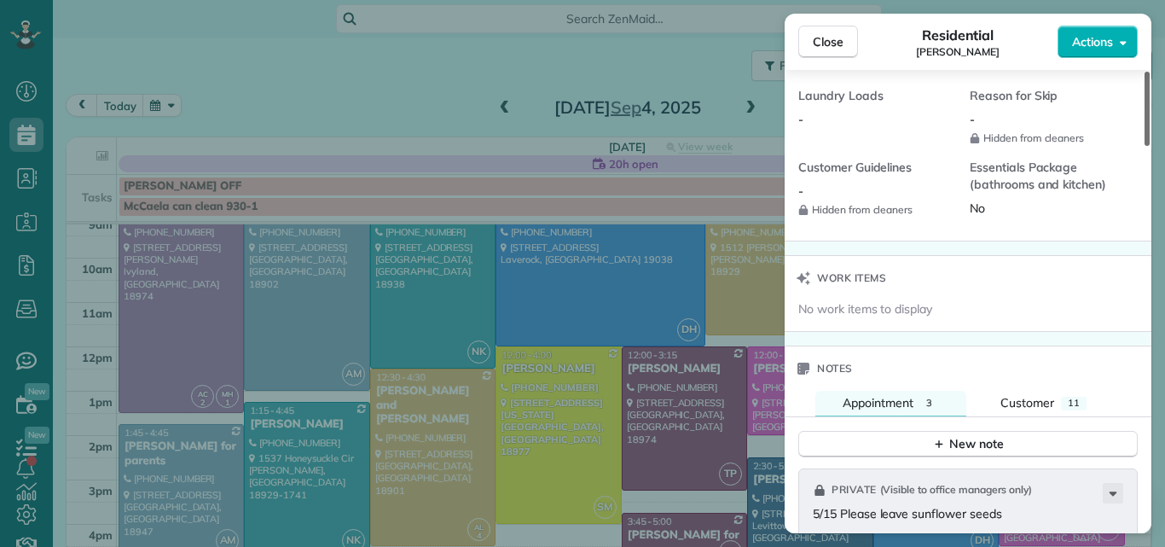
drag, startPoint x: 1147, startPoint y: 397, endPoint x: 1142, endPoint y: 336, distance: 61.6
click at [1144, 146] on div at bounding box center [1146, 109] width 5 height 74
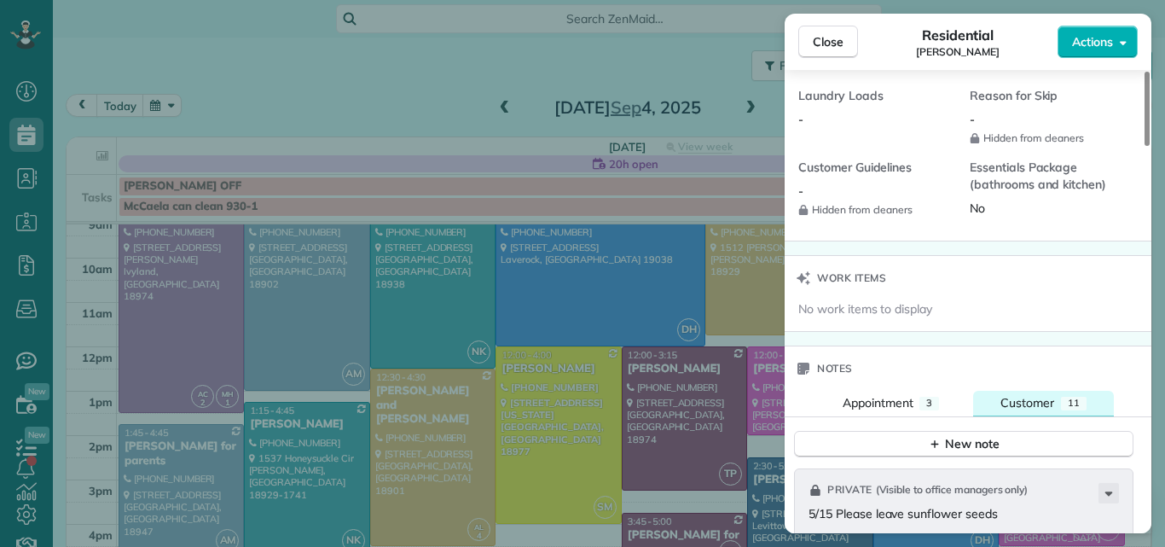
click at [1029, 394] on div "Customer" at bounding box center [1027, 402] width 54 height 17
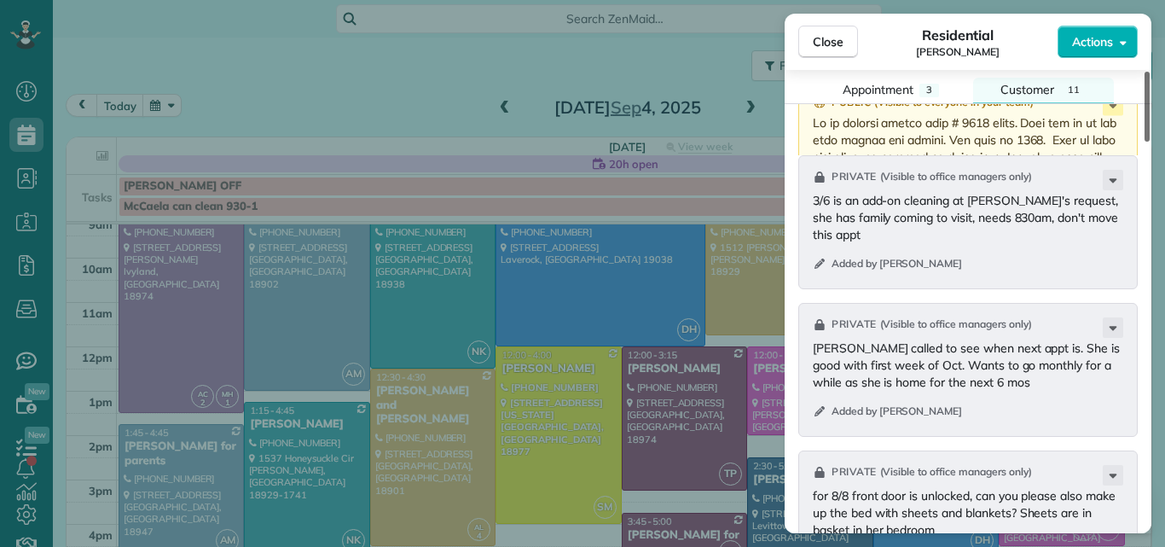
scroll to position [1797, 0]
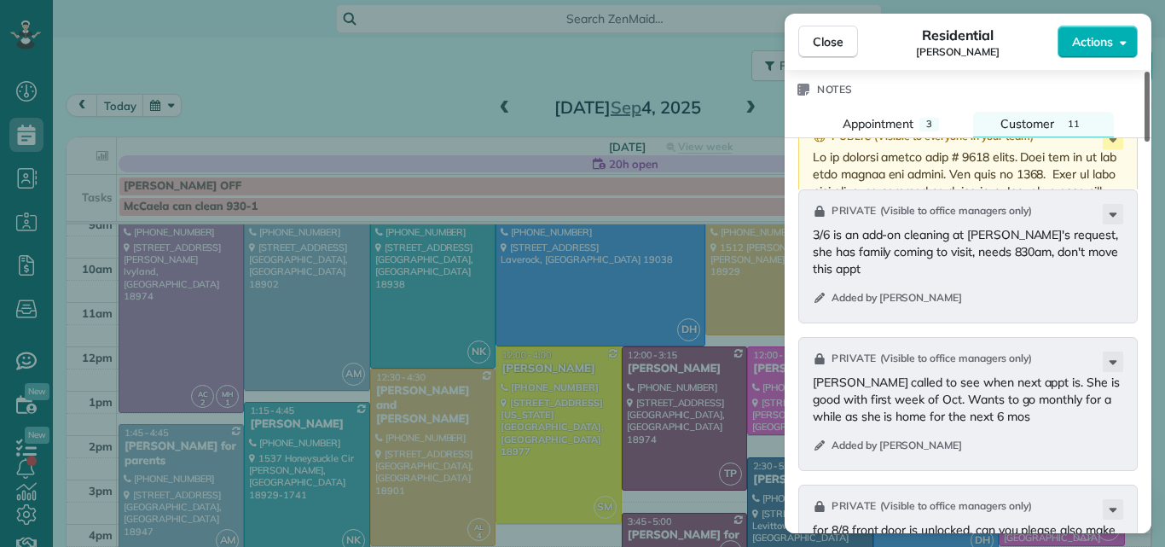
drag, startPoint x: 1146, startPoint y: 333, endPoint x: 1141, endPoint y: 374, distance: 42.1
click at [1144, 142] on div at bounding box center [1146, 107] width 5 height 70
click at [830, 36] on span "Close" at bounding box center [828, 41] width 31 height 17
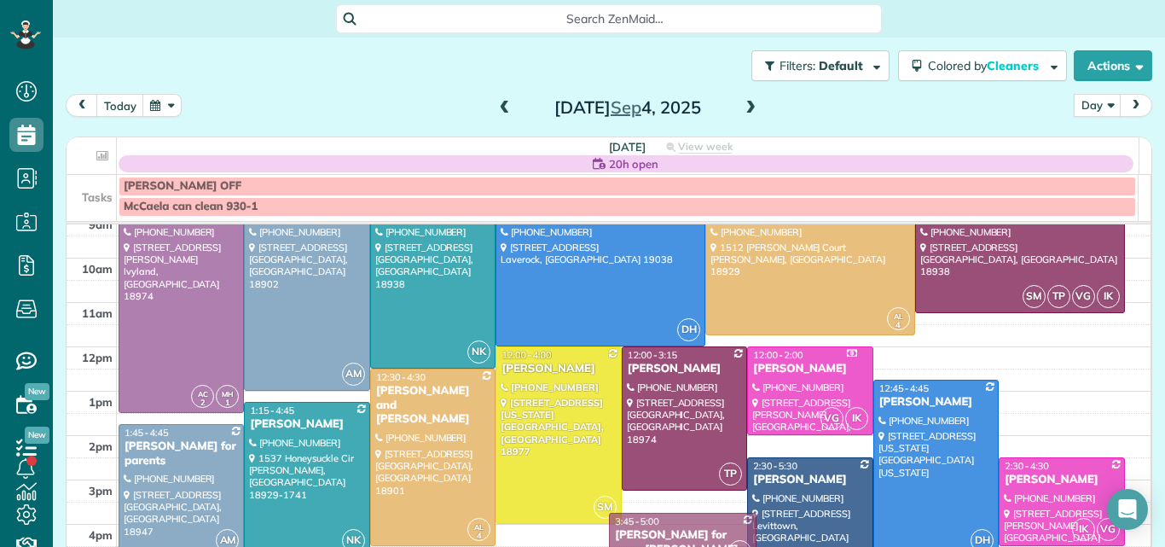
drag, startPoint x: 682, startPoint y: 521, endPoint x: 680, endPoint y: 484, distance: 36.8
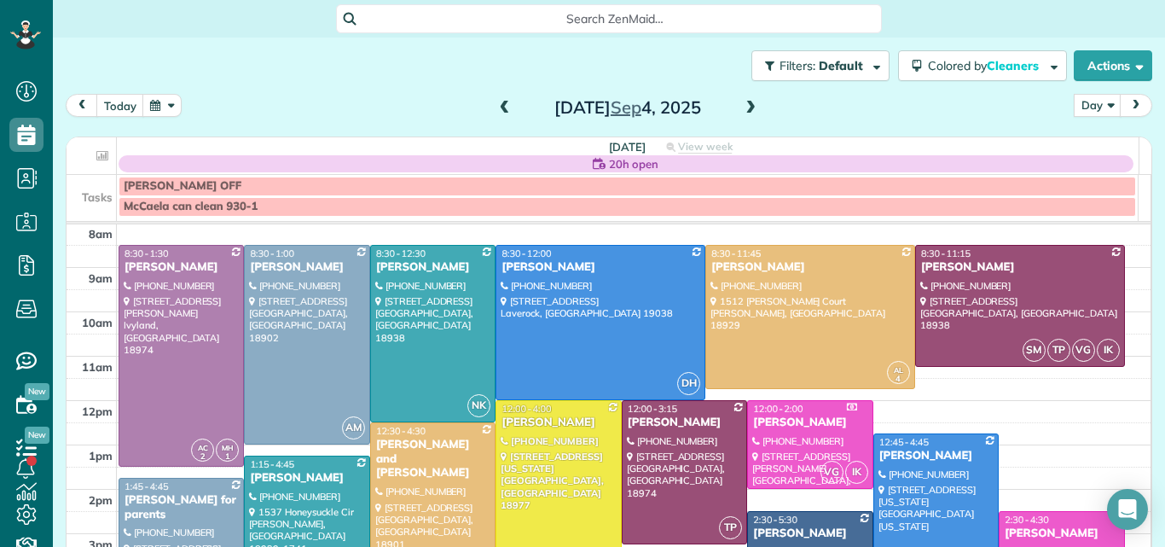
scroll to position [43, 0]
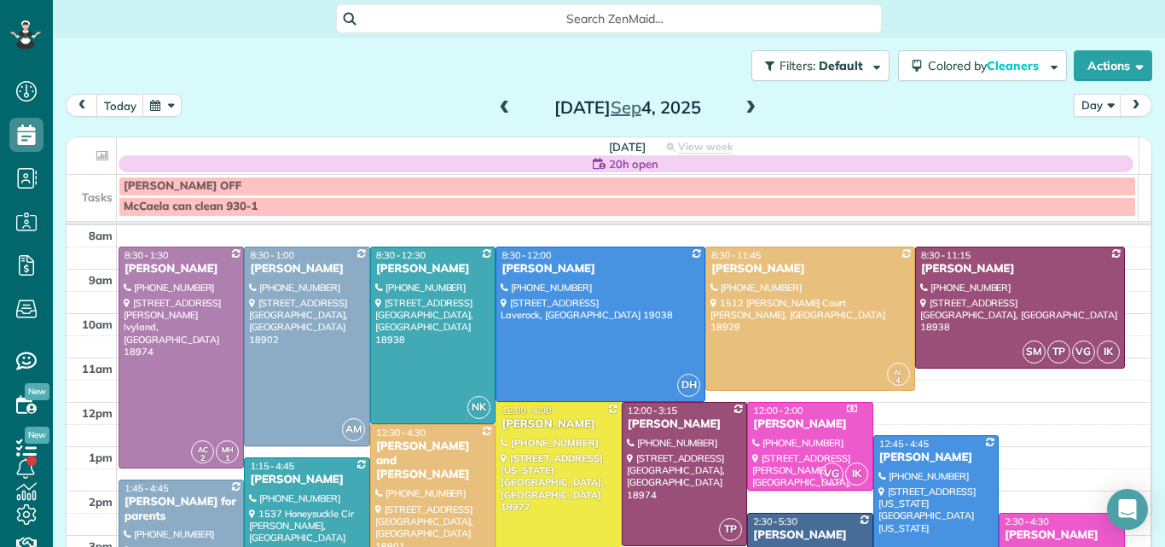
click at [741, 104] on span at bounding box center [750, 108] width 19 height 15
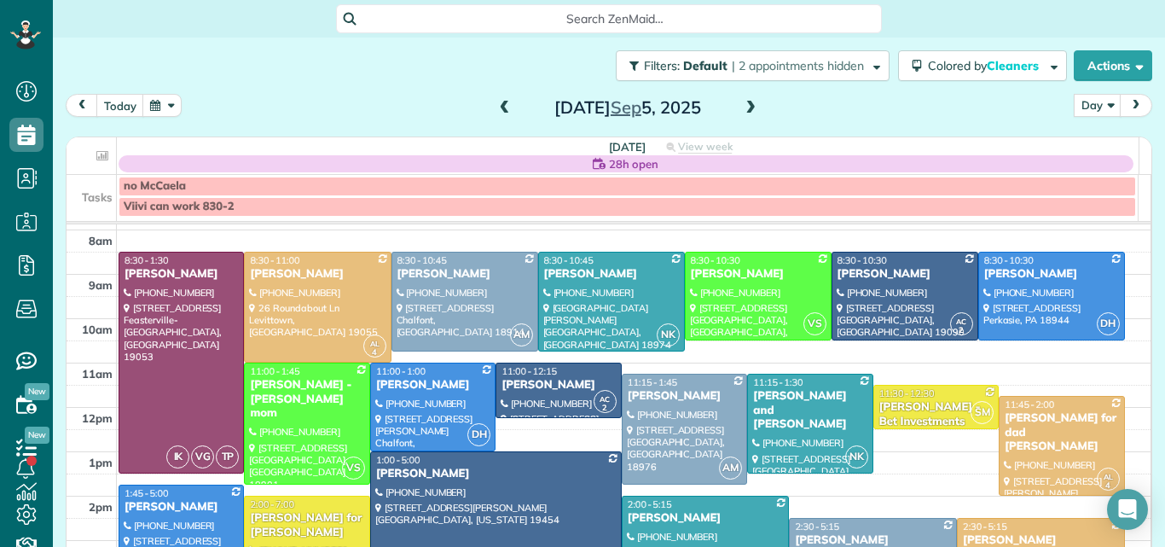
scroll to position [3, 0]
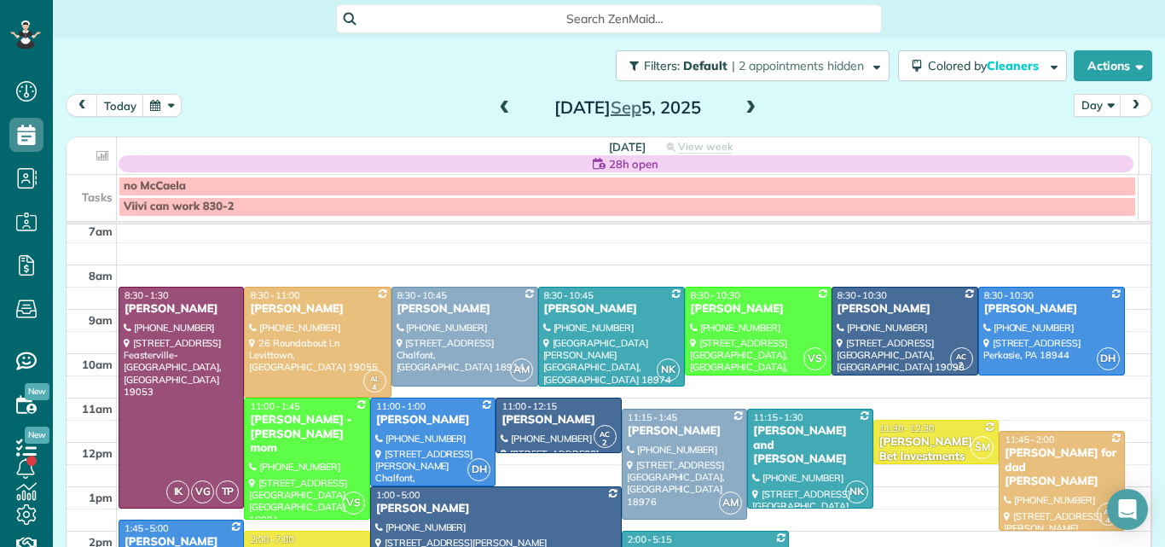
click at [495, 110] on span at bounding box center [504, 108] width 19 height 15
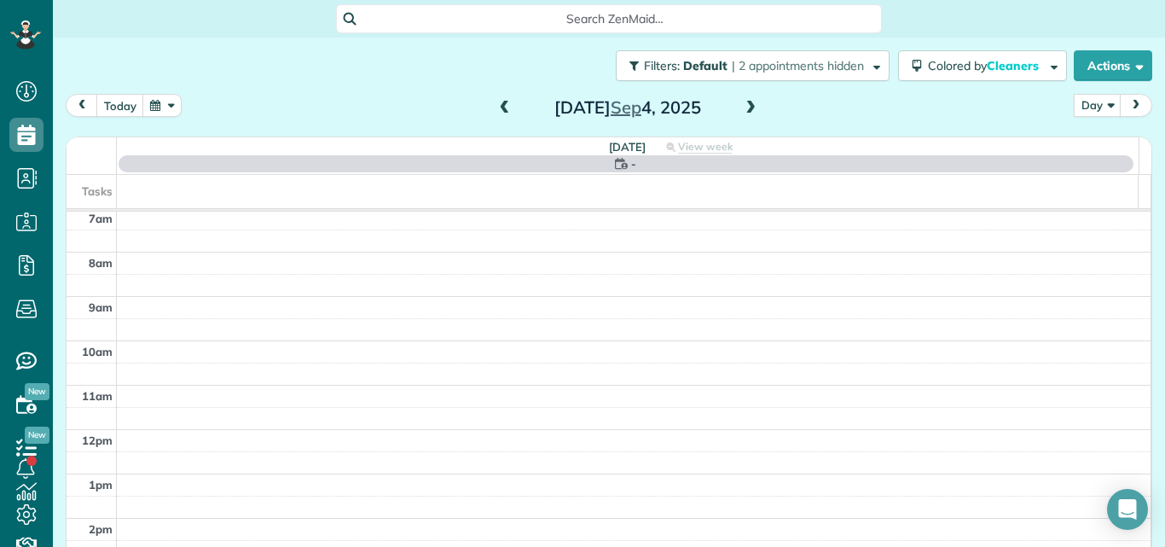
scroll to position [0, 0]
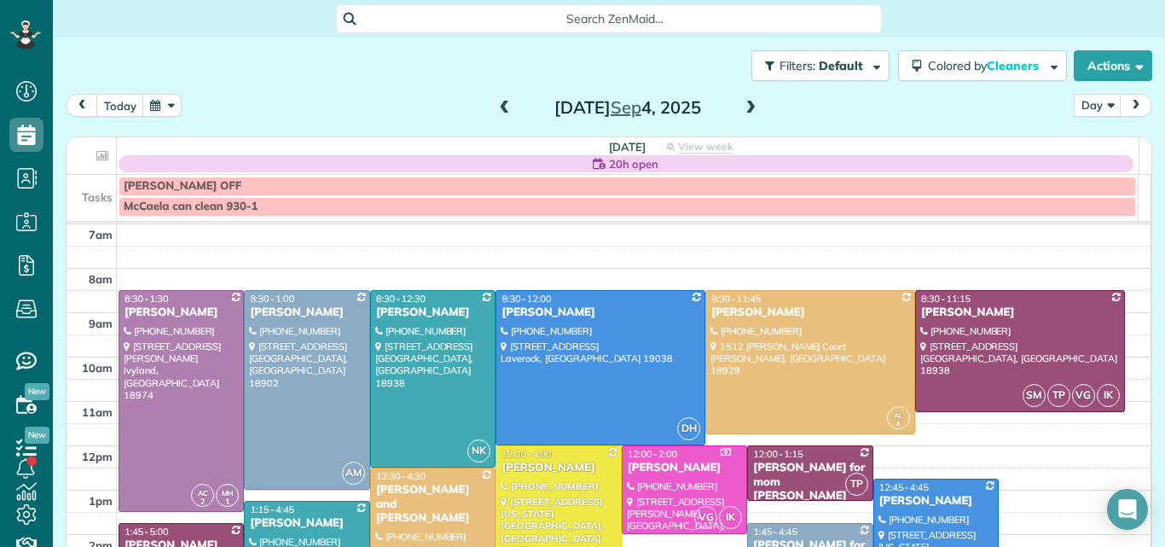
click at [495, 110] on span at bounding box center [504, 108] width 19 height 15
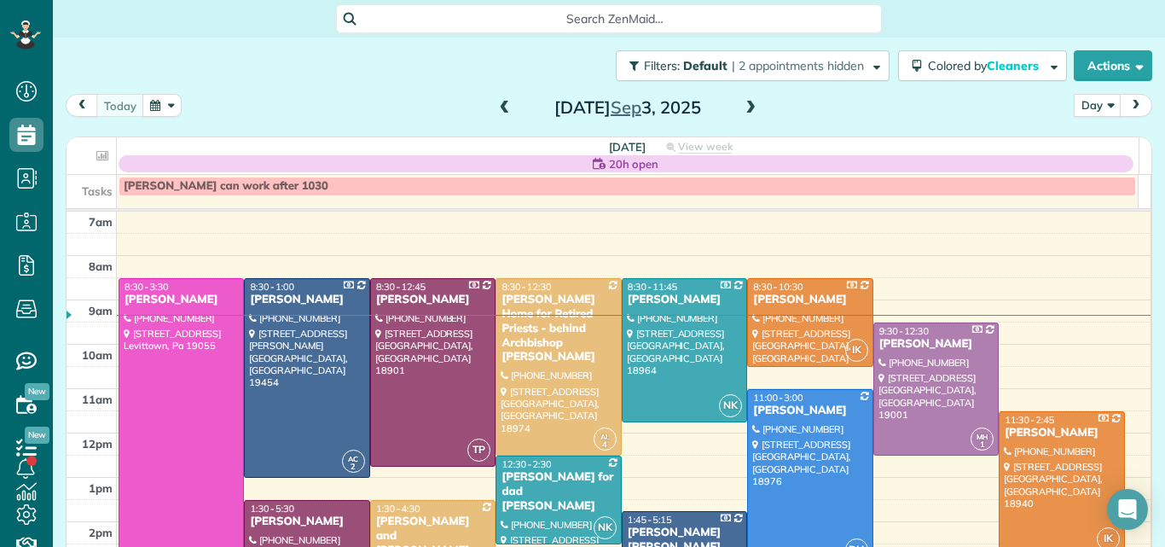
click at [496, 105] on span at bounding box center [504, 108] width 19 height 15
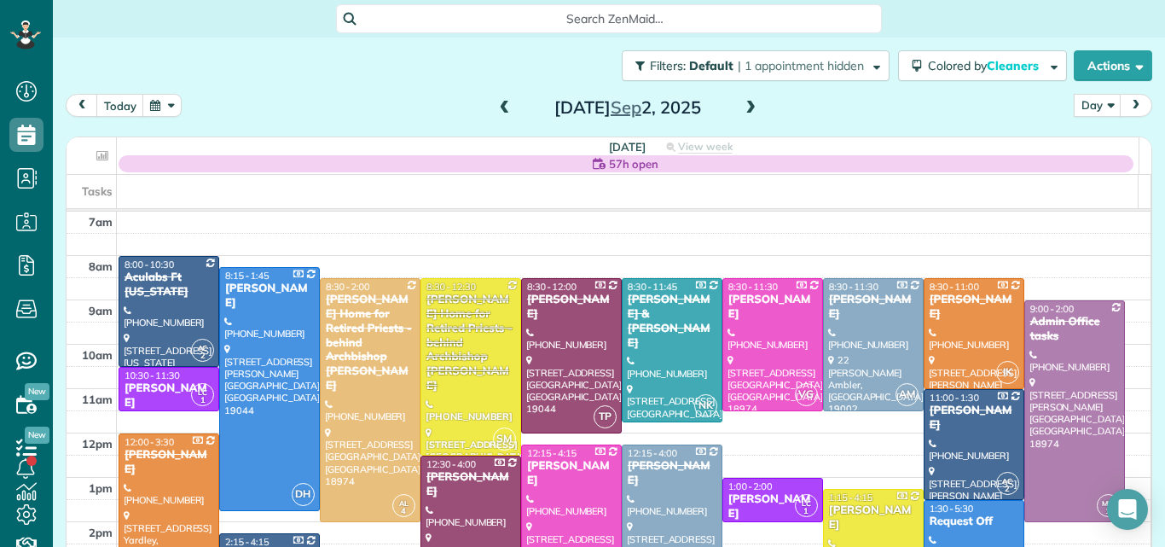
click at [744, 107] on span at bounding box center [750, 108] width 19 height 15
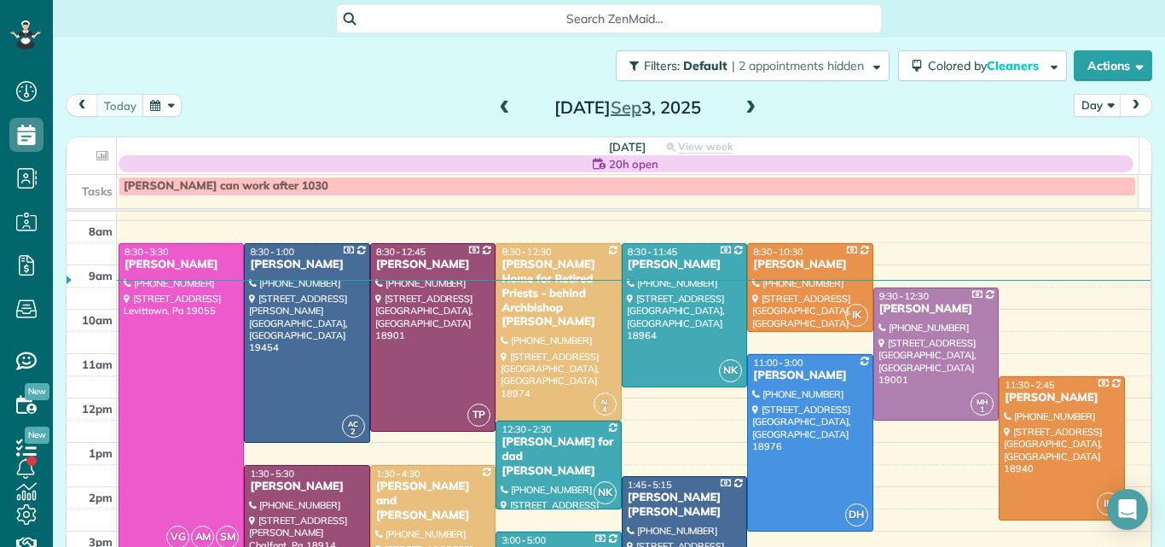
scroll to position [32, 0]
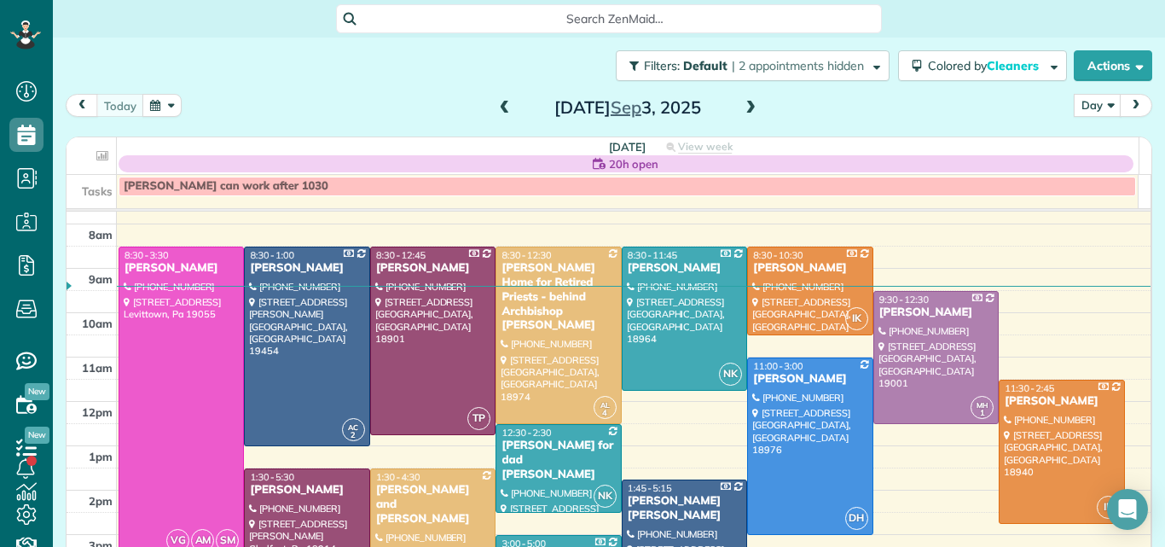
click at [745, 110] on span at bounding box center [750, 108] width 19 height 15
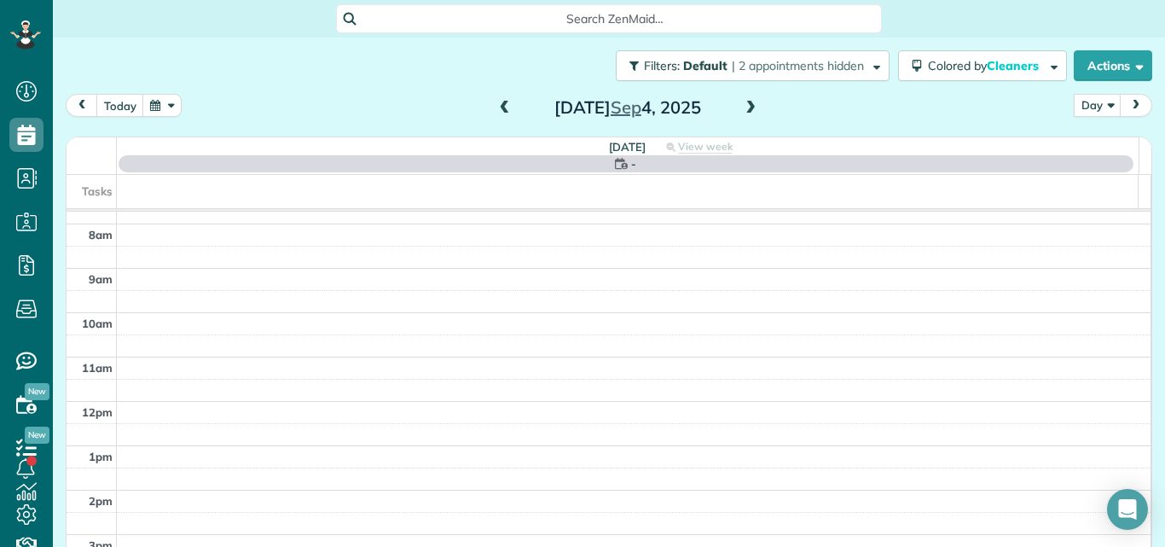
scroll to position [0, 0]
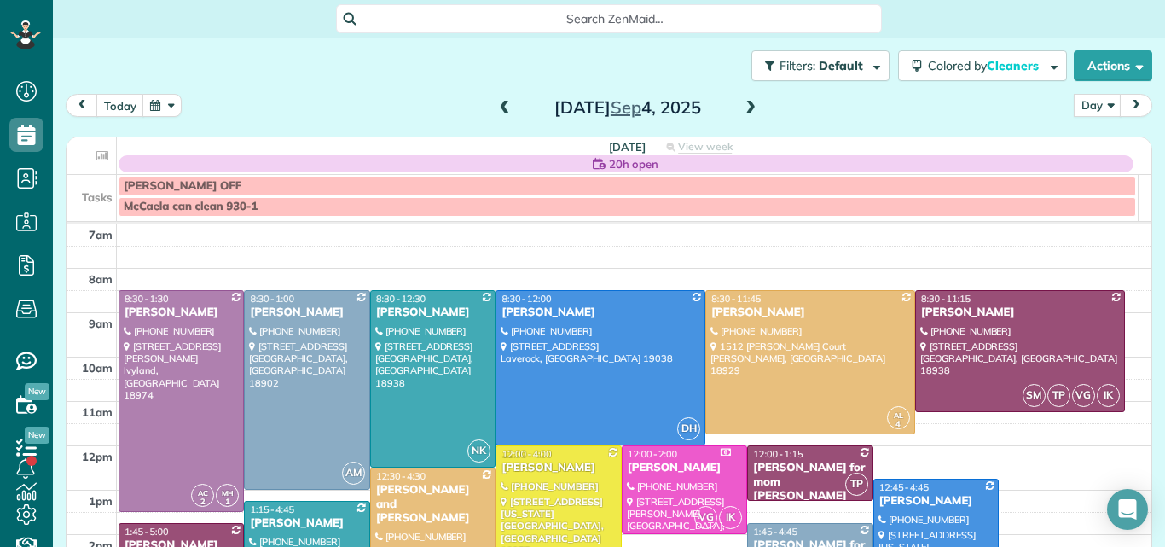
click at [745, 110] on span at bounding box center [750, 108] width 19 height 15
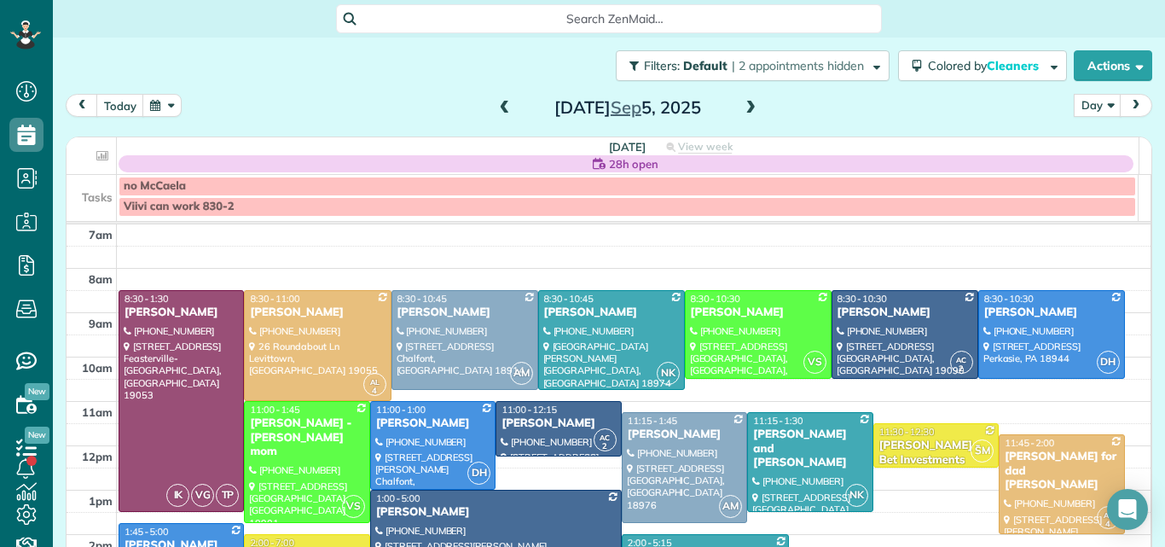
click at [745, 110] on span at bounding box center [750, 108] width 19 height 15
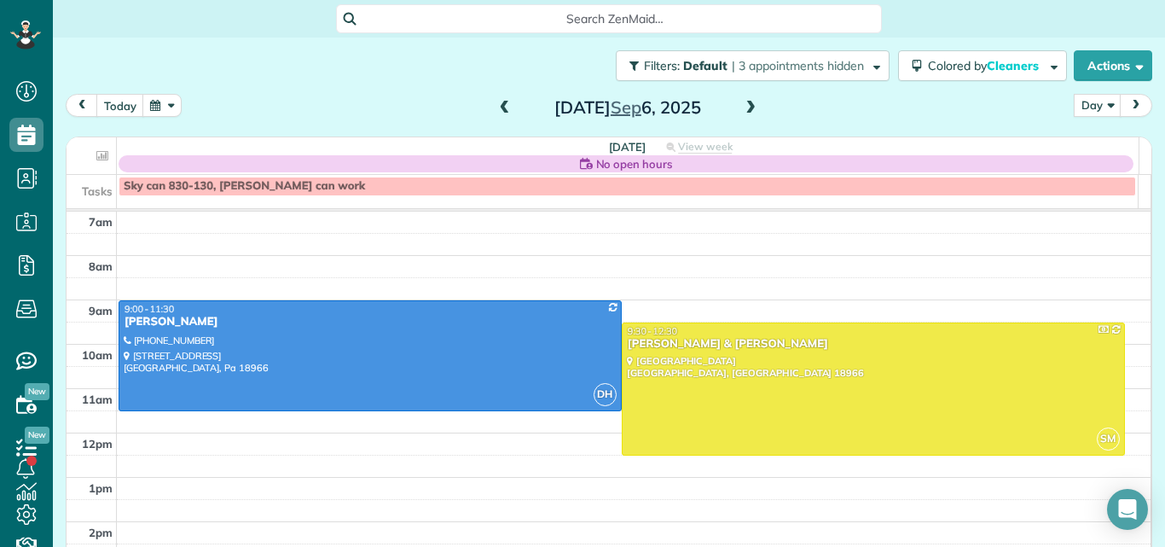
click at [745, 110] on span at bounding box center [750, 108] width 19 height 15
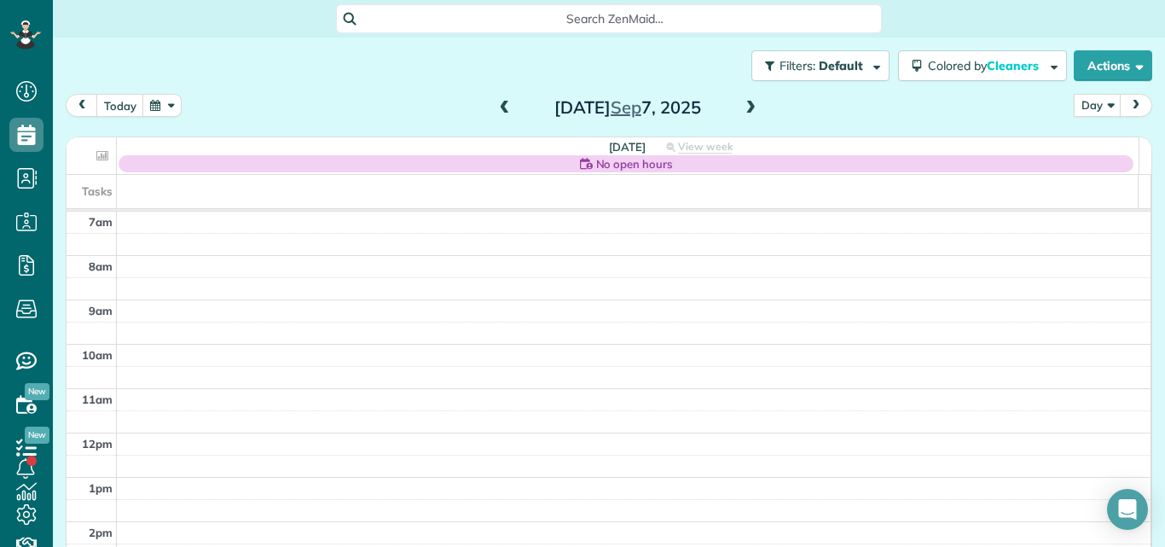
click at [745, 110] on span at bounding box center [750, 108] width 19 height 15
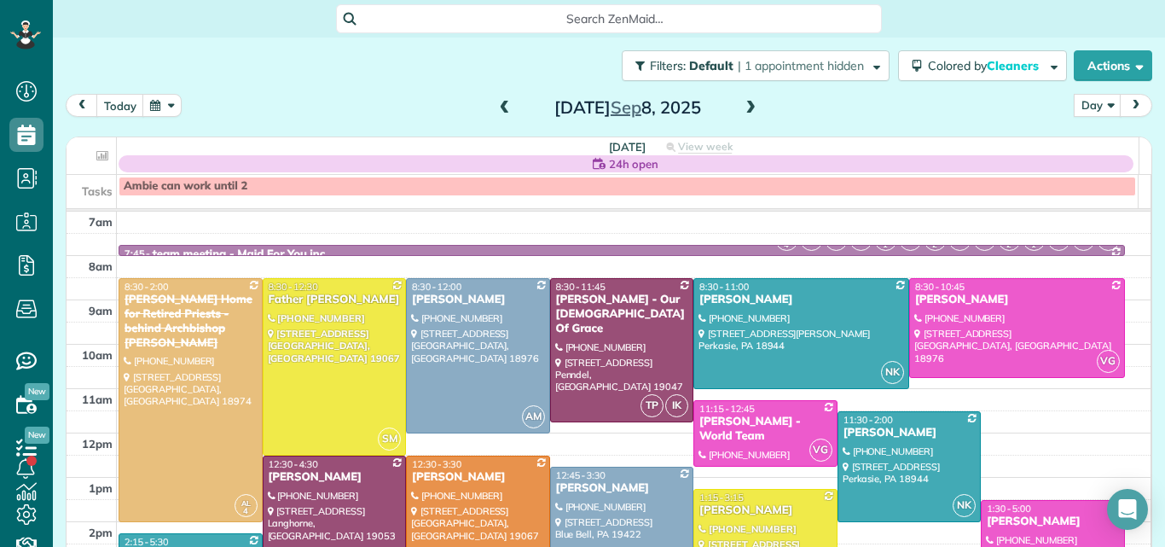
click at [745, 110] on span at bounding box center [750, 108] width 19 height 15
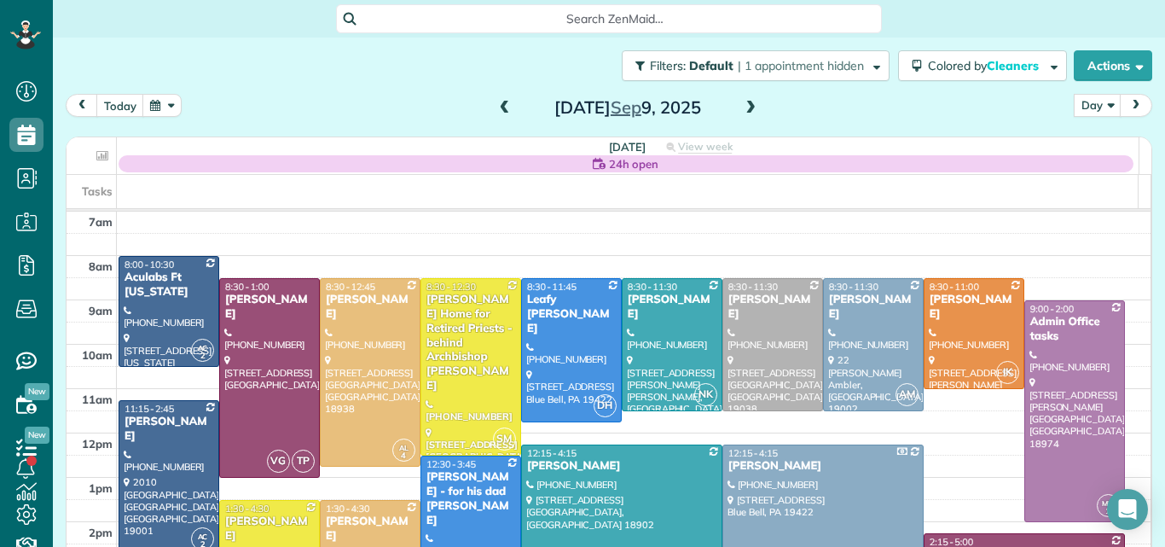
click at [745, 110] on span at bounding box center [750, 108] width 19 height 15
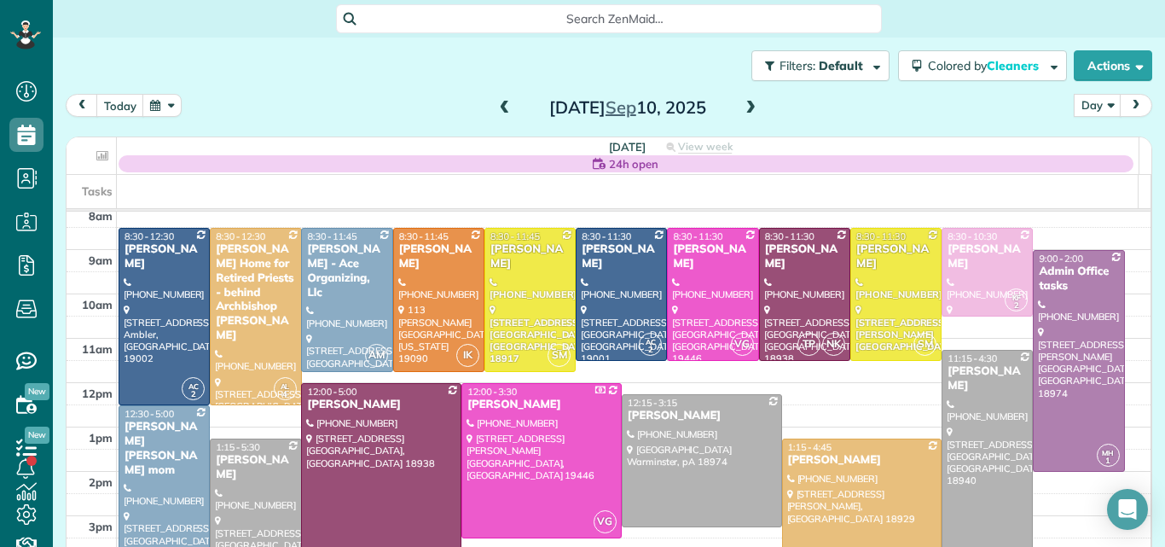
scroll to position [26, 0]
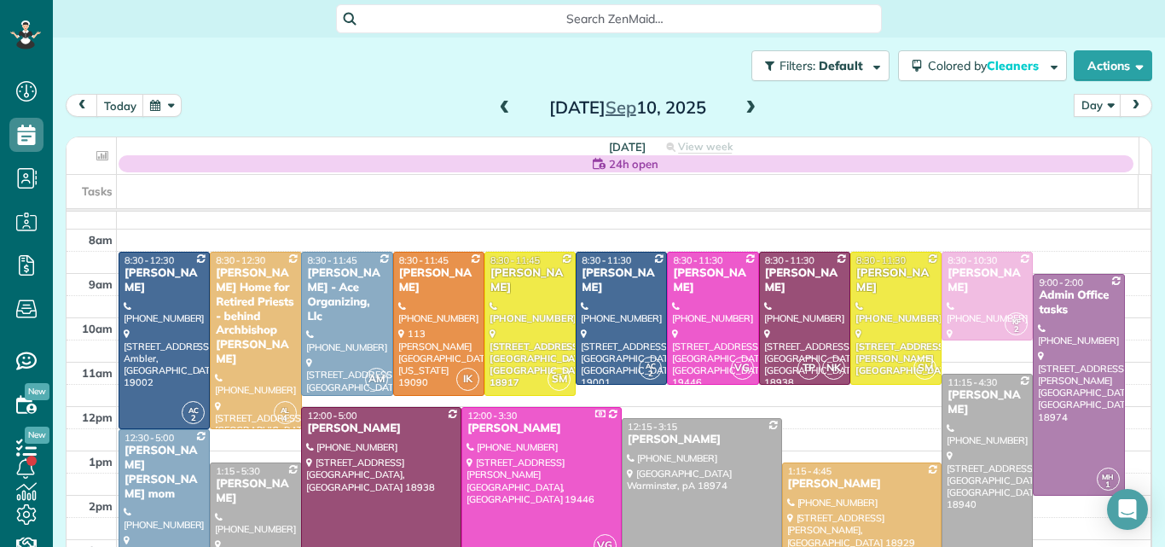
click at [499, 113] on span at bounding box center [504, 108] width 19 height 15
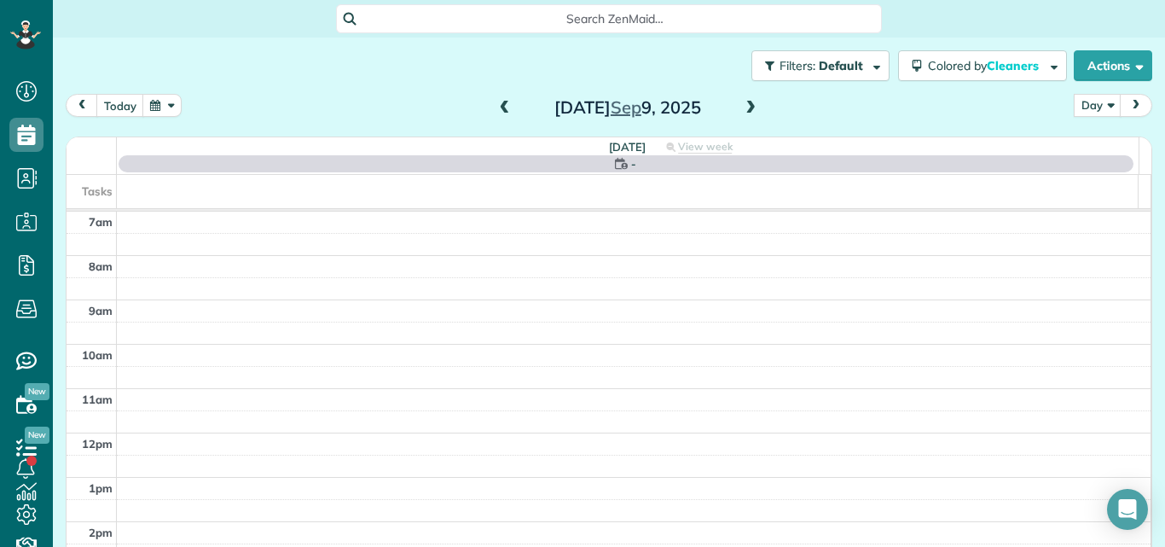
click at [499, 113] on span at bounding box center [504, 108] width 19 height 15
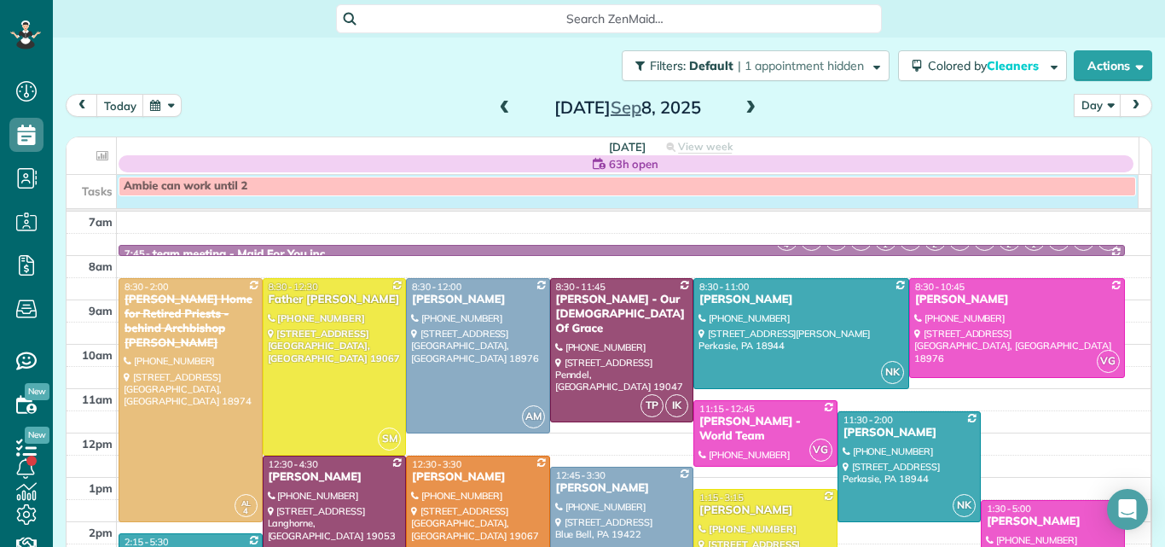
click at [294, 197] on div "Ambie can work until 2" at bounding box center [602, 188] width 1071 height 26
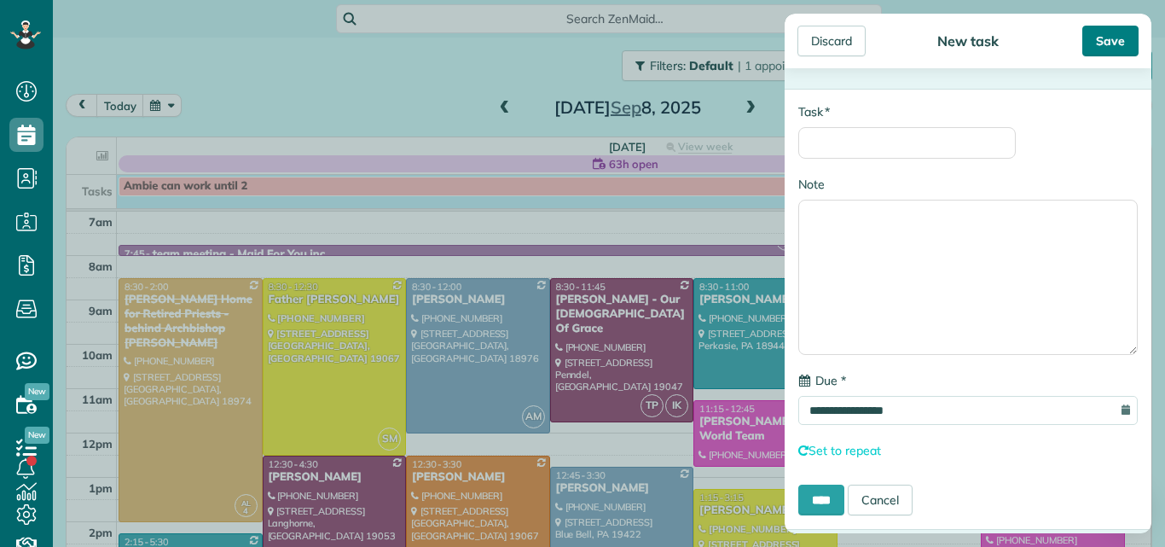
click at [1108, 37] on div "Save" at bounding box center [1110, 41] width 56 height 31
click at [817, 39] on div "Discard" at bounding box center [831, 41] width 68 height 31
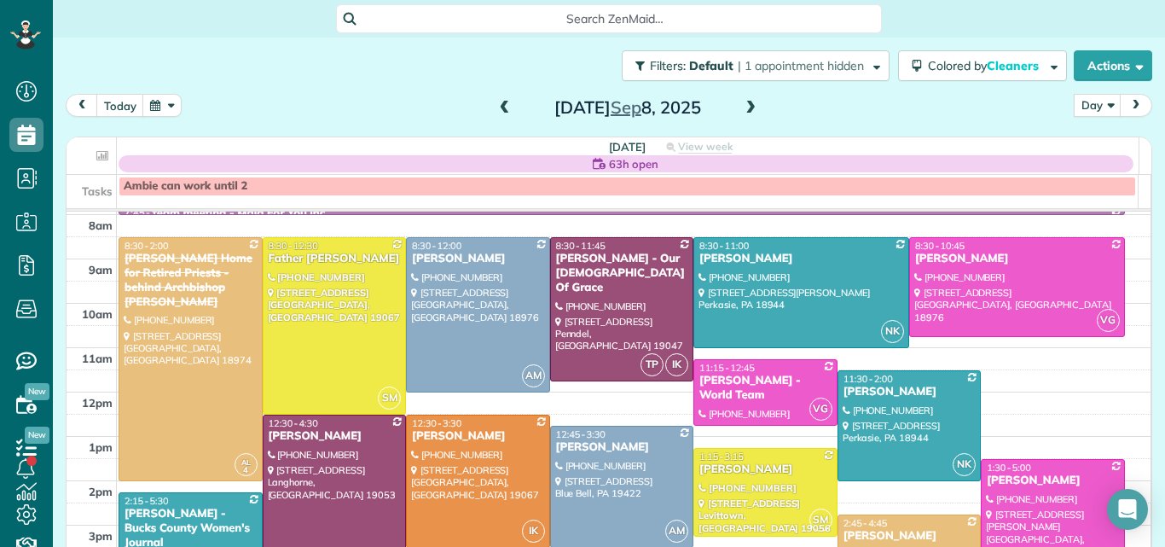
scroll to position [32, 0]
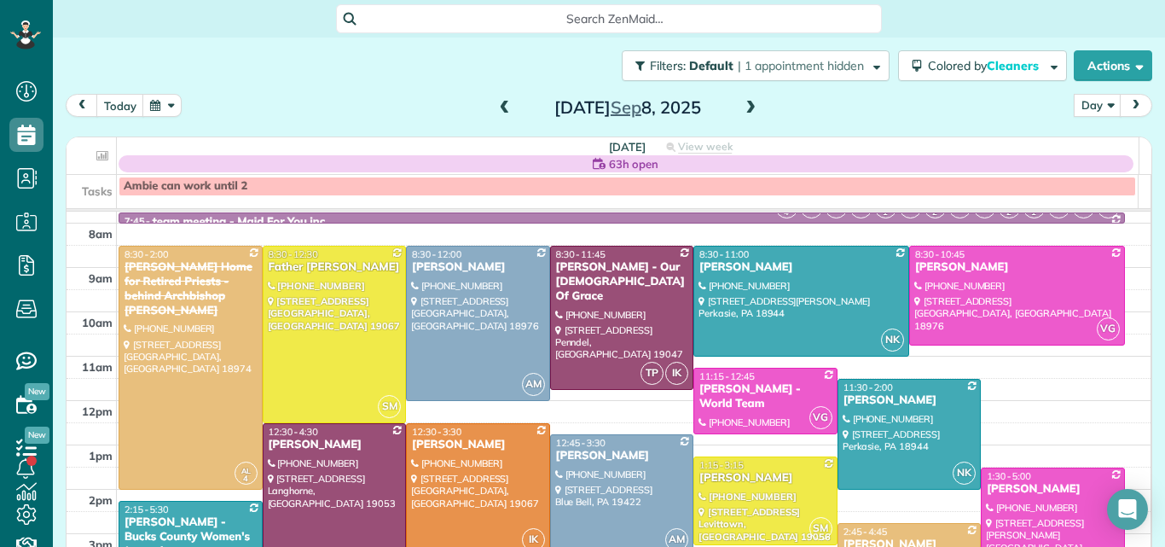
click at [495, 112] on span at bounding box center [504, 108] width 19 height 15
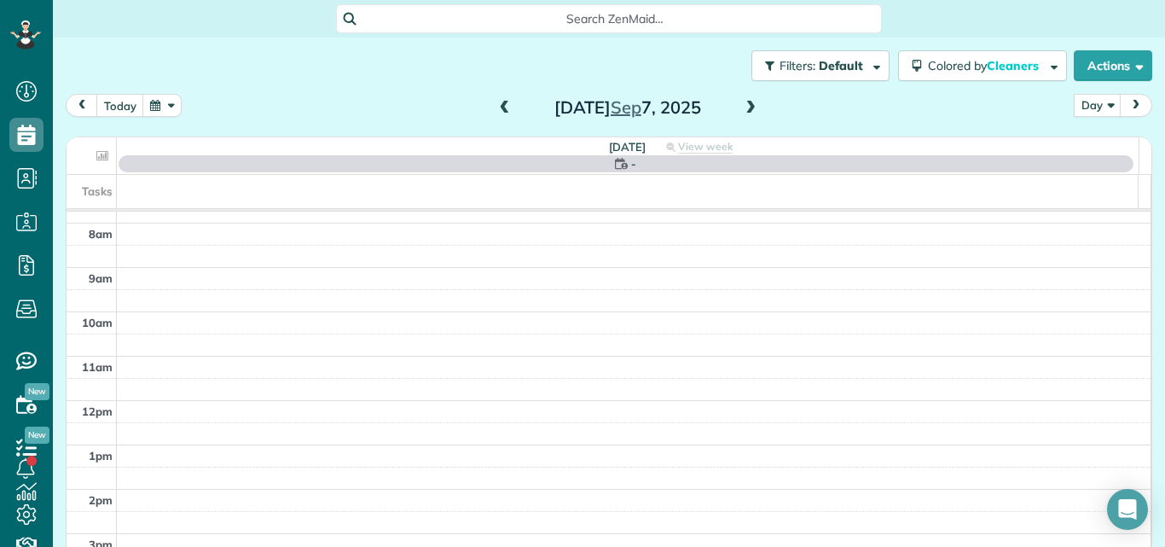
scroll to position [0, 0]
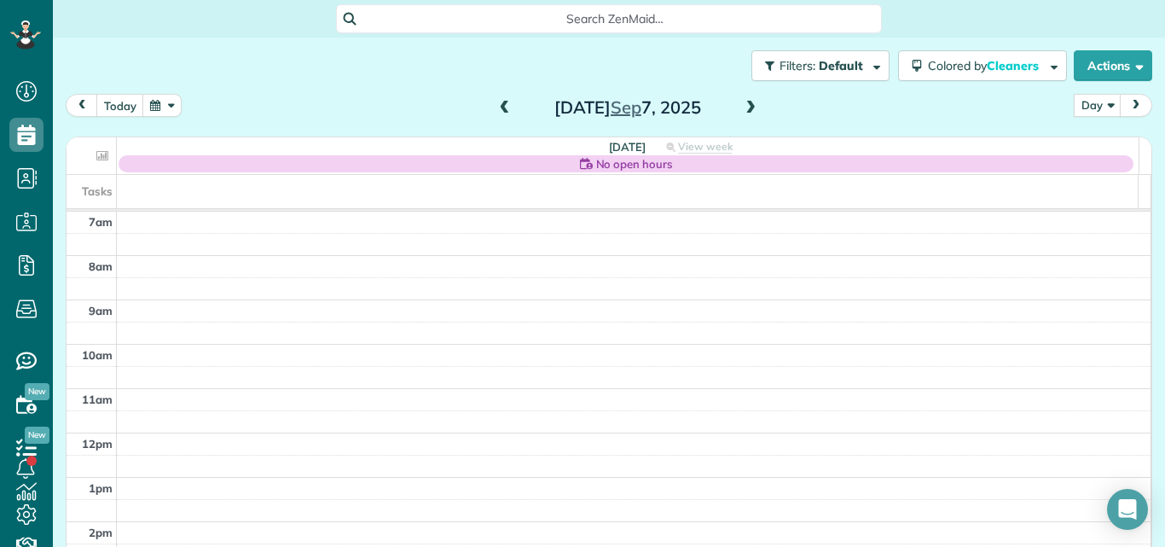
click at [495, 112] on span at bounding box center [504, 108] width 19 height 15
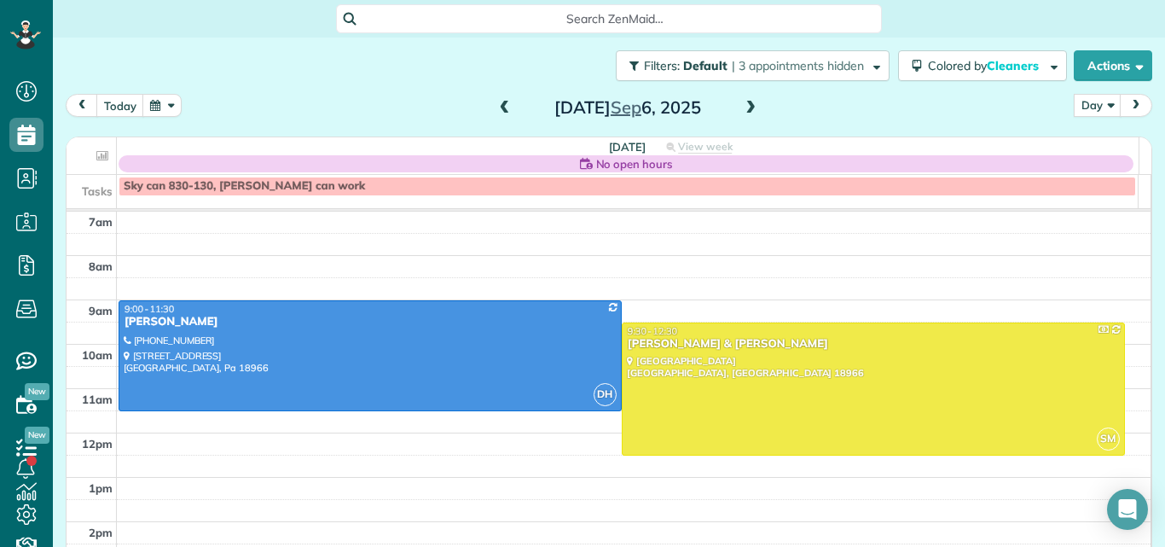
click at [495, 112] on span at bounding box center [504, 108] width 19 height 15
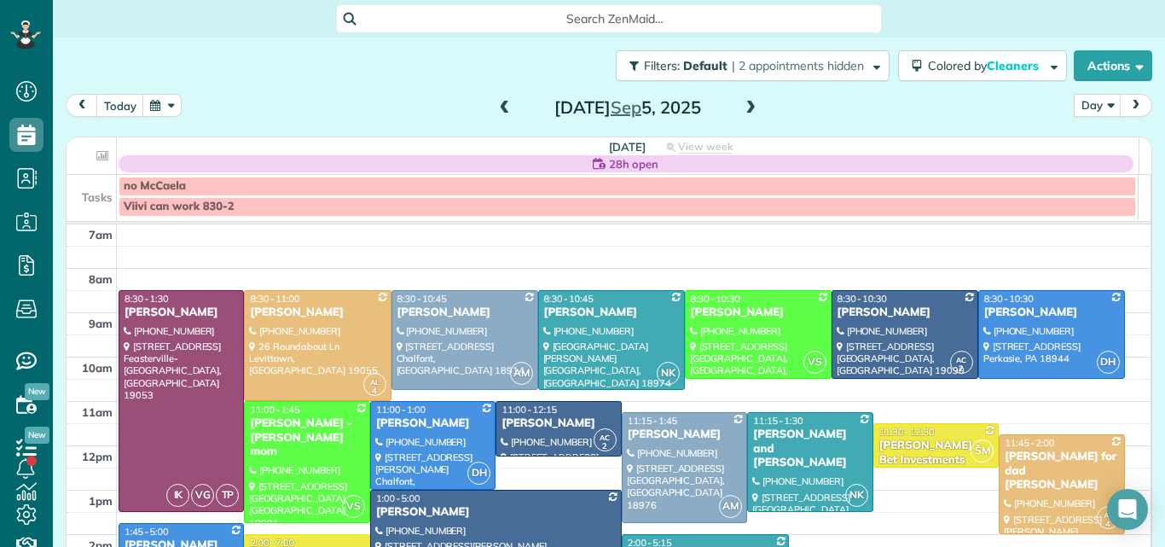
click at [495, 112] on span at bounding box center [504, 108] width 19 height 15
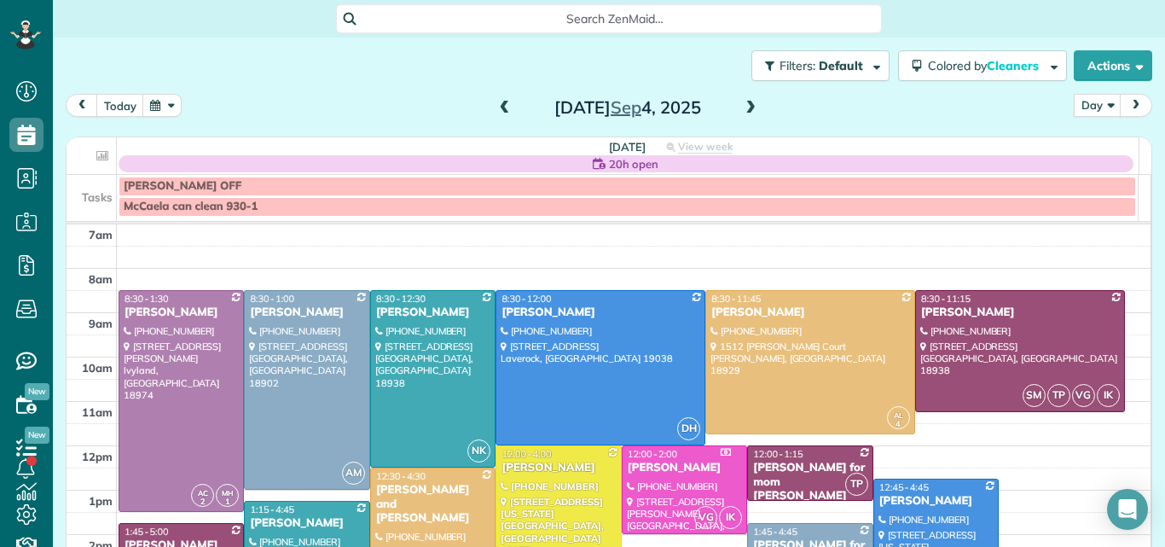
click at [495, 112] on span at bounding box center [504, 108] width 19 height 15
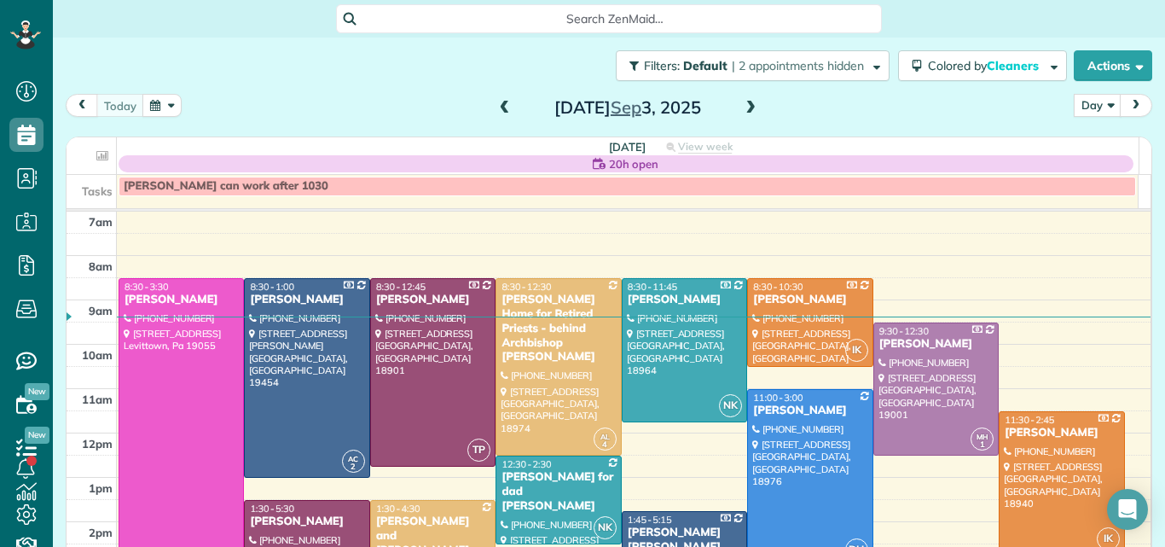
click at [741, 111] on span at bounding box center [750, 108] width 19 height 15
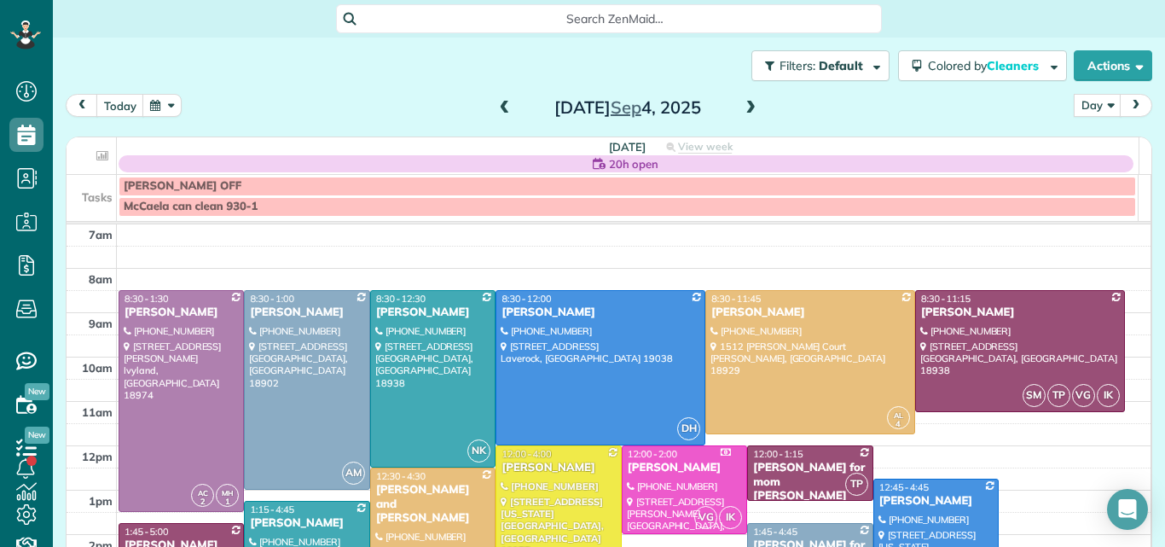
click at [741, 111] on span at bounding box center [750, 108] width 19 height 15
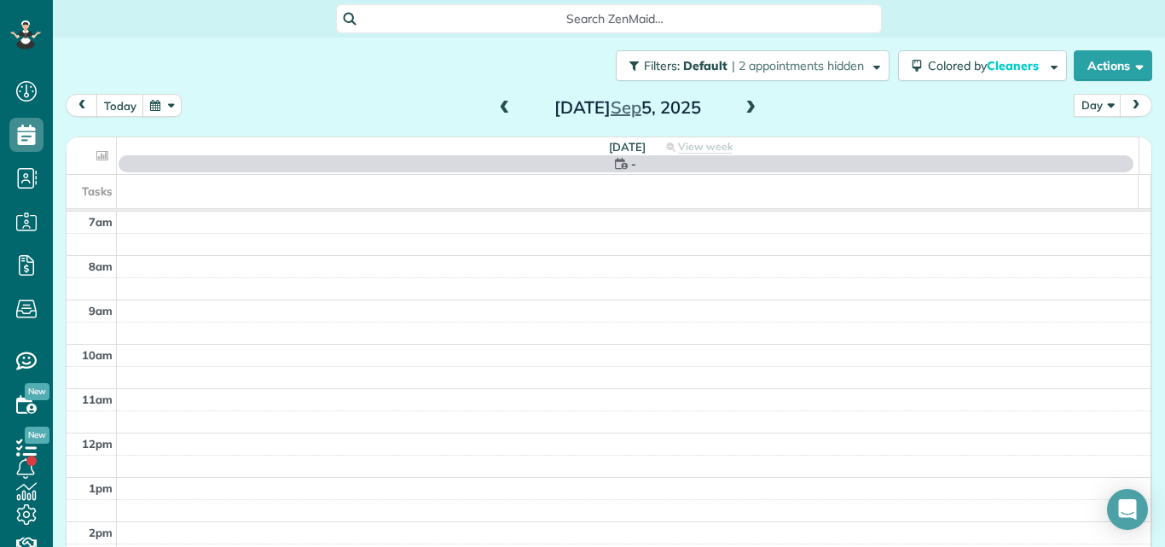
click at [741, 111] on span at bounding box center [750, 108] width 19 height 15
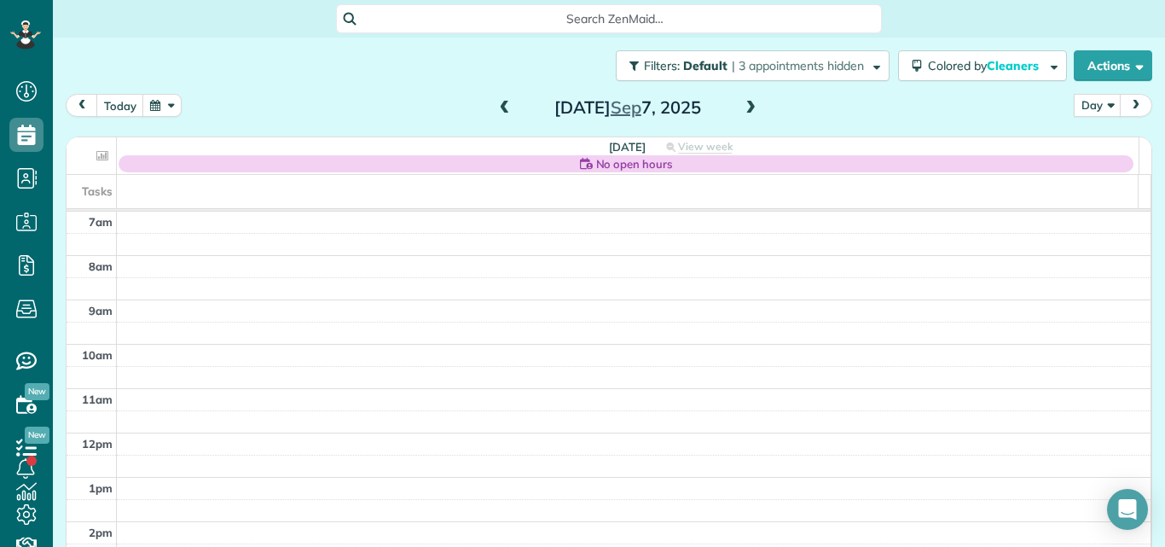
click at [743, 105] on span at bounding box center [750, 108] width 19 height 15
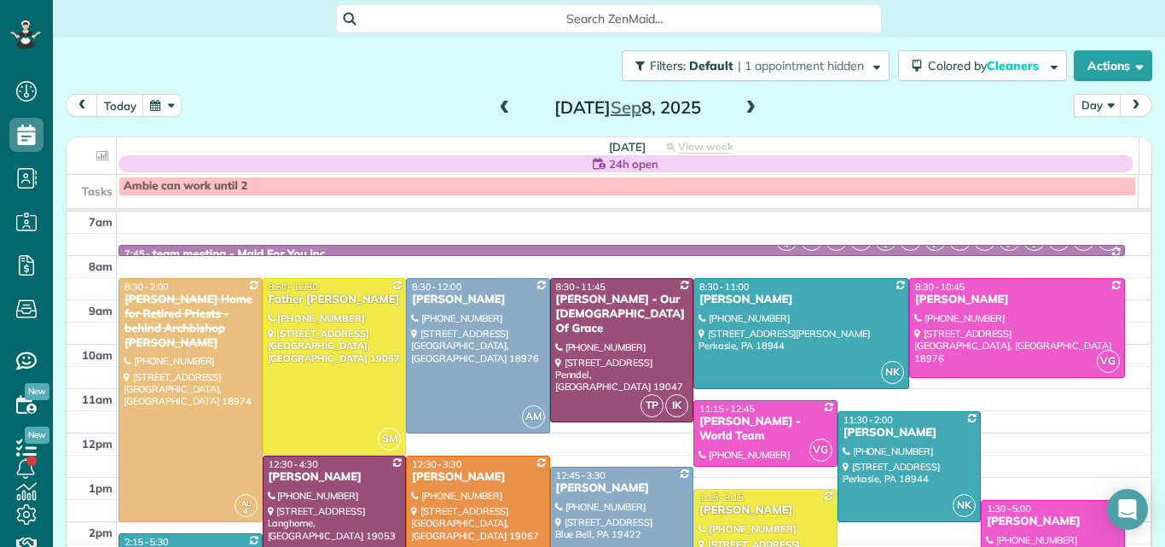
click at [748, 101] on span at bounding box center [750, 108] width 19 height 15
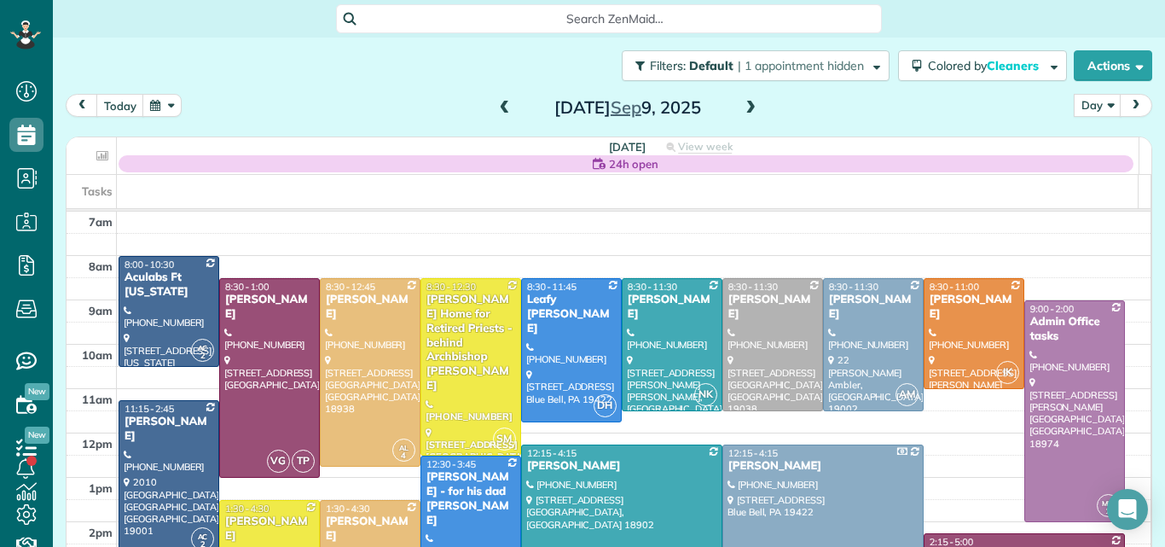
click at [748, 101] on span at bounding box center [750, 108] width 19 height 15
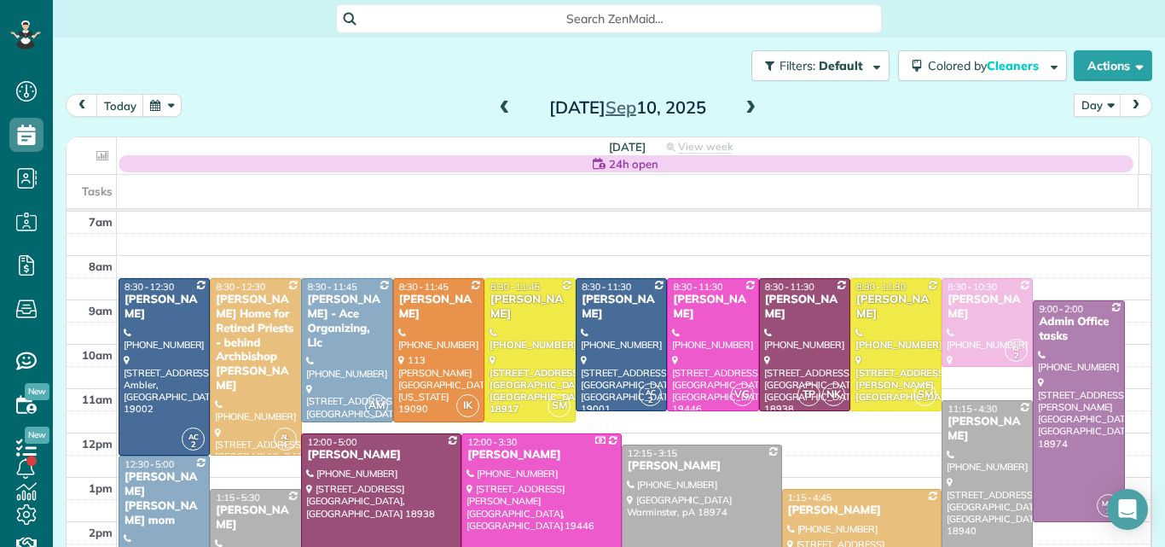
click at [748, 101] on span at bounding box center [750, 108] width 19 height 15
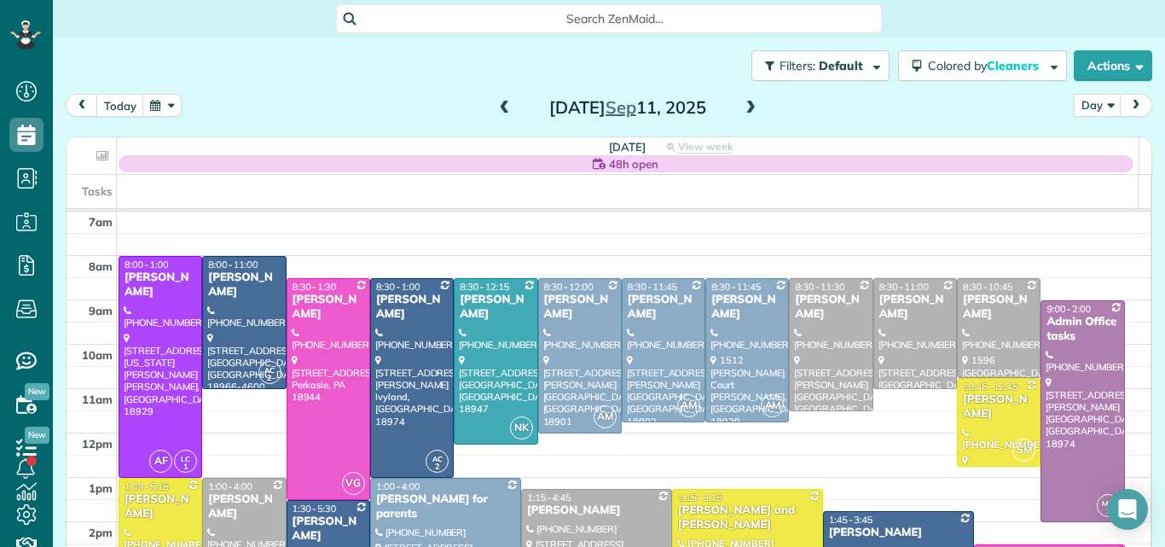
click at [748, 101] on span at bounding box center [750, 108] width 19 height 15
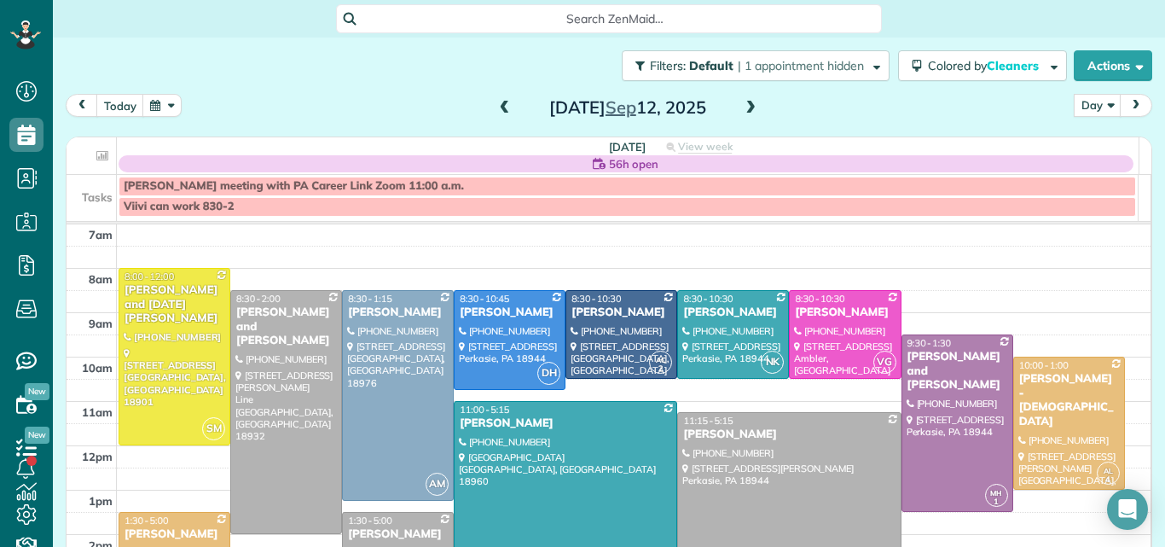
click at [495, 107] on span at bounding box center [504, 108] width 19 height 15
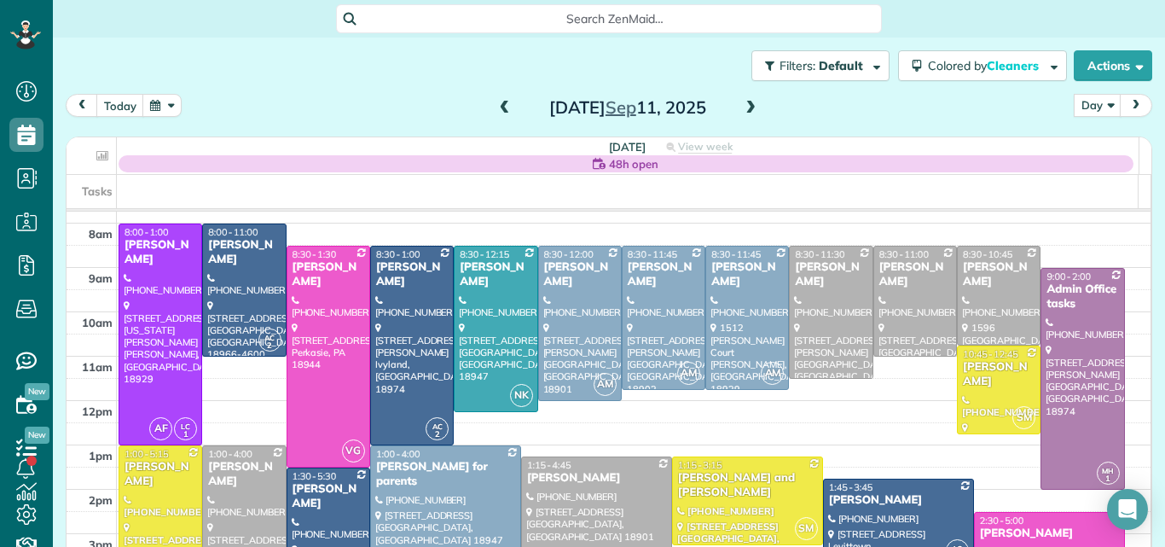
scroll to position [21, 0]
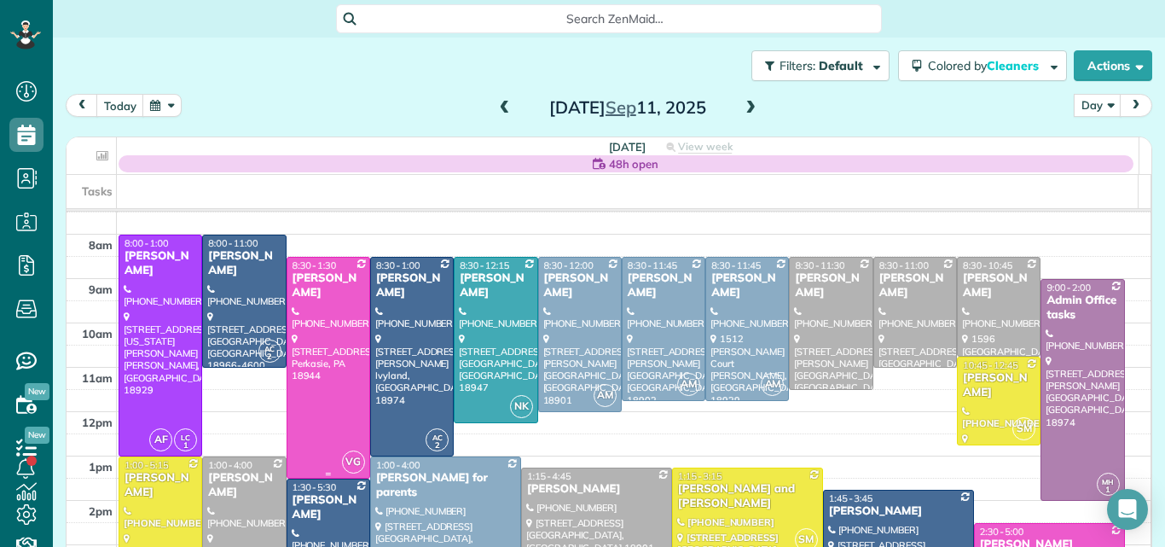
click at [332, 308] on div at bounding box center [328, 367] width 82 height 220
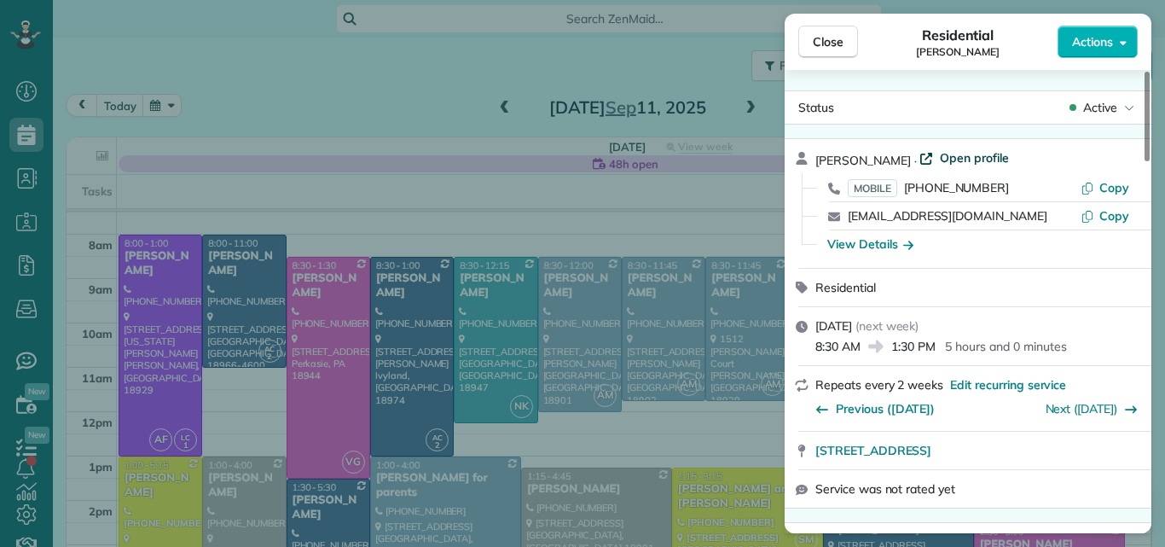
click at [940, 155] on span "Open profile" at bounding box center [974, 157] width 69 height 17
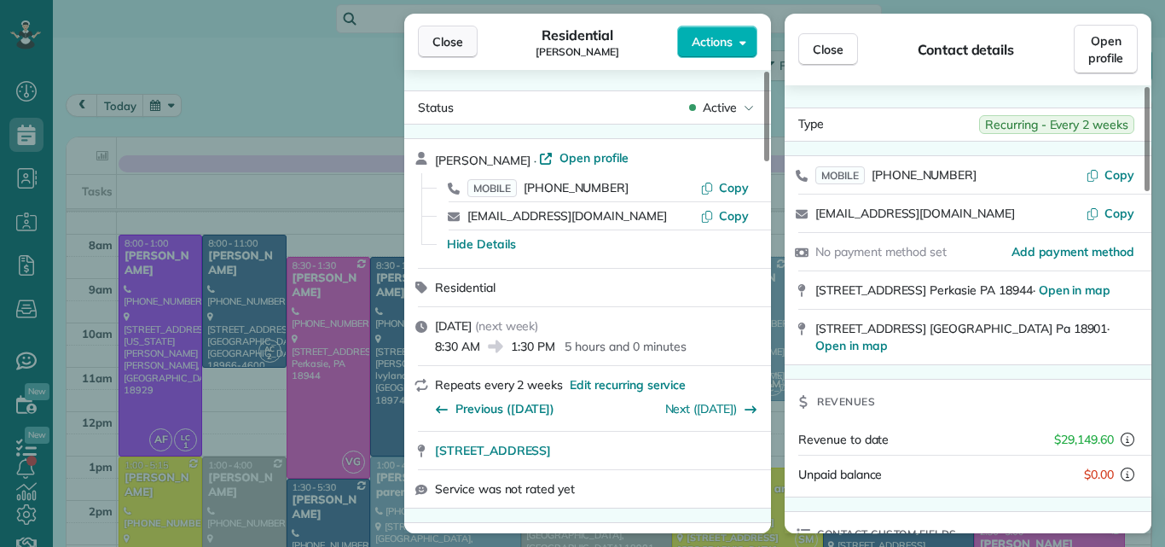
click at [460, 39] on span "Close" at bounding box center [447, 41] width 31 height 17
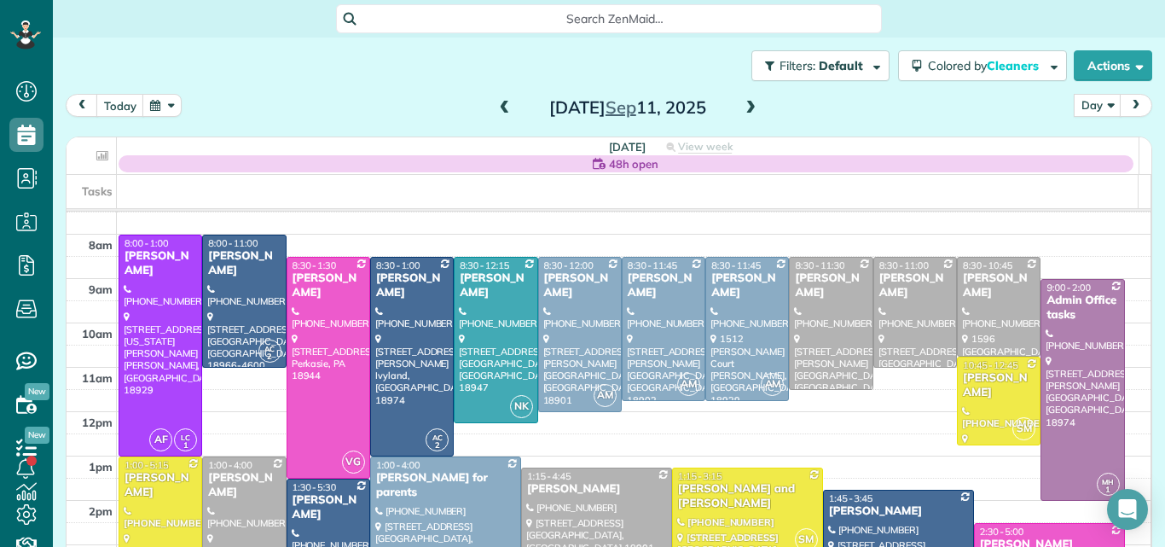
click at [500, 103] on span at bounding box center [504, 108] width 19 height 15
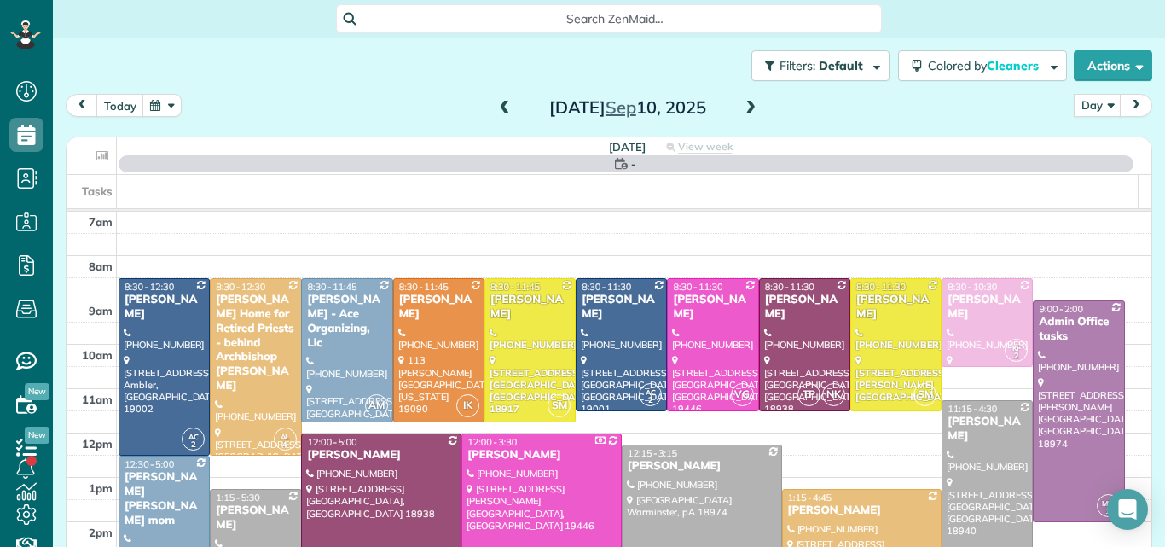
click at [500, 103] on span at bounding box center [504, 108] width 19 height 15
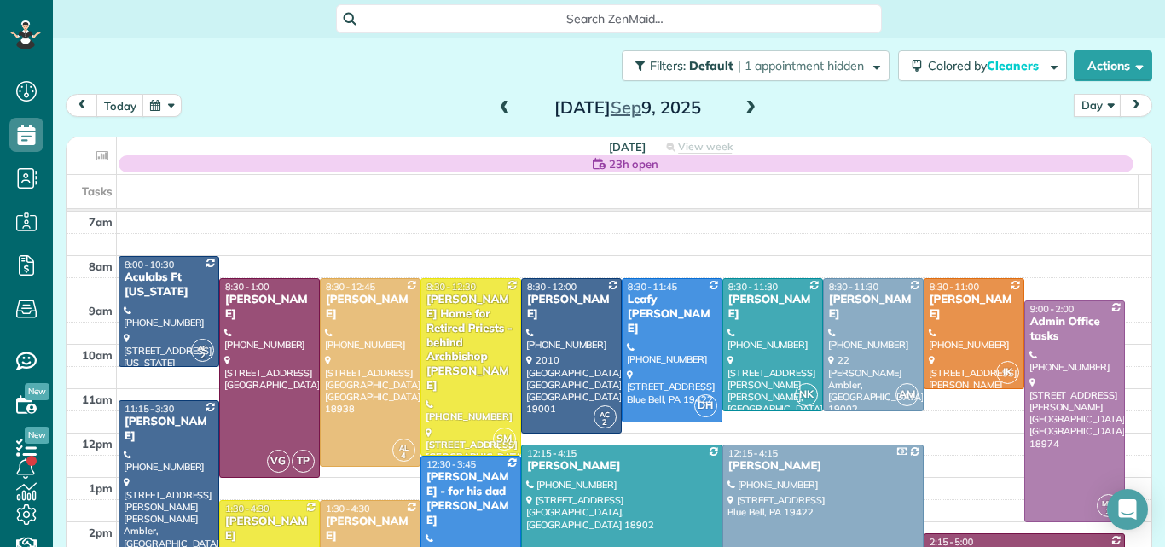
click at [500, 103] on span at bounding box center [504, 108] width 19 height 15
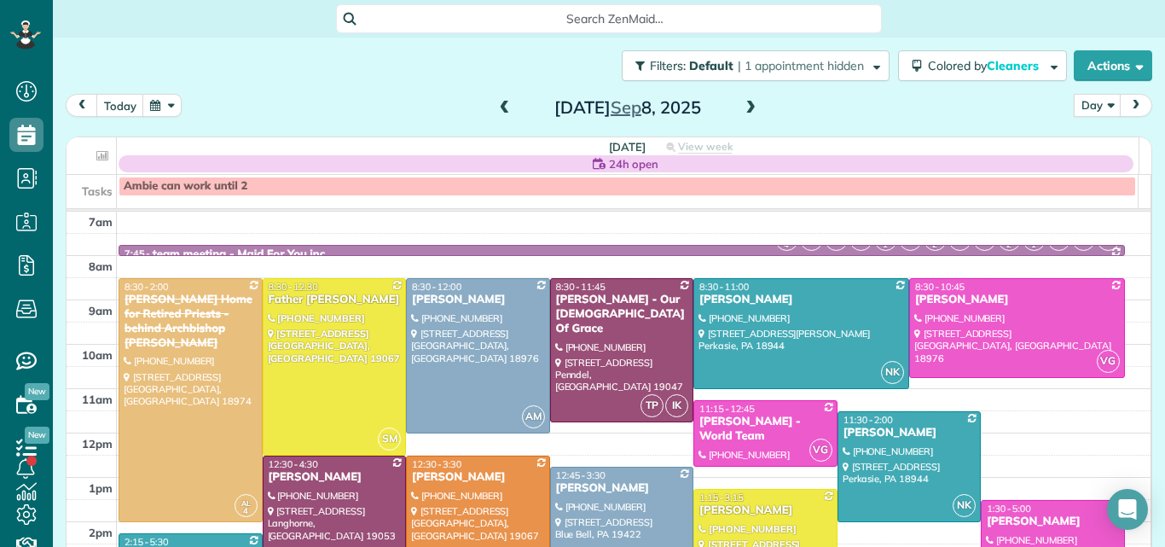
click at [498, 104] on span at bounding box center [504, 108] width 19 height 15
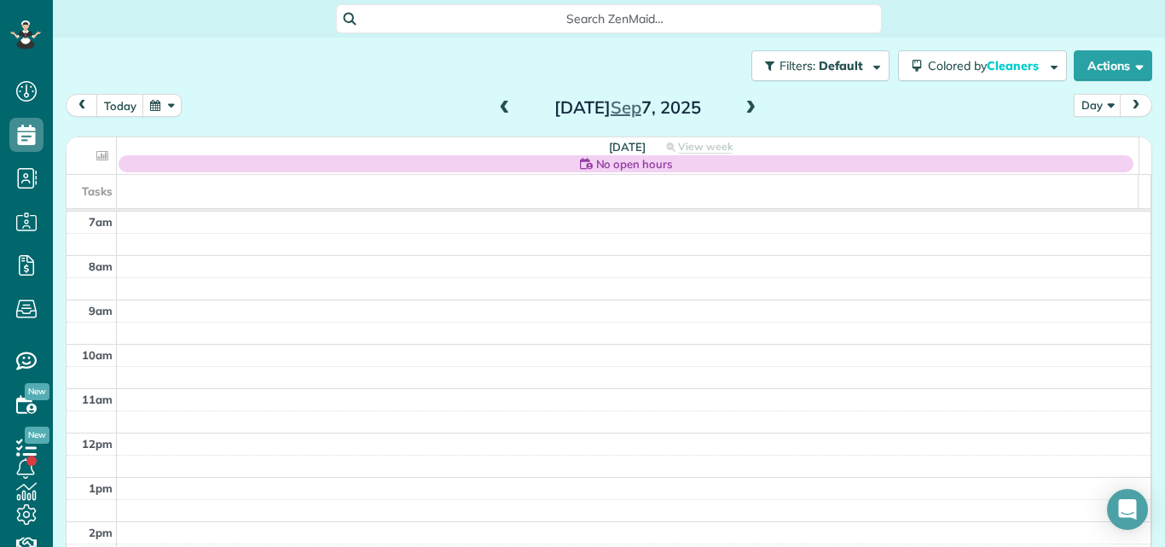
click at [498, 104] on span at bounding box center [504, 108] width 19 height 15
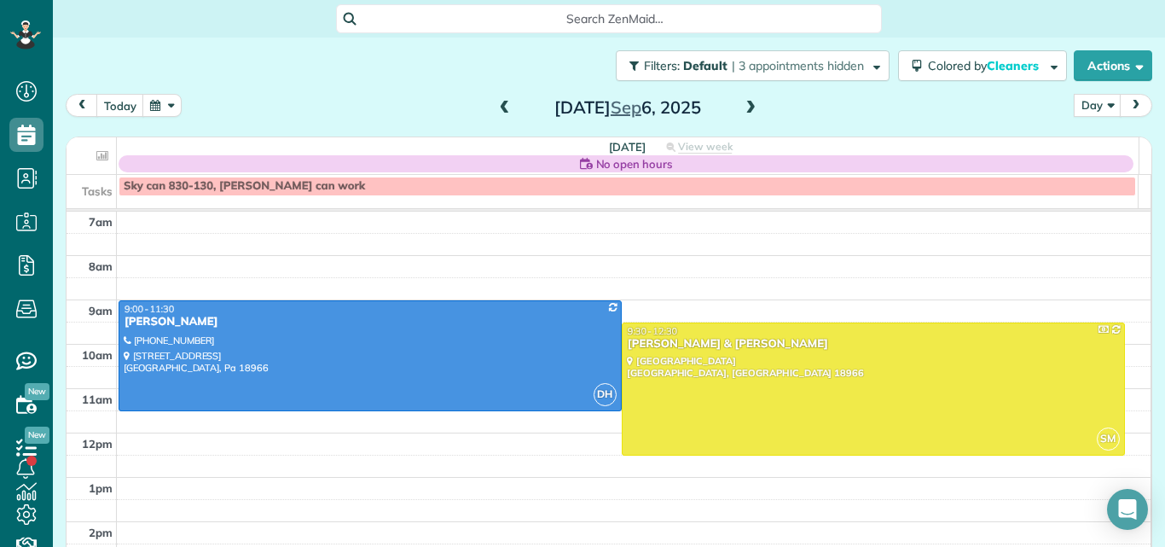
click at [498, 104] on span at bounding box center [504, 108] width 19 height 15
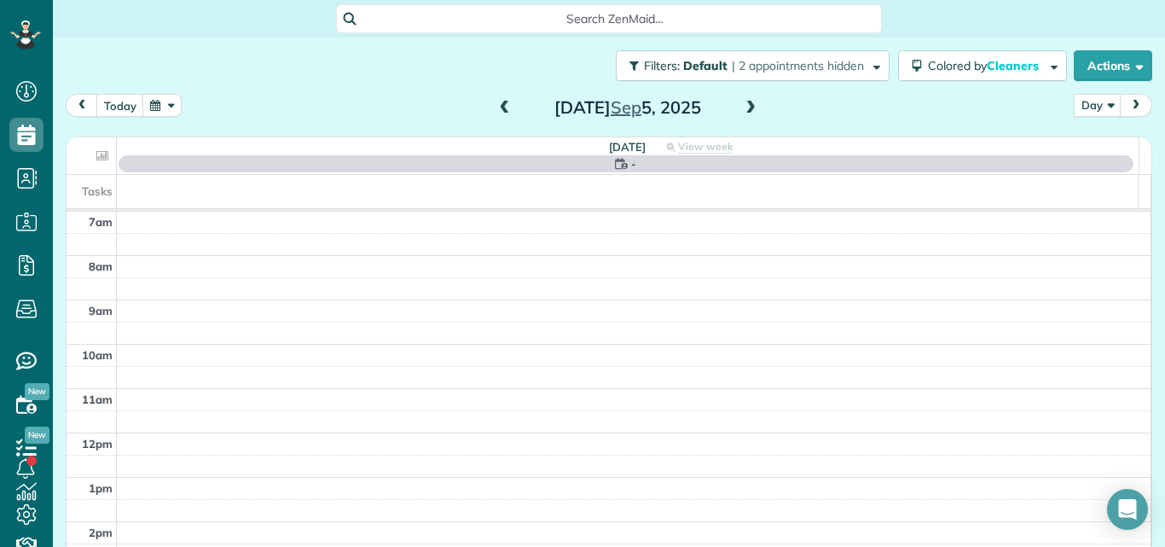
click at [498, 104] on span at bounding box center [504, 108] width 19 height 15
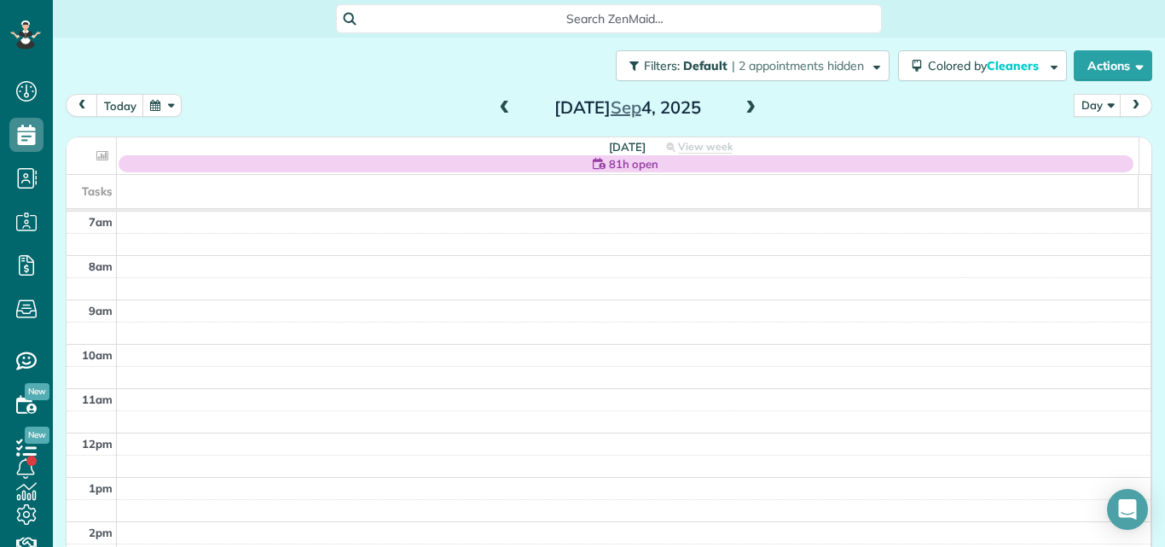
click at [498, 104] on span at bounding box center [504, 108] width 19 height 15
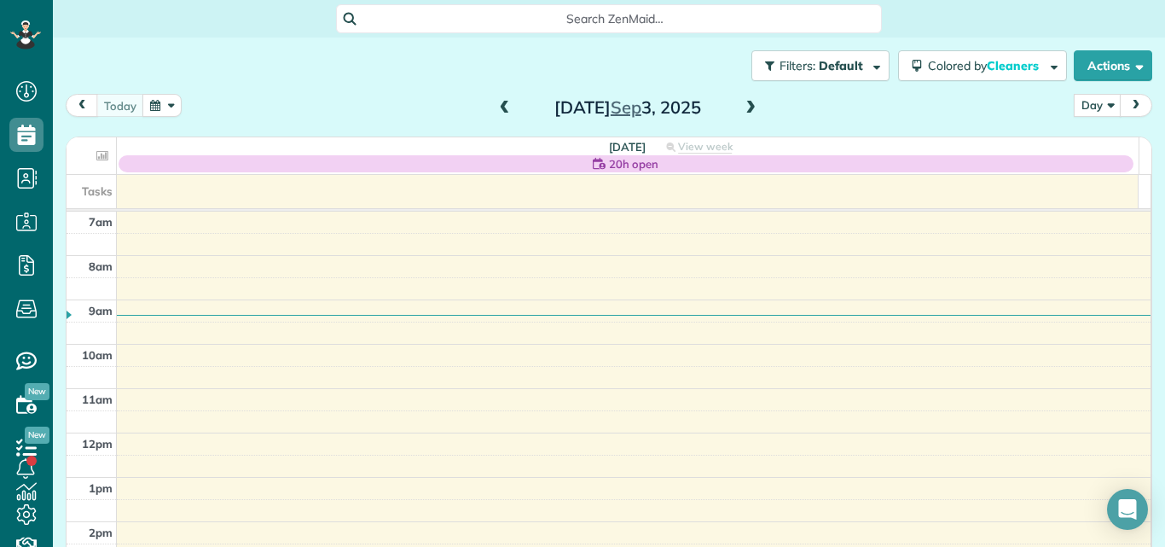
click at [1022, 122] on div "today Day Day Week Month Wednesday Sep 3, 2025" at bounding box center [609, 110] width 1086 height 32
click at [917, 117] on div "today Day Day Week Month Wednesday Sep 3, 2025" at bounding box center [609, 110] width 1086 height 32
click at [1077, 100] on button "Day" at bounding box center [1097, 105] width 48 height 23
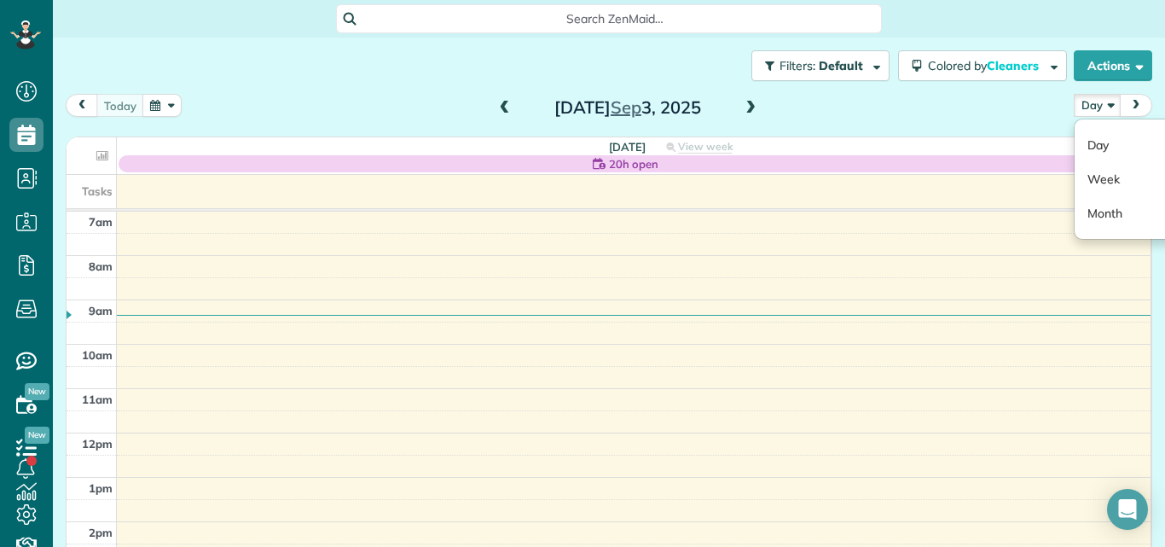
click at [795, 99] on div "today Day Day Week Month Wednesday Sep 3, 2025" at bounding box center [609, 110] width 1086 height 32
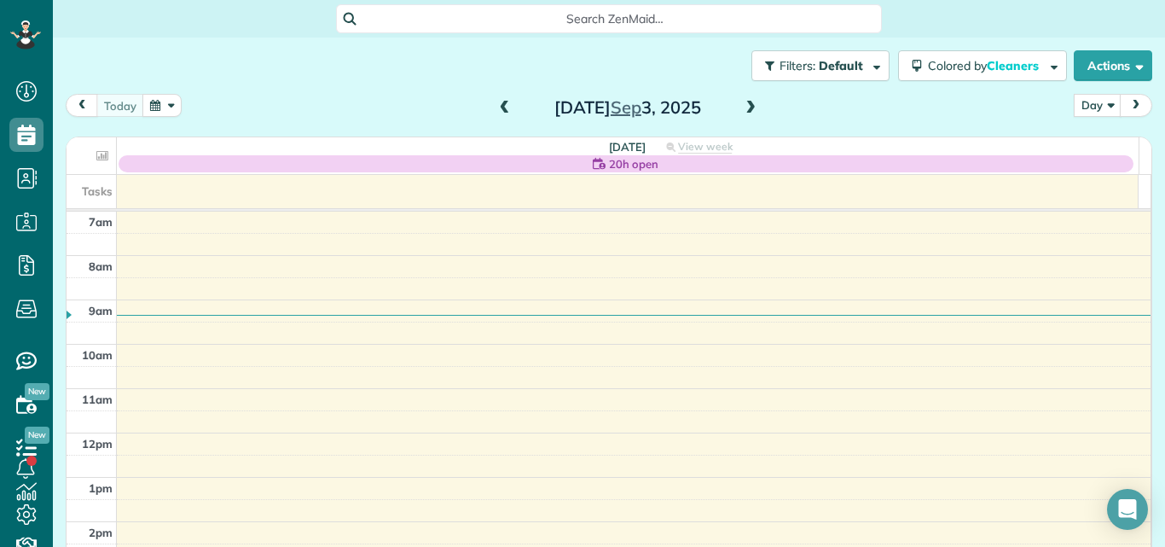
click at [495, 103] on span at bounding box center [504, 108] width 19 height 15
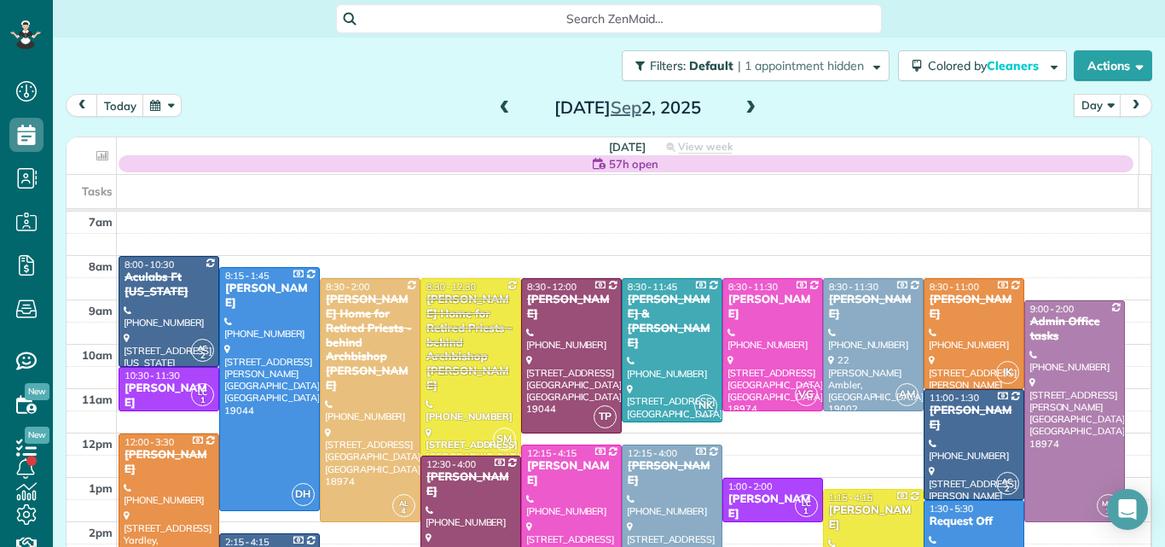
click at [745, 104] on span at bounding box center [750, 108] width 19 height 15
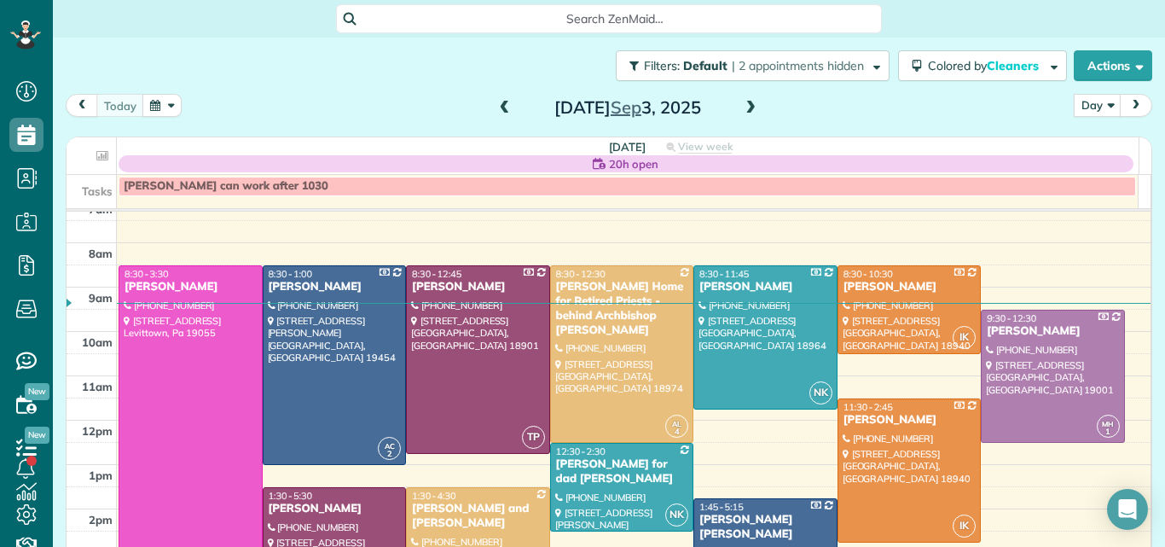
scroll to position [34, 0]
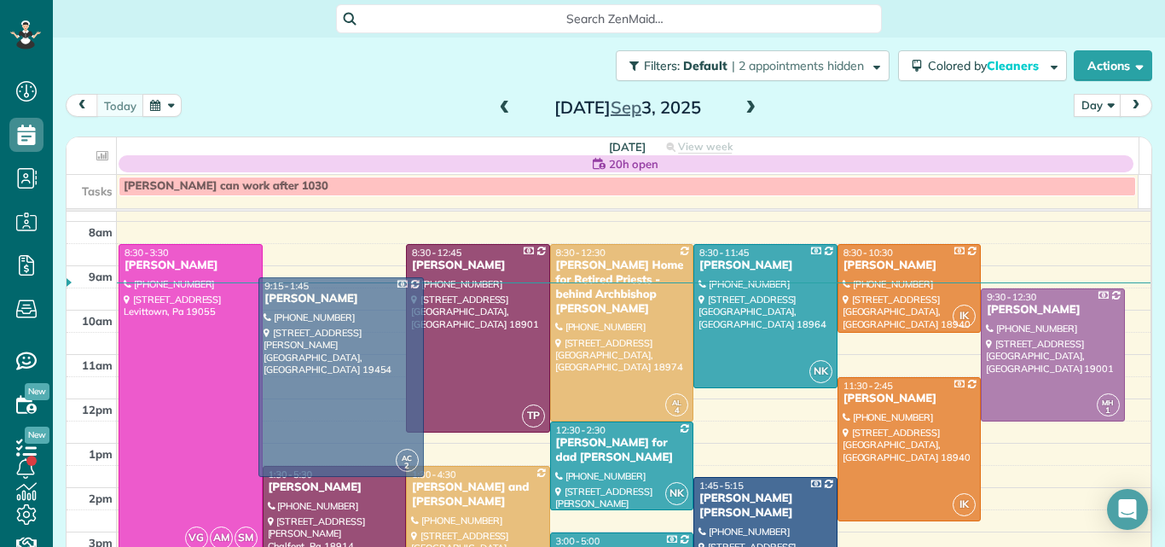
drag, startPoint x: 288, startPoint y: 429, endPoint x: 702, endPoint y: 492, distance: 418.3
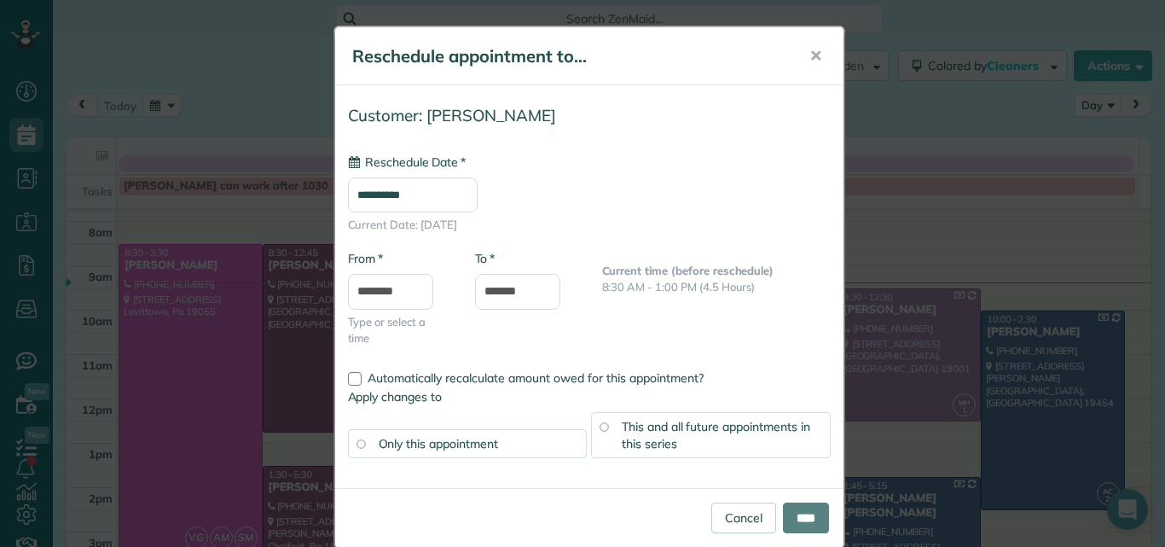
type input "**********"
click at [809, 51] on span "✕" at bounding box center [815, 56] width 13 height 20
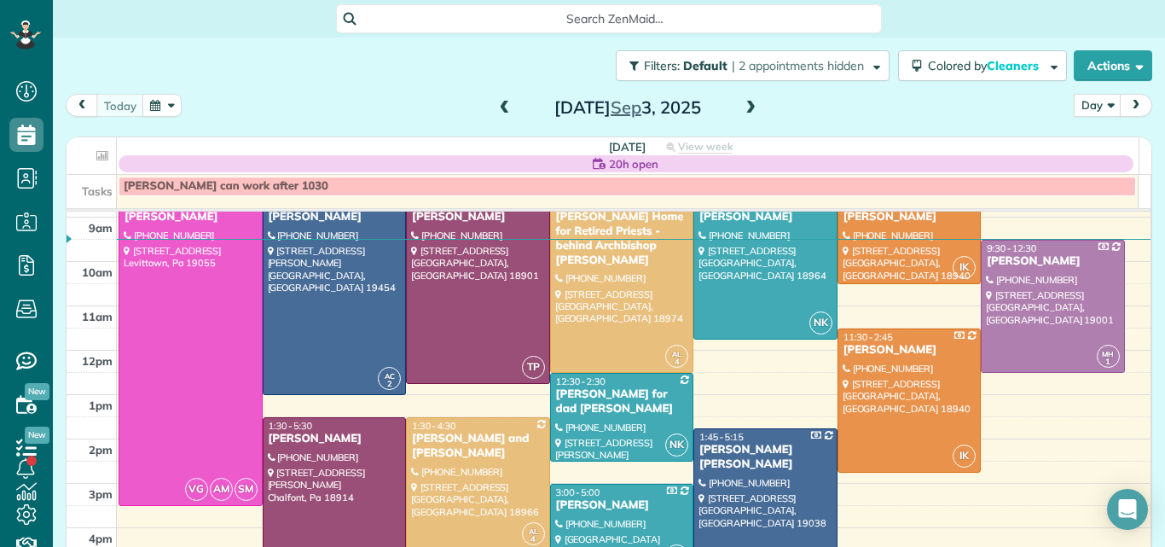
scroll to position [81, 0]
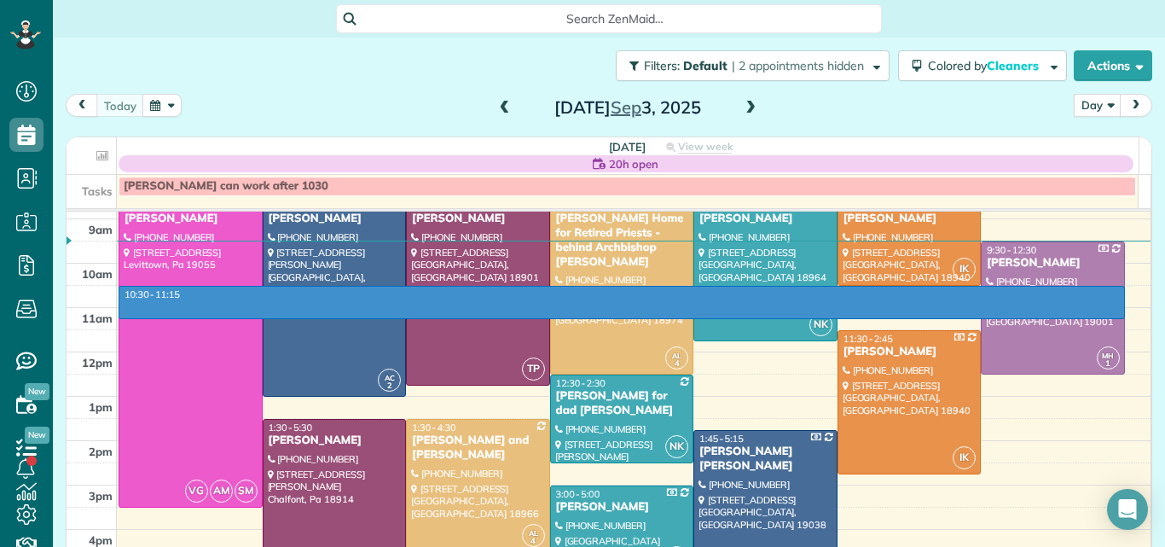
drag, startPoint x: 1108, startPoint y: 315, endPoint x: 1103, endPoint y: 296, distance: 19.4
click at [1103, 296] on tbody "7am 8am 9am 10am 11am 12pm 1pm 2pm 3pm 4pm 5pm 6pm 7pm 8pm" at bounding box center [609, 440] width 1084 height 620
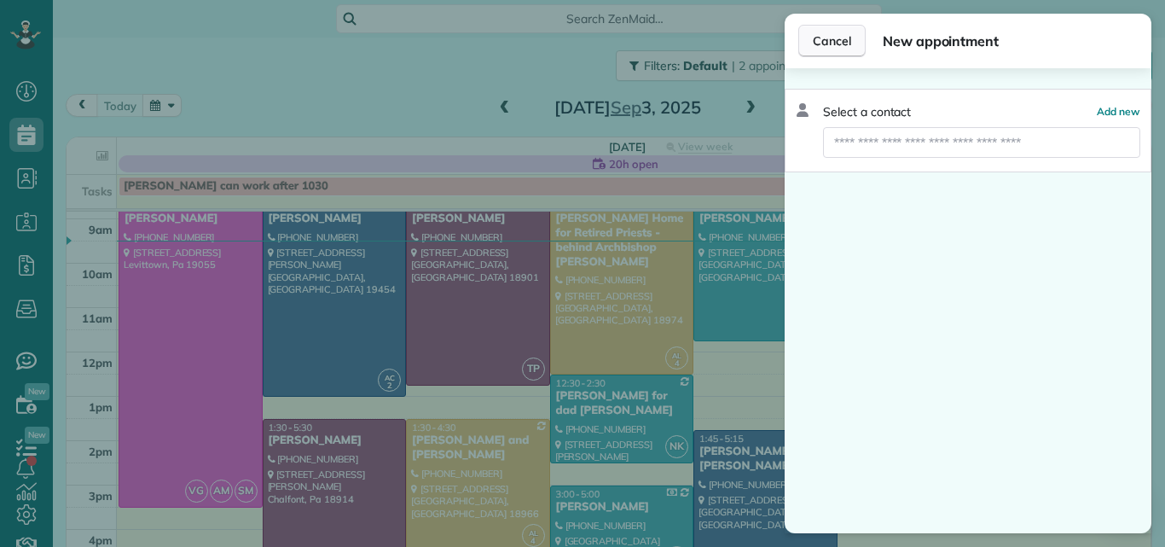
click at [842, 39] on span "Cancel" at bounding box center [832, 40] width 38 height 17
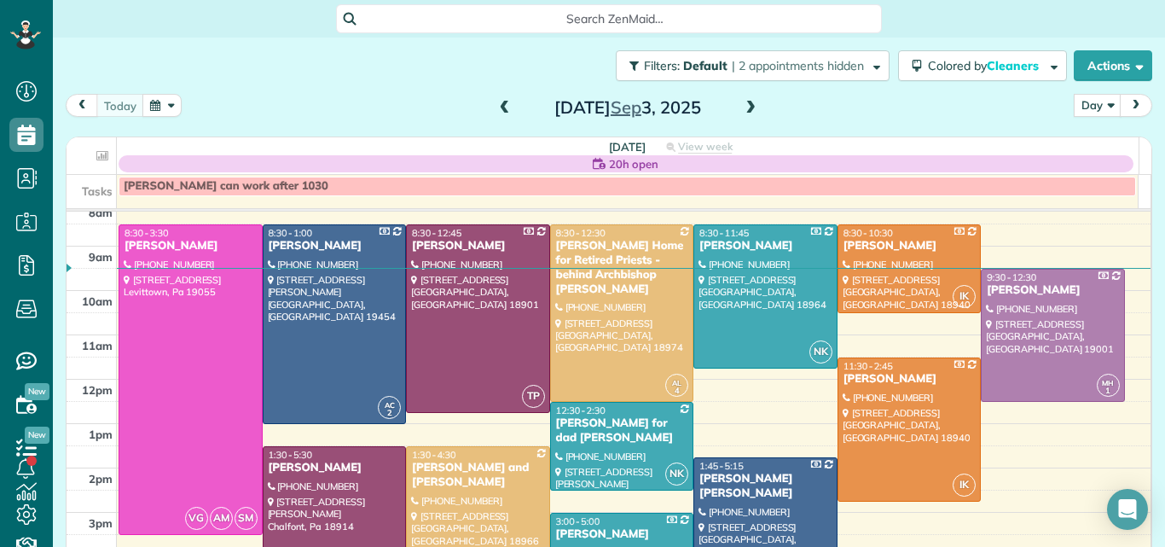
scroll to position [49, 0]
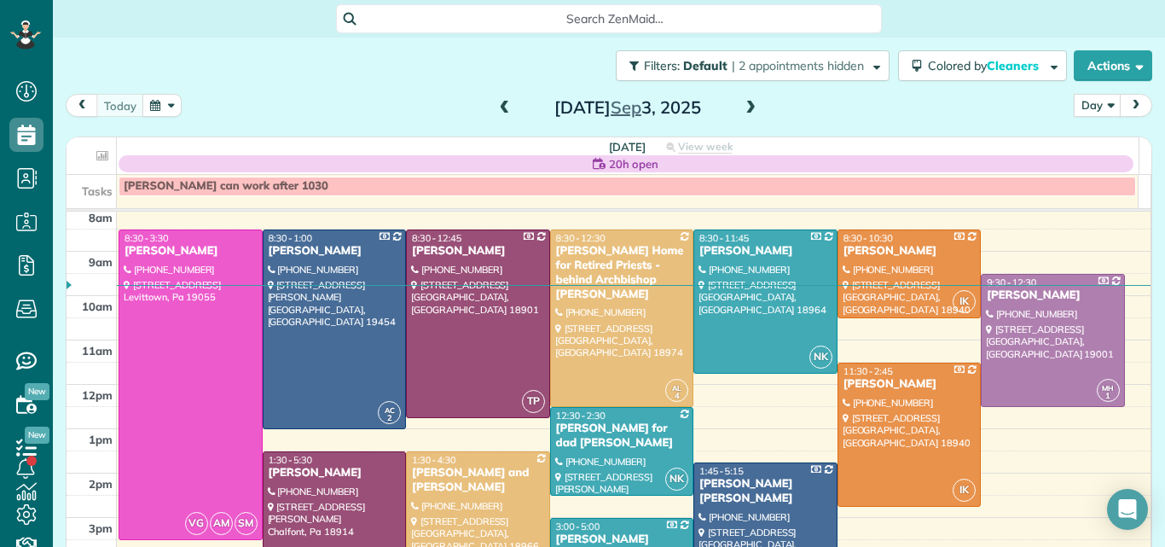
click at [743, 108] on span at bounding box center [750, 108] width 19 height 15
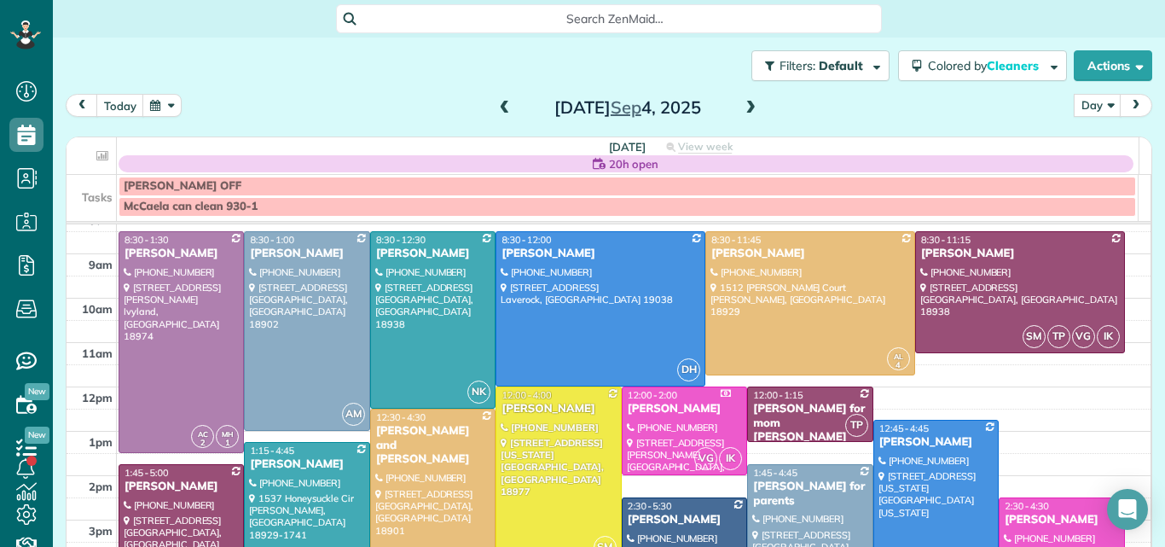
scroll to position [25, 0]
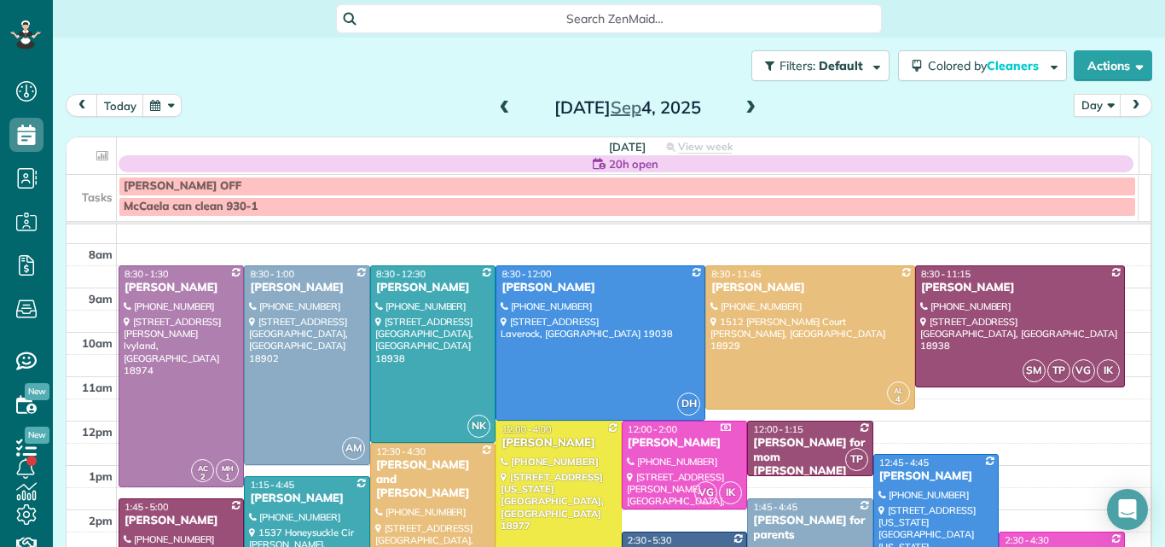
click at [747, 103] on span at bounding box center [750, 108] width 19 height 15
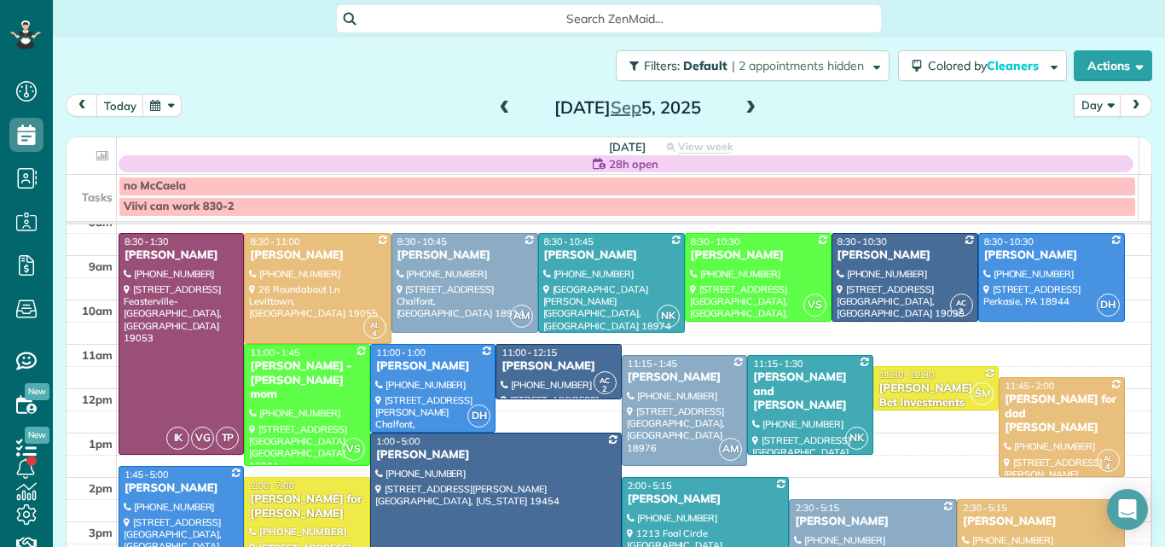
scroll to position [5, 0]
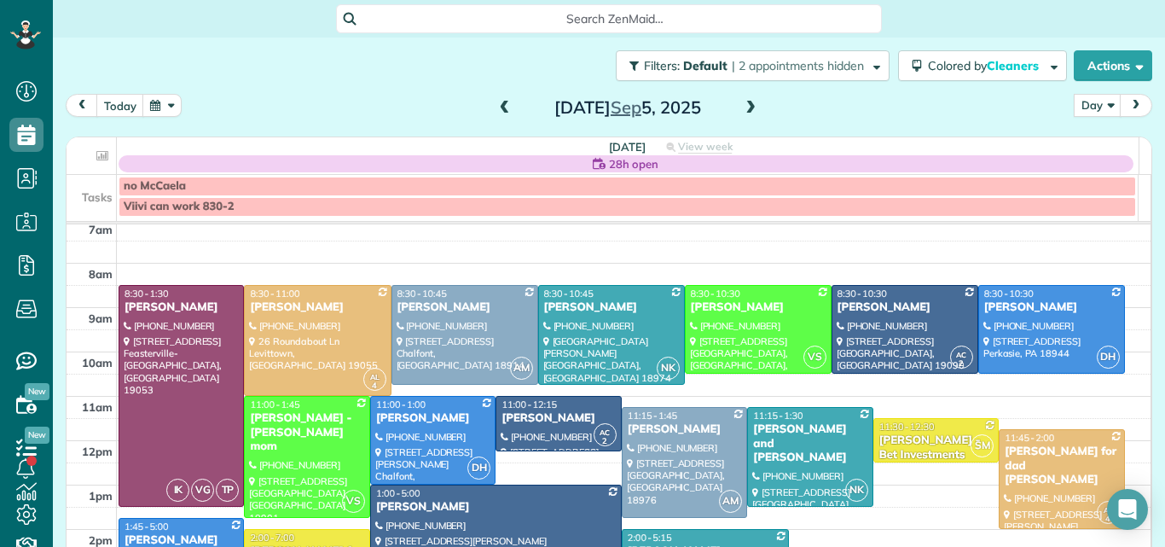
click at [498, 104] on span at bounding box center [504, 108] width 19 height 15
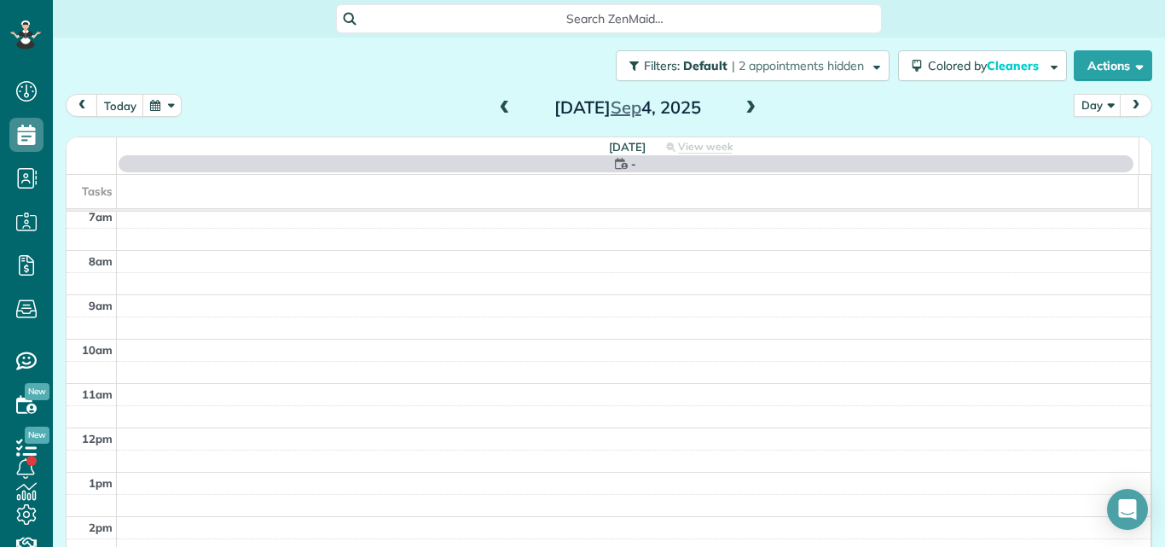
scroll to position [0, 0]
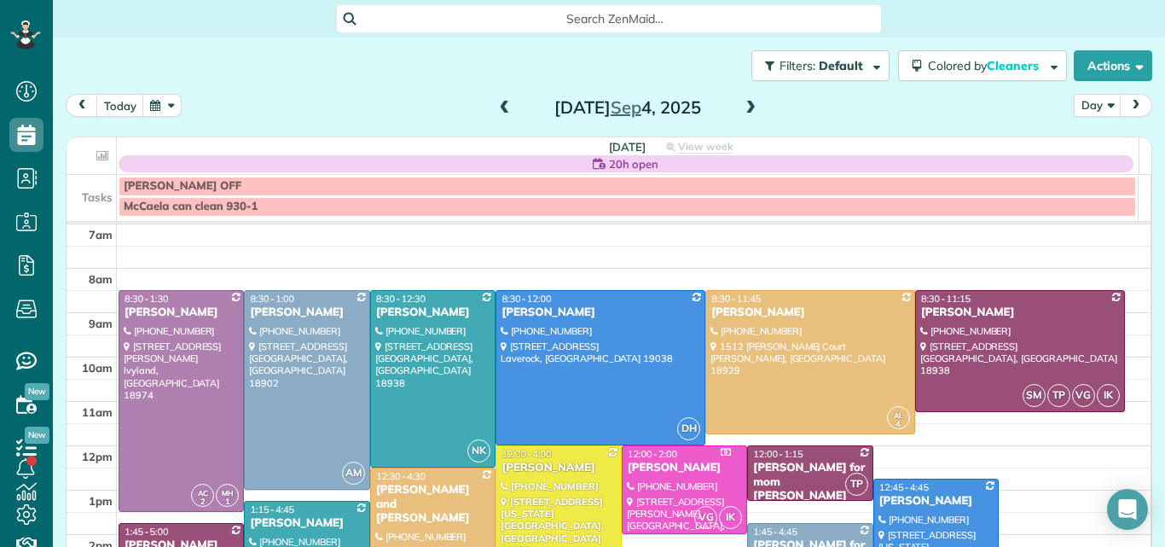
click at [498, 104] on span at bounding box center [504, 108] width 19 height 15
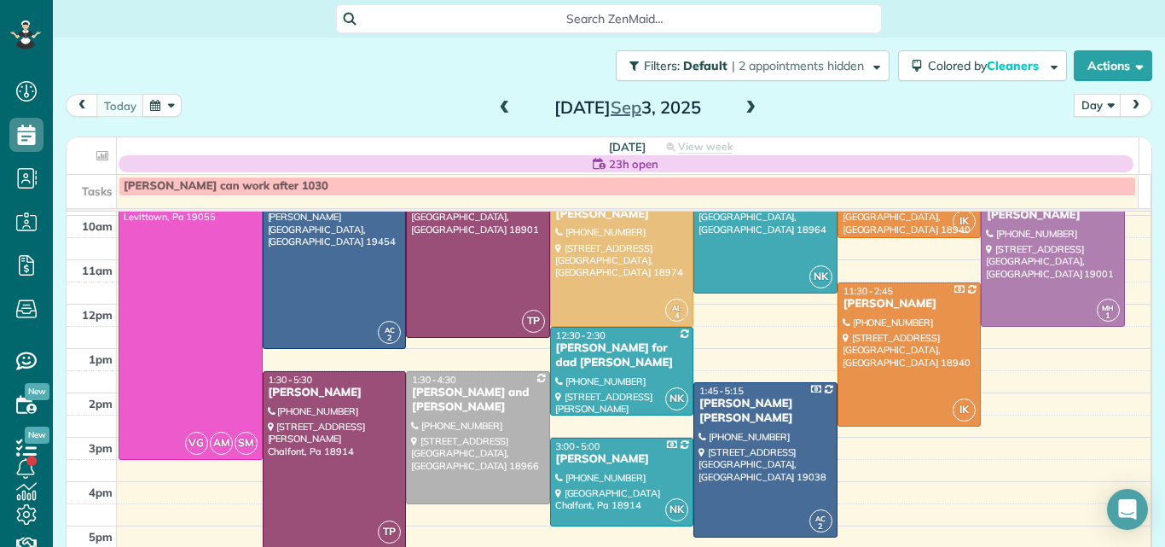
scroll to position [95, 0]
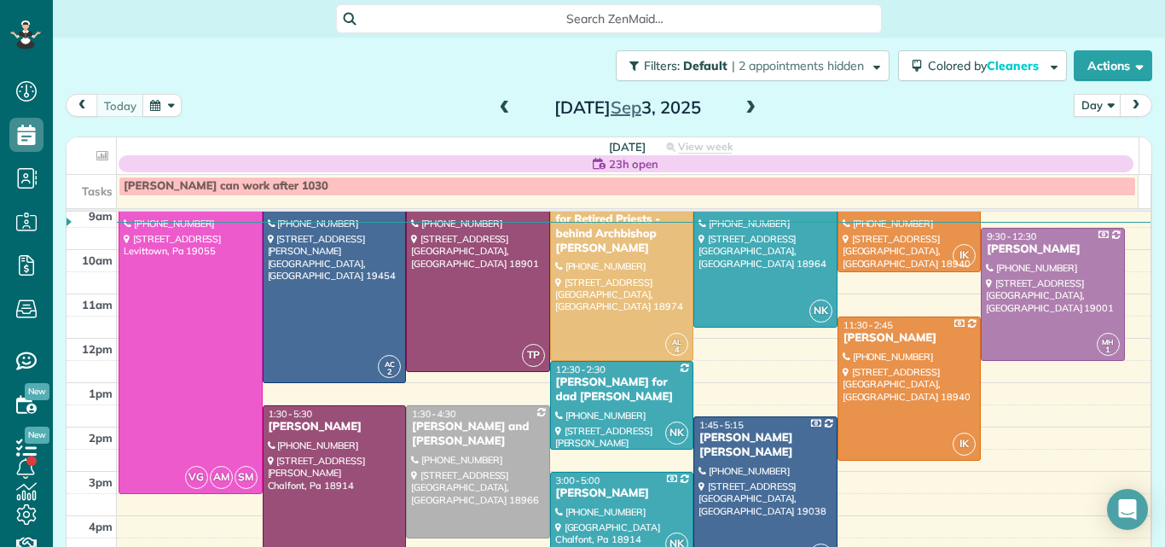
click at [744, 112] on span at bounding box center [750, 108] width 19 height 15
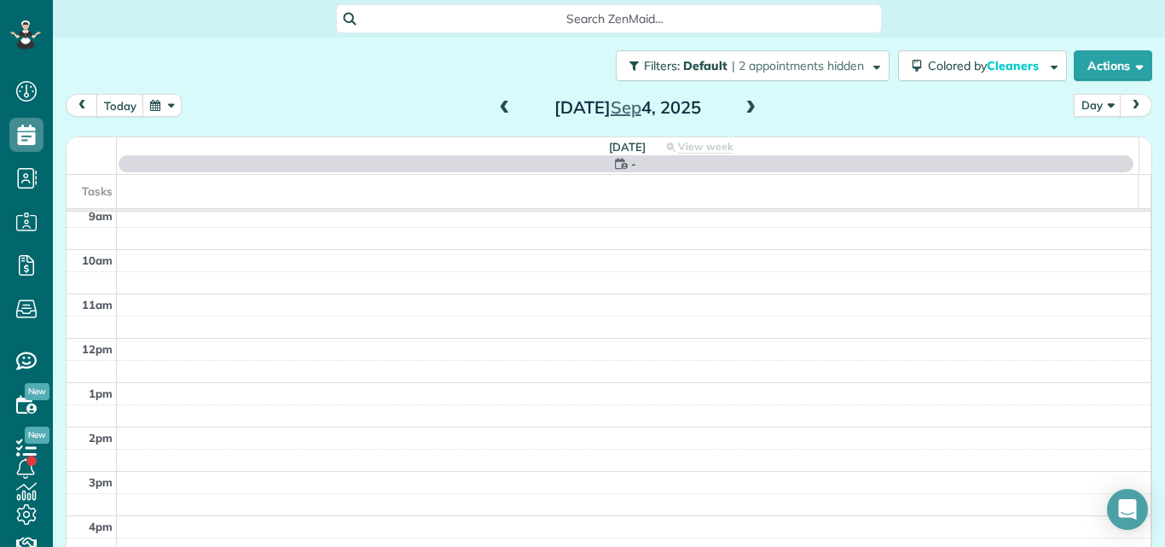
scroll to position [0, 0]
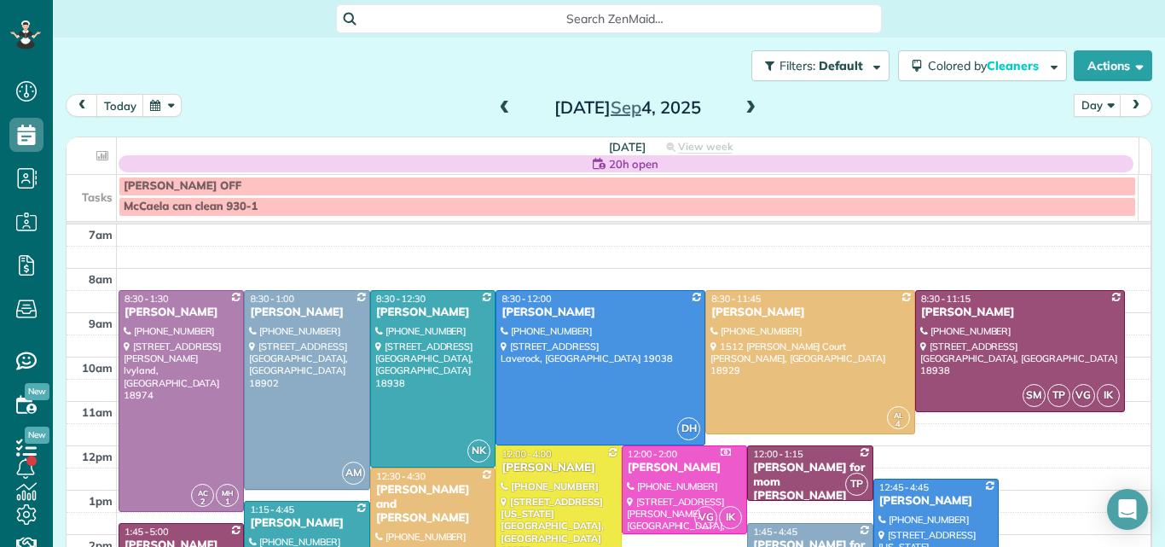
click at [742, 109] on span at bounding box center [750, 108] width 19 height 15
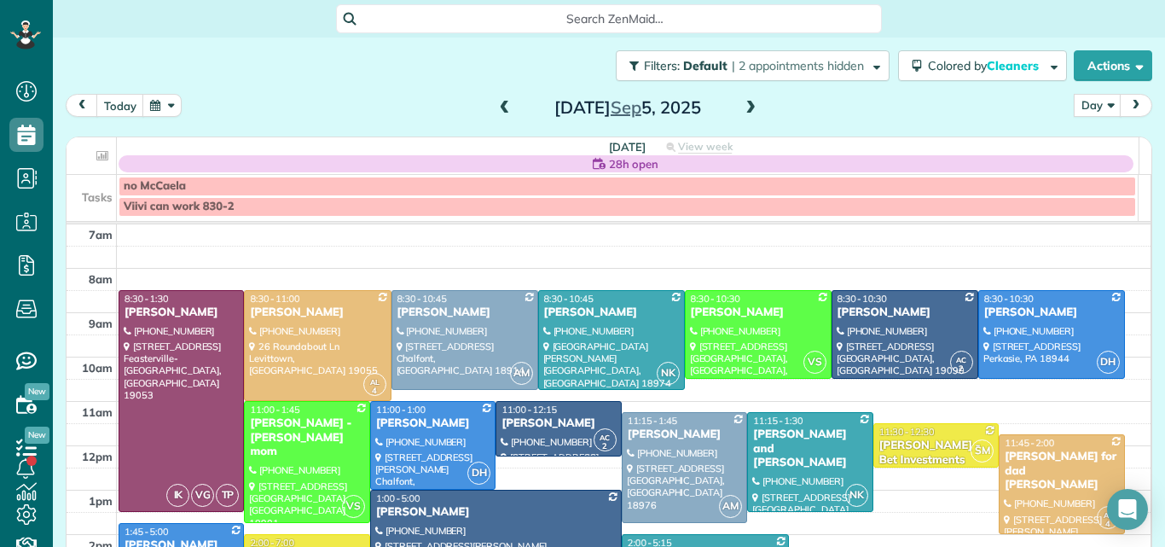
click at [495, 109] on span at bounding box center [504, 108] width 19 height 15
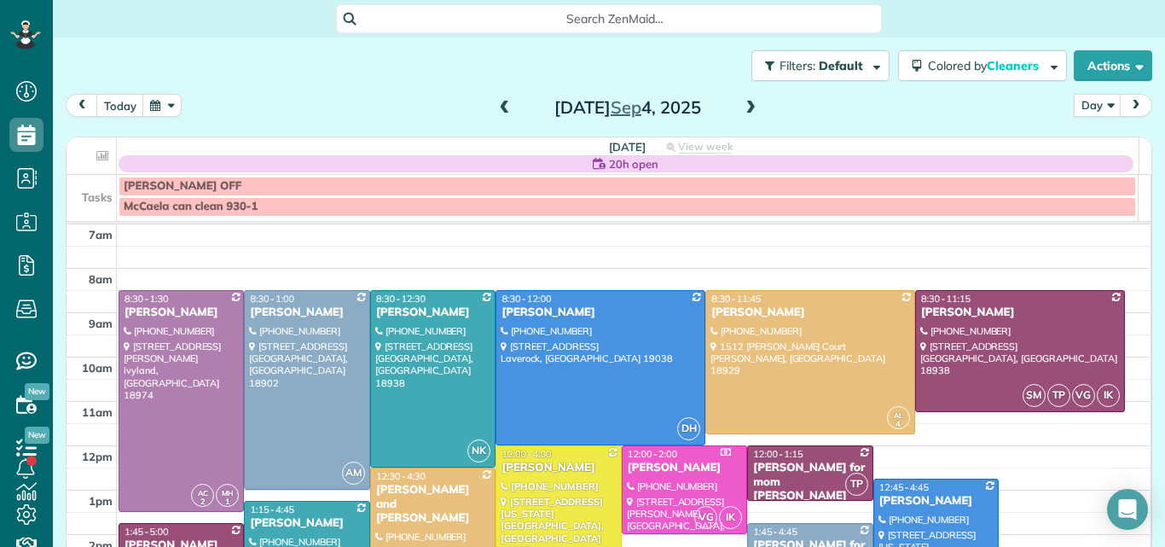
click at [495, 109] on span at bounding box center [504, 108] width 19 height 15
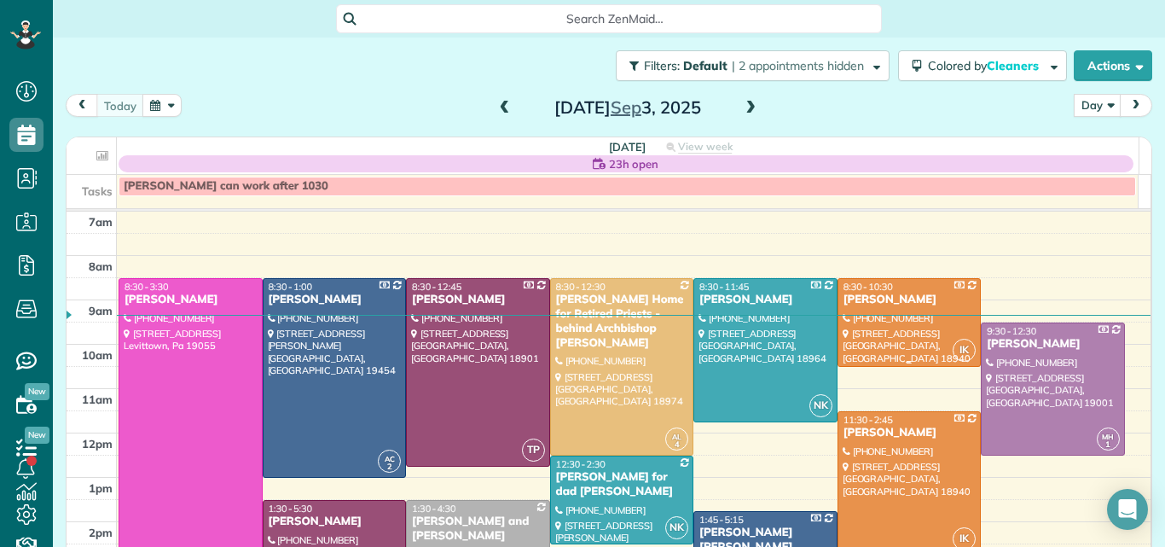
click at [853, 337] on div at bounding box center [909, 322] width 142 height 87
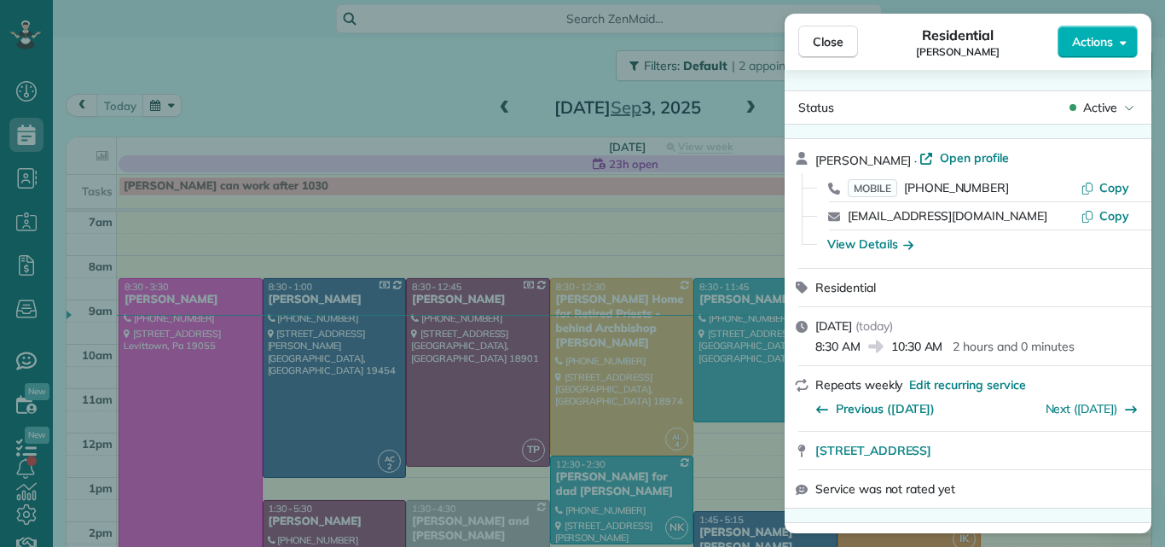
click at [1152, 100] on div "Close Residential Barbara Baldwin Actions Status Active Barbara Baldwin · Open …" at bounding box center [582, 273] width 1165 height 547
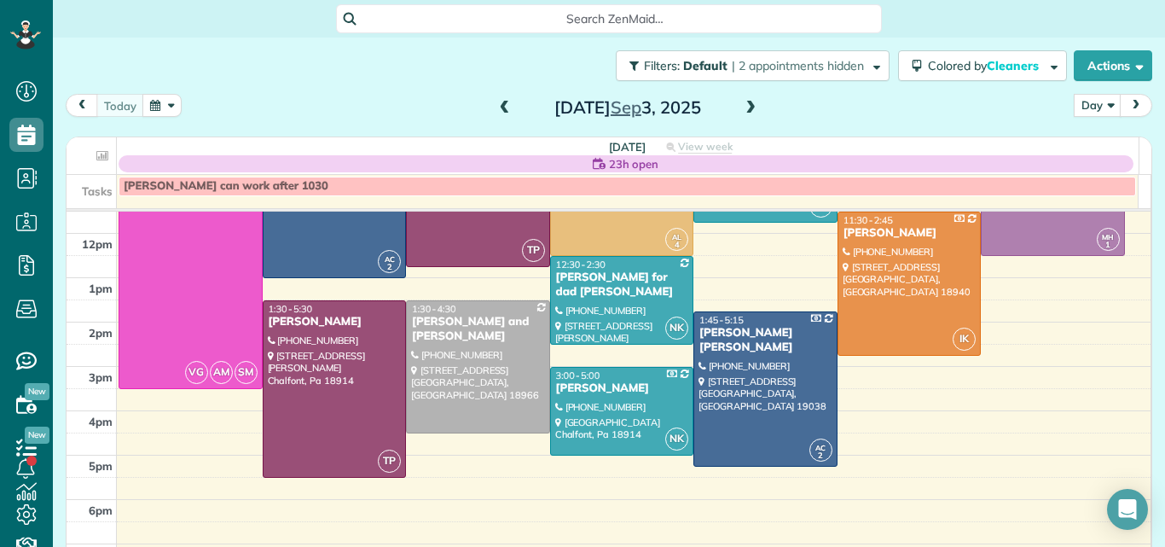
scroll to position [201, 0]
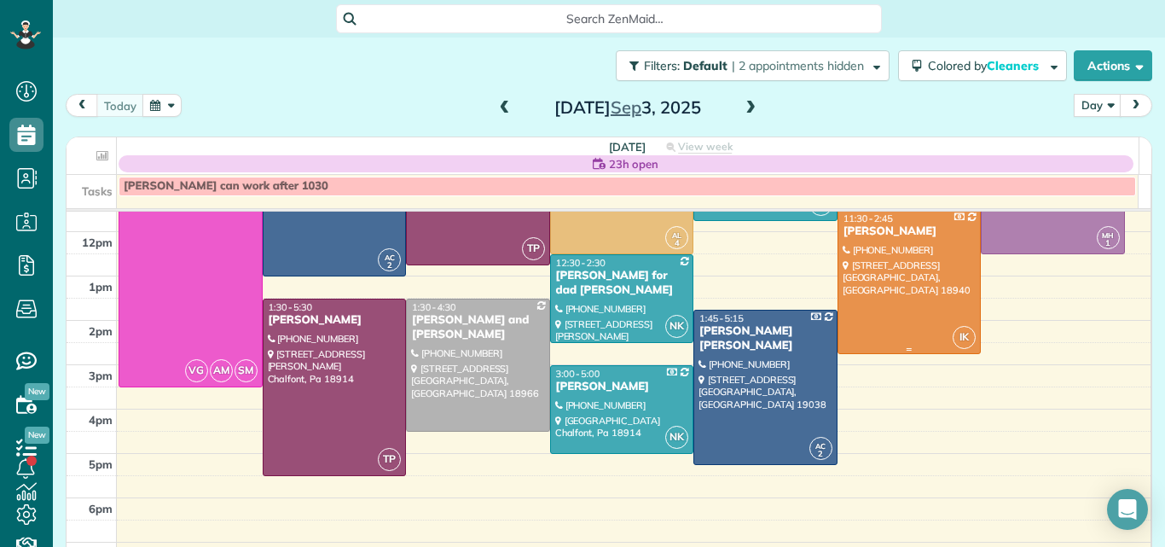
click at [860, 313] on div at bounding box center [909, 282] width 142 height 142
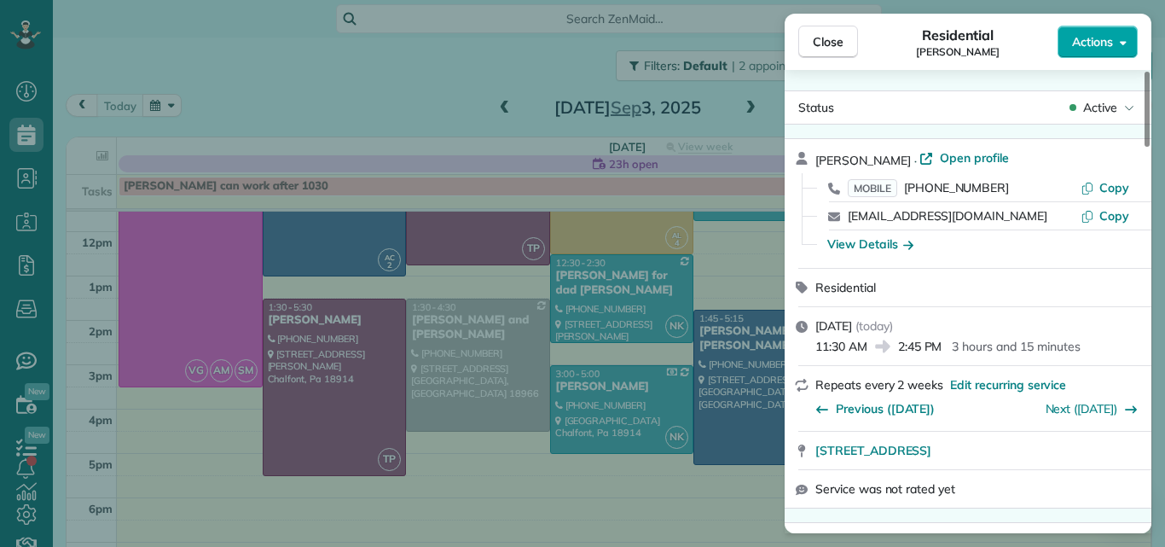
drag, startPoint x: 1146, startPoint y: 131, endPoint x: 1130, endPoint y: 45, distance: 87.6
click at [1144, 72] on div at bounding box center [1146, 109] width 5 height 75
click at [836, 35] on span "Close" at bounding box center [828, 41] width 31 height 17
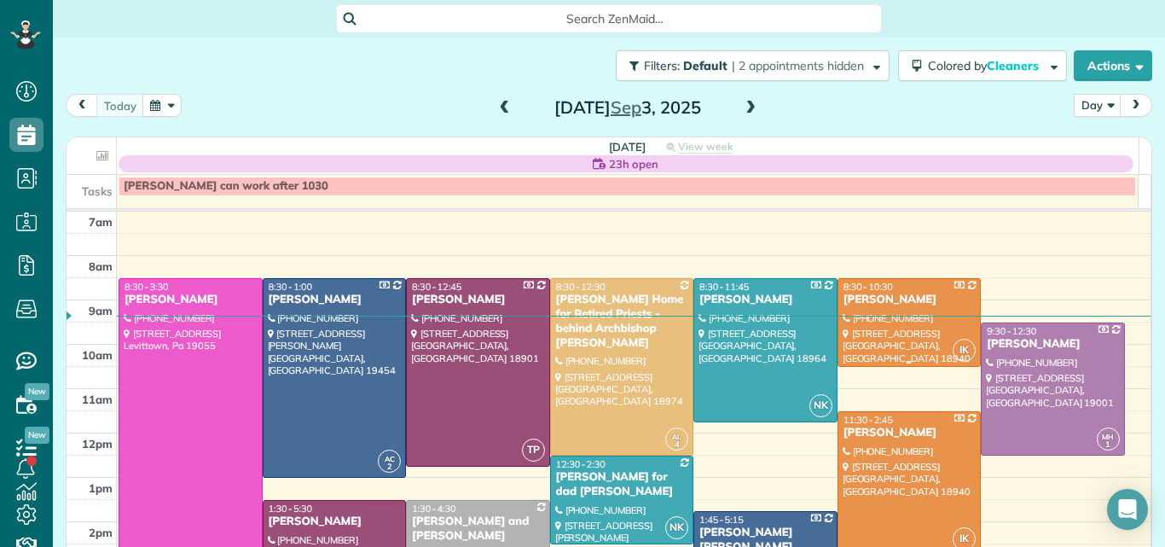
click at [882, 324] on div at bounding box center [909, 322] width 142 height 87
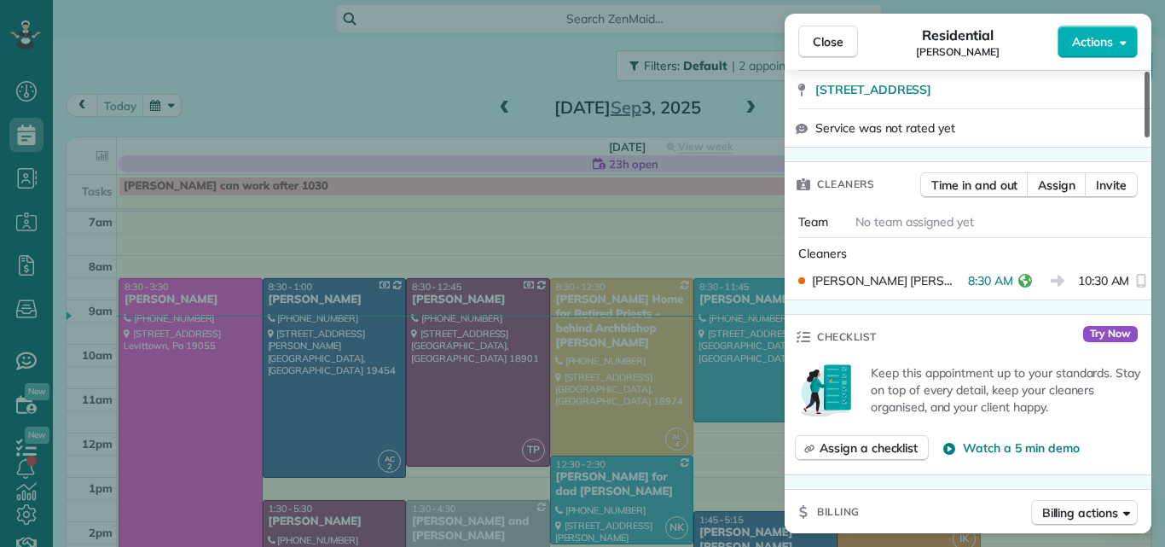
scroll to position [331, 0]
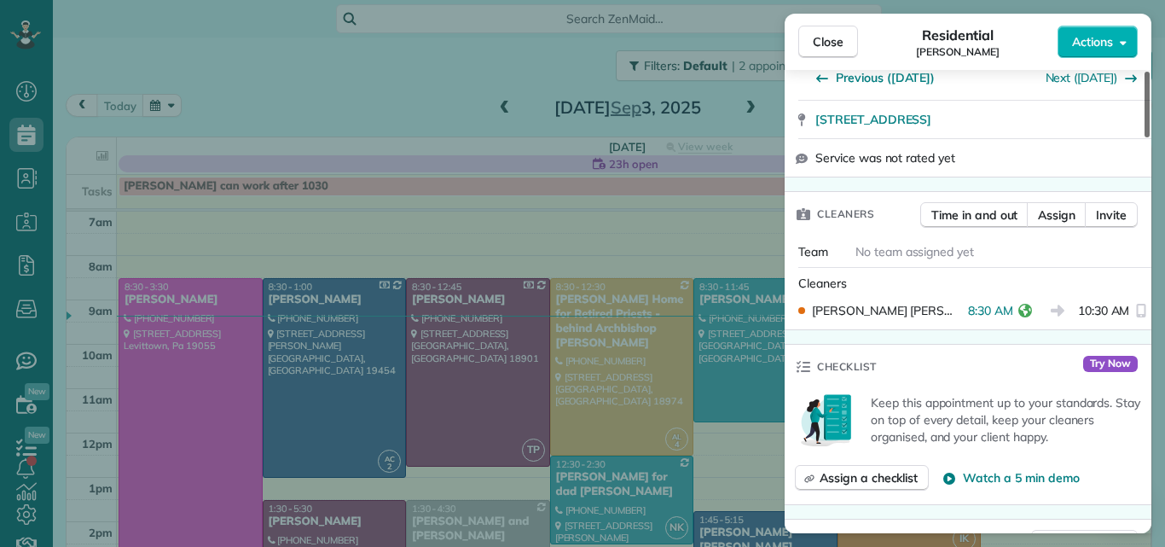
drag, startPoint x: 1148, startPoint y: 94, endPoint x: 1147, endPoint y: 141, distance: 46.9
click at [1147, 137] on div at bounding box center [1146, 105] width 5 height 66
click at [1018, 308] on icon "reset" at bounding box center [1025, 311] width 14 height 14
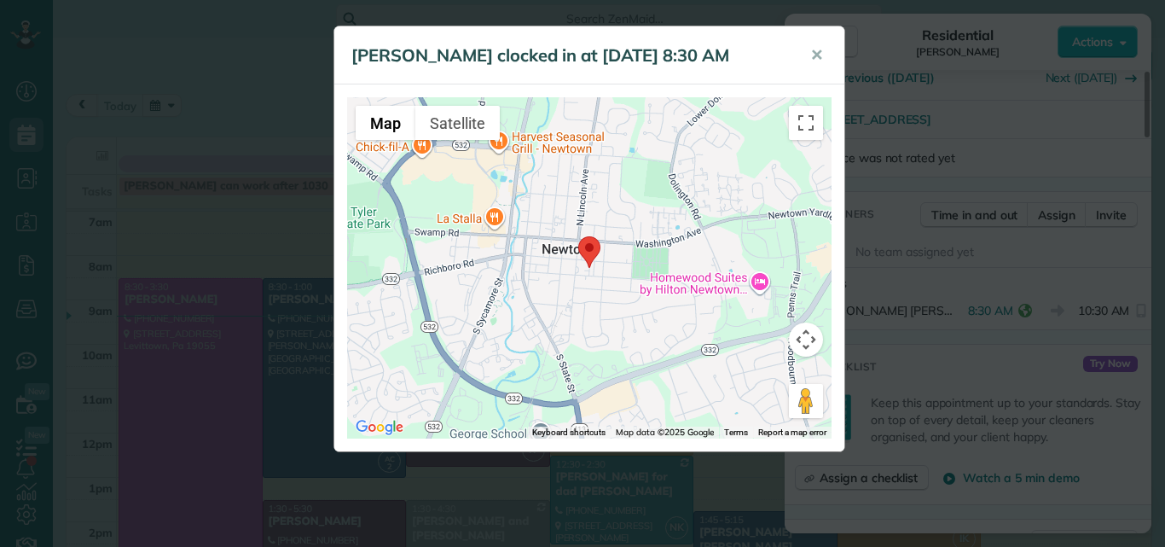
click at [578, 236] on area at bounding box center [578, 236] width 0 height 0
click at [811, 55] on span "✕" at bounding box center [816, 55] width 13 height 20
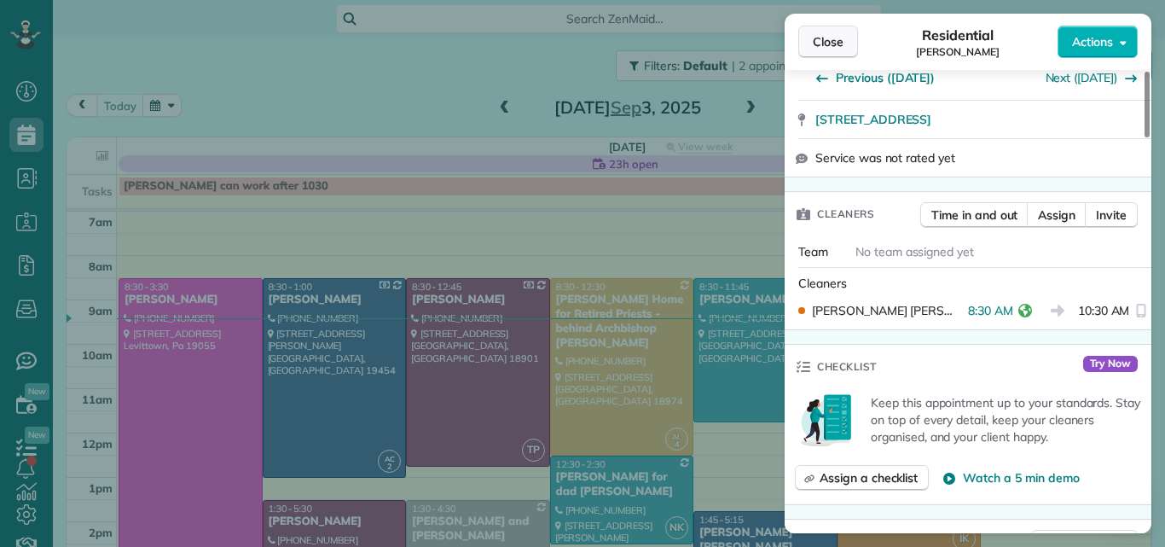
click at [817, 30] on button "Close" at bounding box center [828, 42] width 60 height 32
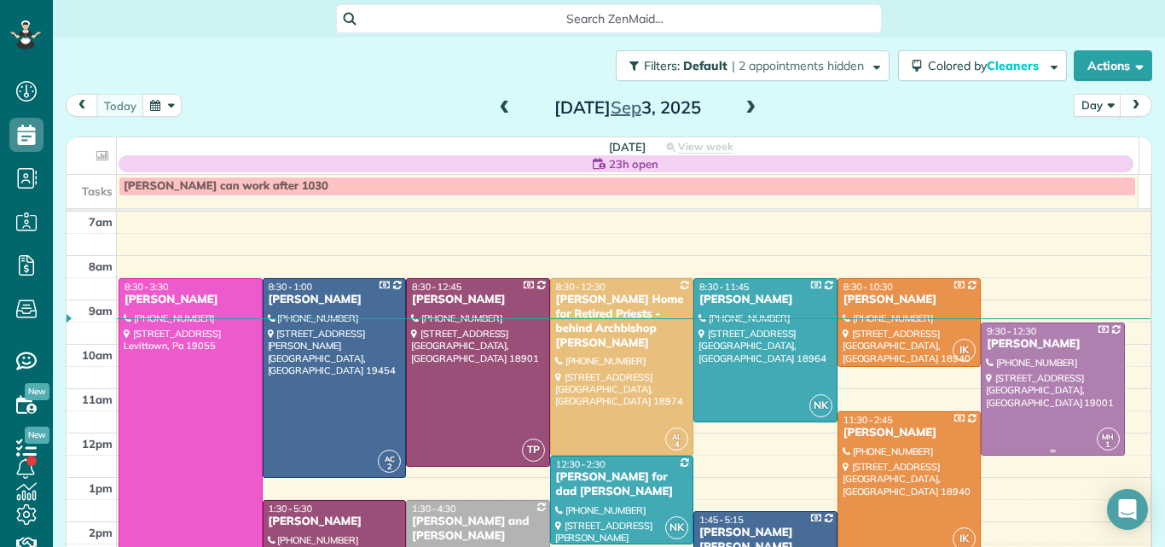
click at [1011, 408] on div at bounding box center [1052, 388] width 142 height 131
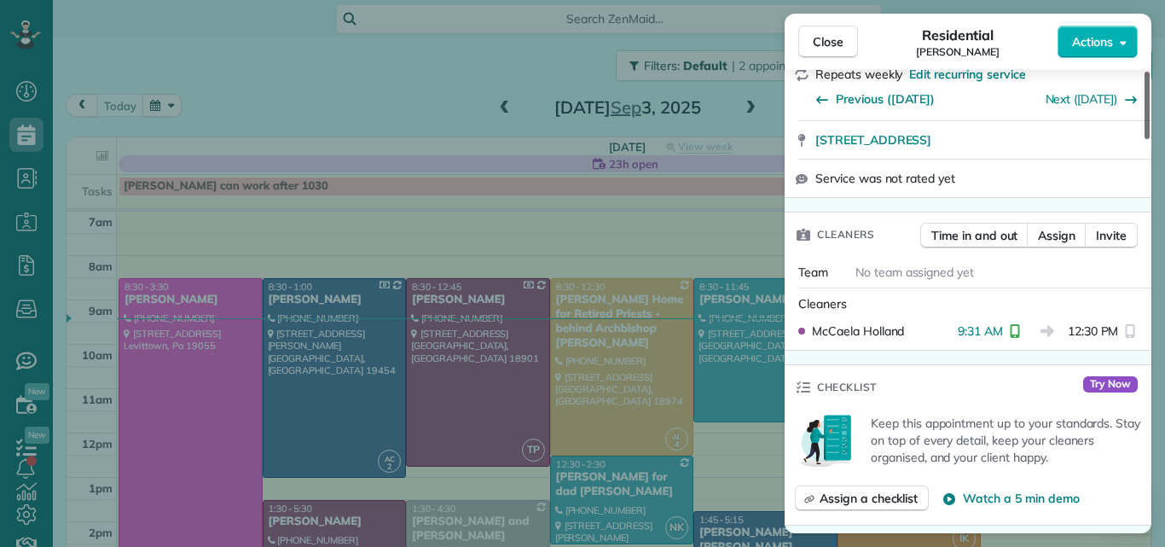
scroll to position [356, 0]
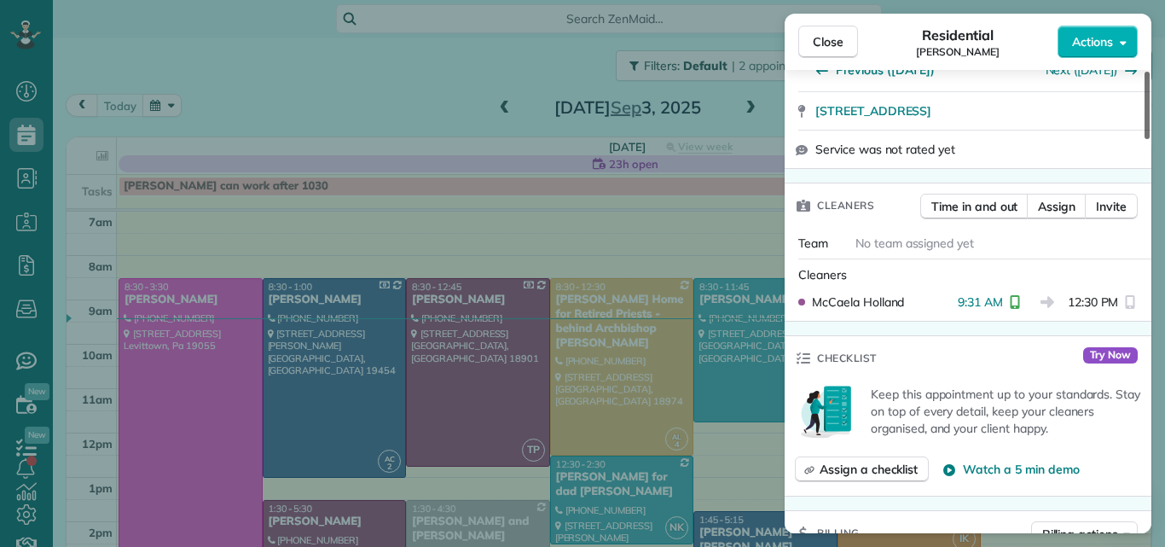
drag, startPoint x: 1144, startPoint y: 118, endPoint x: 1142, endPoint y: 170, distance: 52.1
click at [1144, 139] on div at bounding box center [1146, 105] width 5 height 67
click at [832, 36] on span "Close" at bounding box center [828, 41] width 31 height 17
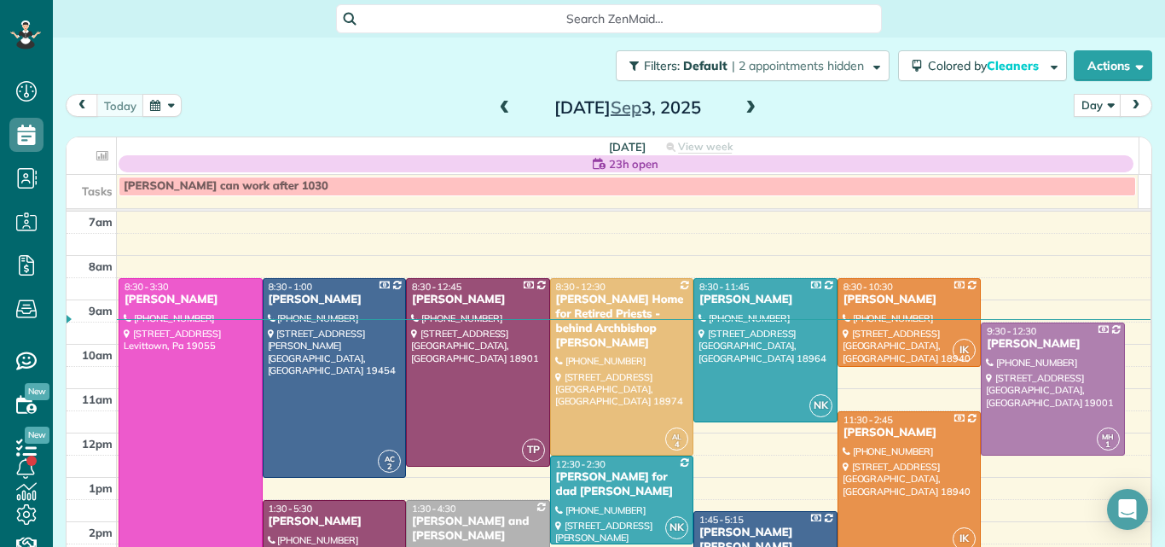
click at [741, 105] on span at bounding box center [750, 108] width 19 height 15
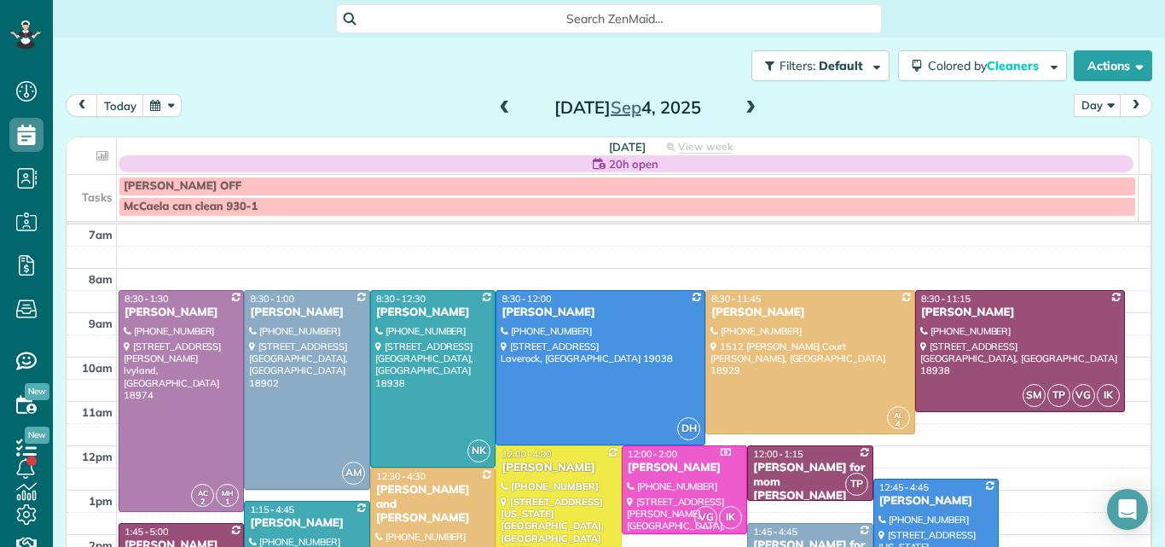
click at [745, 103] on span at bounding box center [750, 108] width 19 height 15
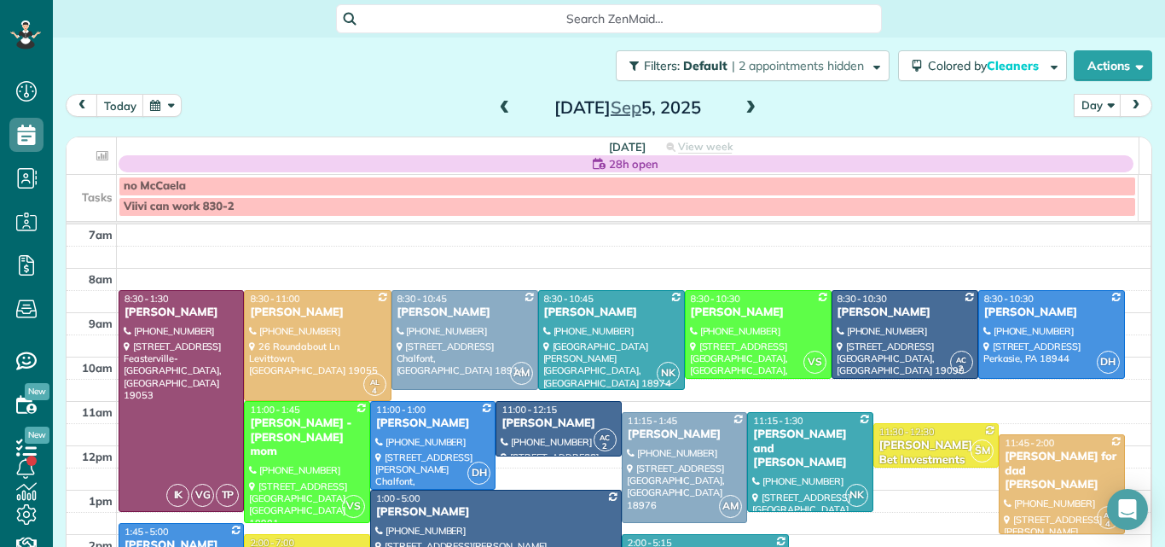
click at [745, 106] on span at bounding box center [750, 108] width 19 height 15
